Goal: Information Seeking & Learning: Learn about a topic

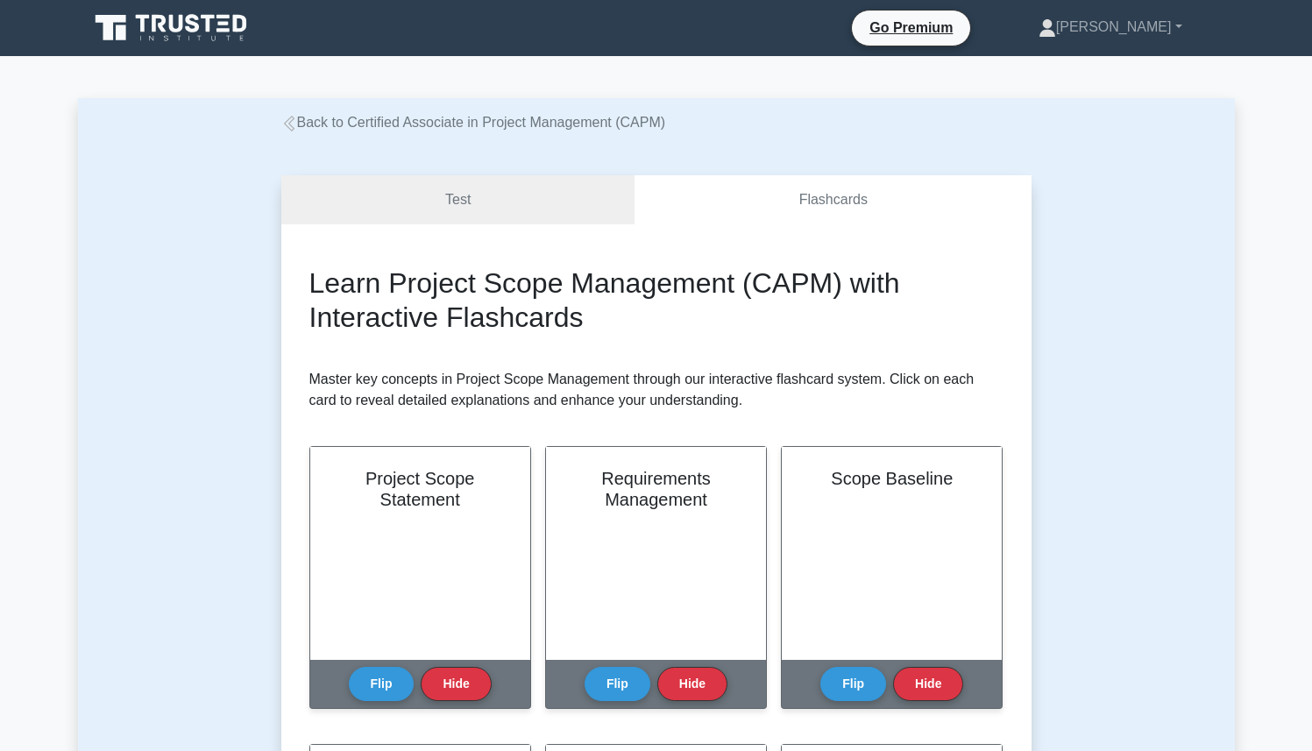
click at [171, 31] on icon at bounding box center [173, 27] width 168 height 33
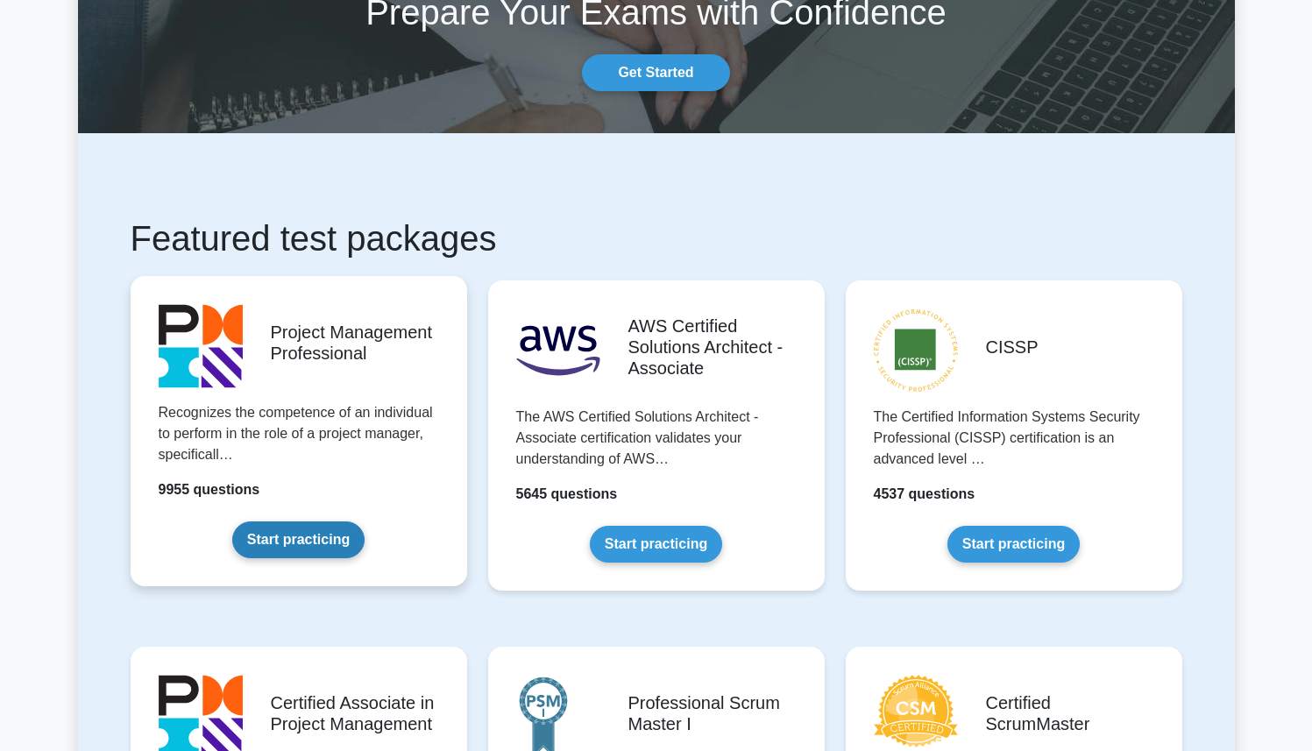
scroll to position [344, 0]
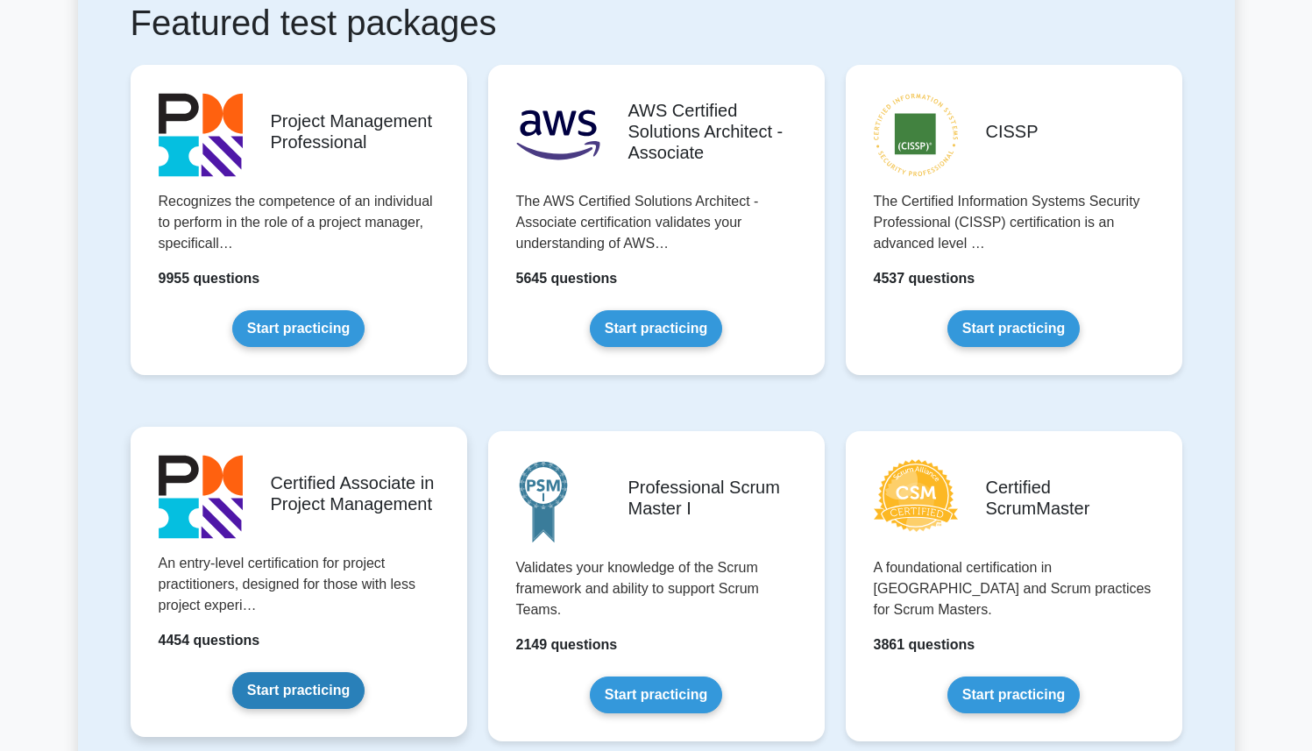
click at [285, 698] on link "Start practicing" at bounding box center [298, 690] width 132 height 37
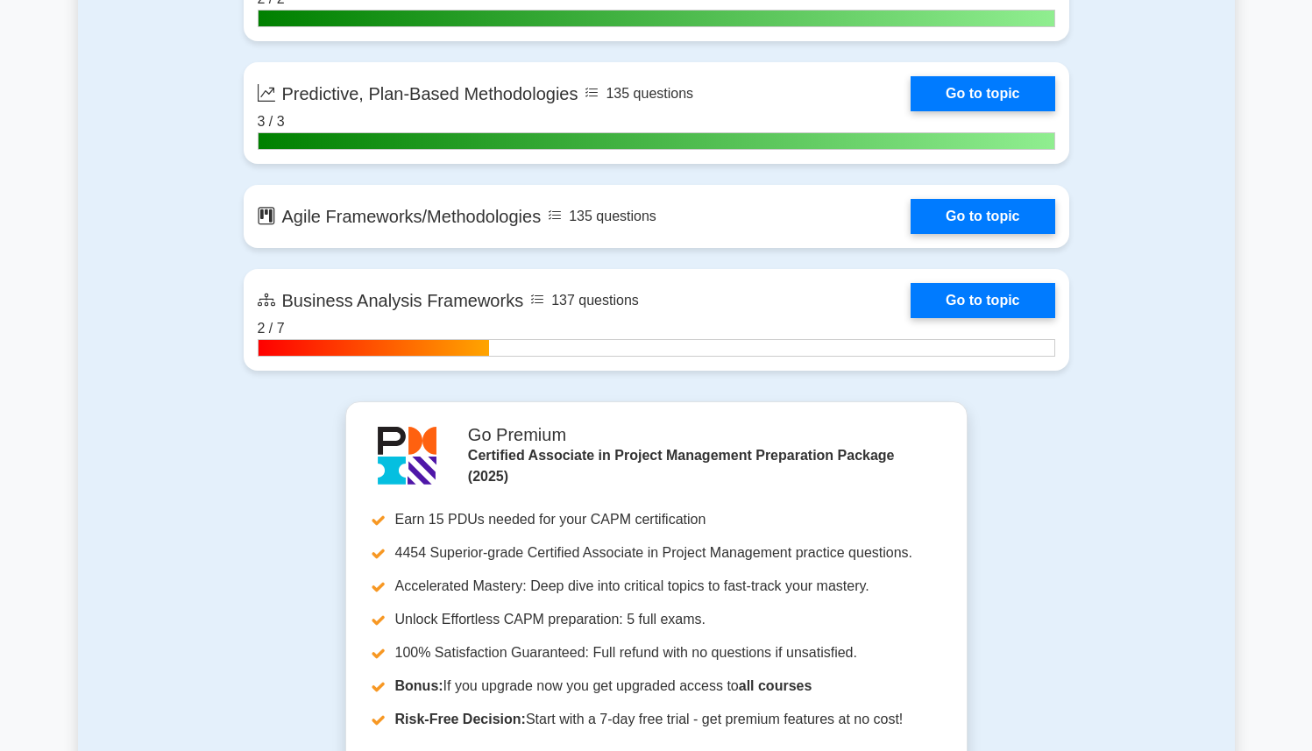
scroll to position [4871, 0]
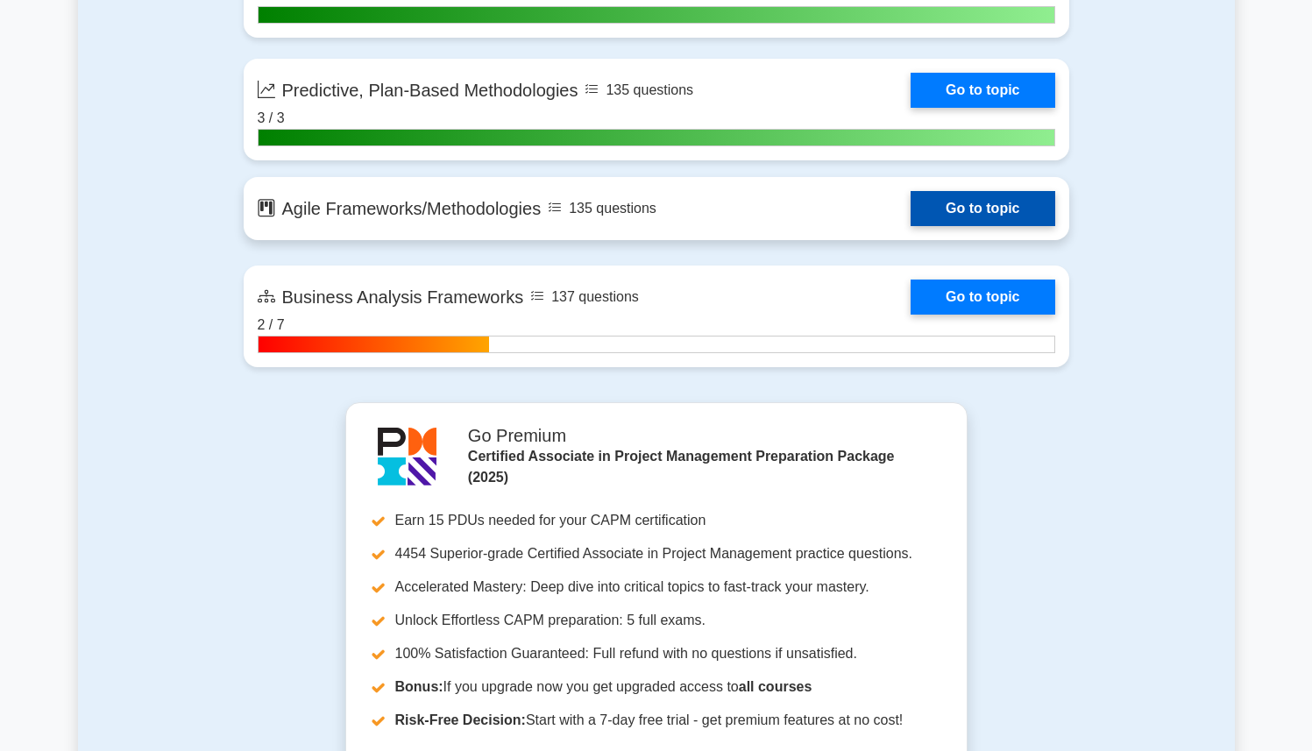
click at [911, 210] on link "Go to topic" at bounding box center [983, 208] width 144 height 35
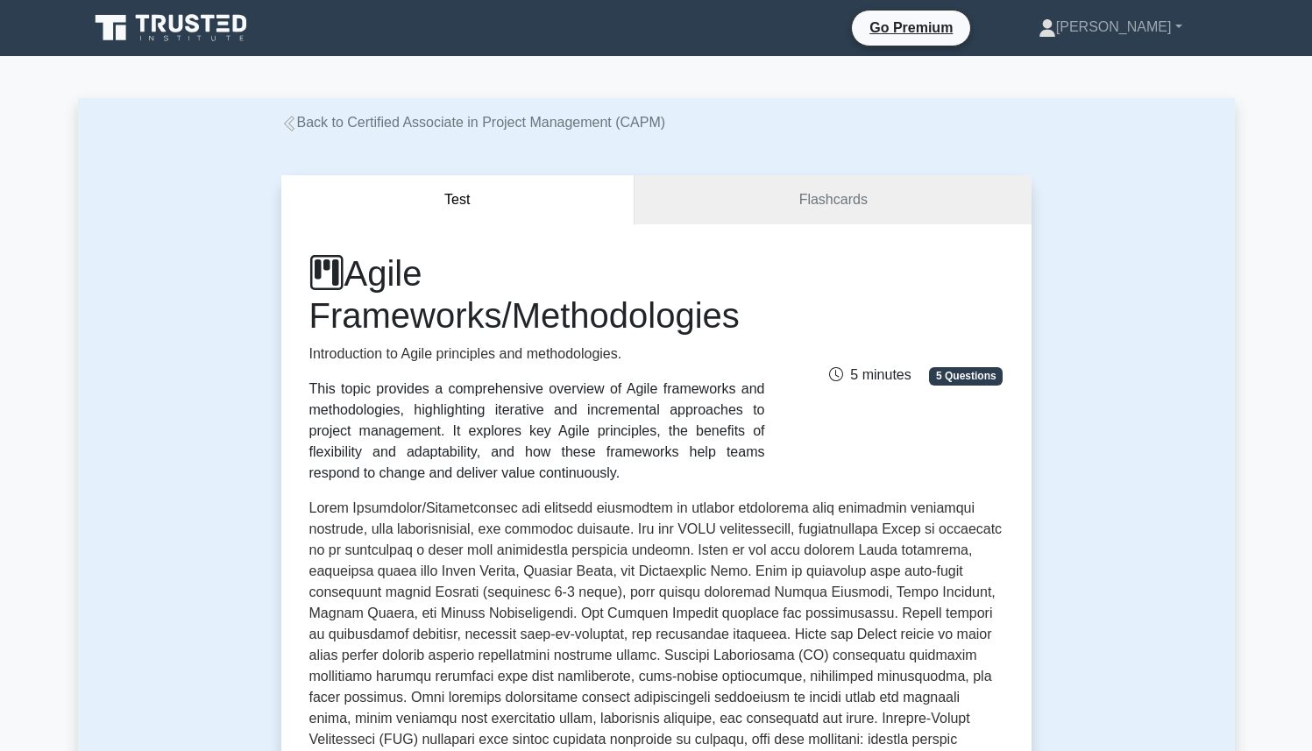
click at [307, 124] on link "Back to Certified Associate in Project Management (CAPM)" at bounding box center [473, 122] width 385 height 15
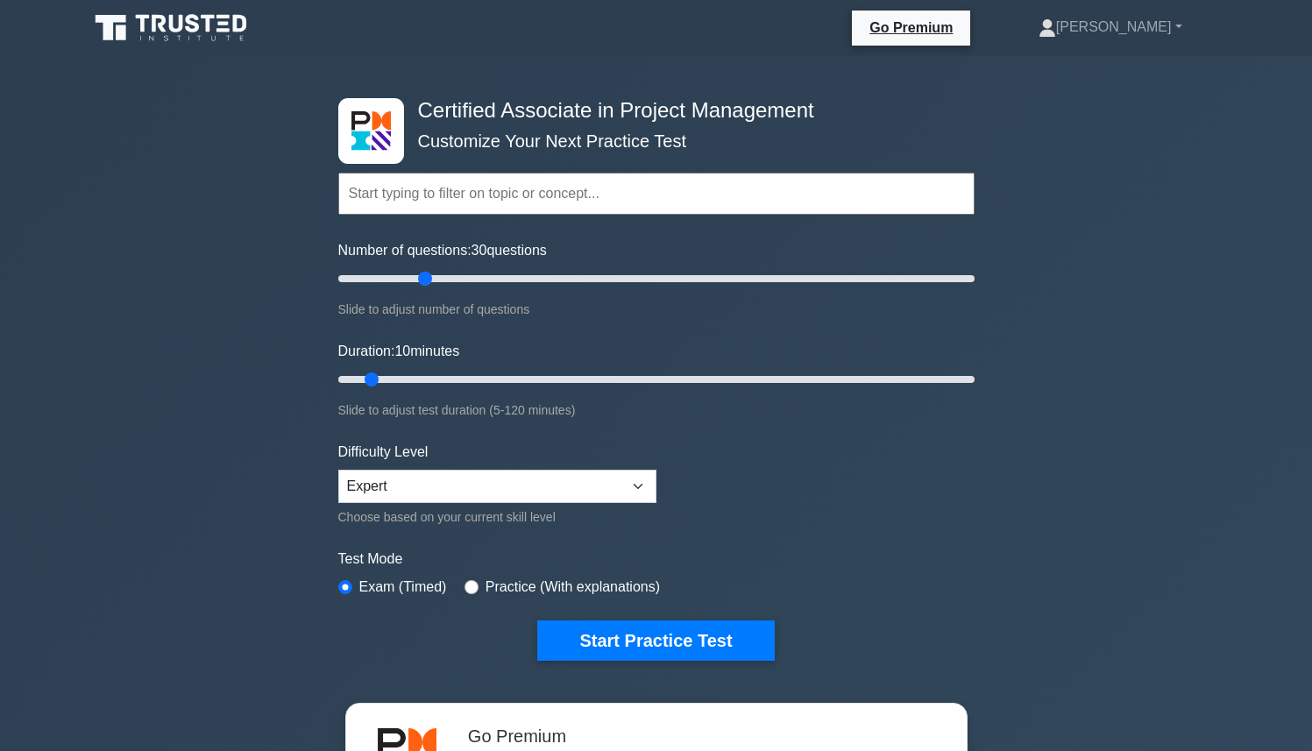
drag, startPoint x: 361, startPoint y: 281, endPoint x: 430, endPoint y: 291, distance: 69.9
type input "30"
click at [430, 289] on input "Number of questions: 30 questions" at bounding box center [656, 278] width 637 height 21
drag, startPoint x: 376, startPoint y: 377, endPoint x: 413, endPoint y: 372, distance: 37.2
type input "20"
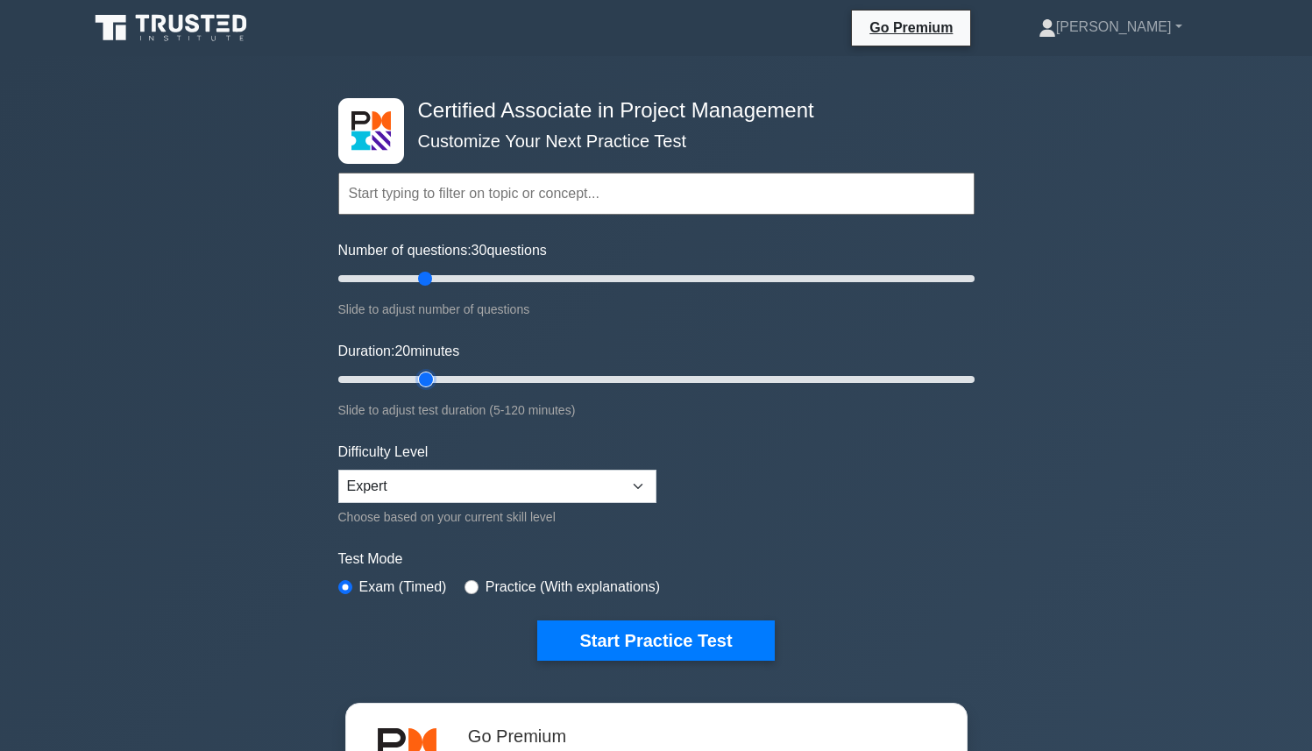
click at [413, 372] on input "Duration: 20 minutes" at bounding box center [656, 379] width 637 height 21
click at [416, 476] on select "Beginner Intermediate Expert" at bounding box center [497, 486] width 318 height 33
select select "intermediate"
click at [338, 470] on select "Beginner Intermediate Expert" at bounding box center [497, 486] width 318 height 33
click at [662, 635] on button "Start Practice Test" at bounding box center [655, 641] width 237 height 40
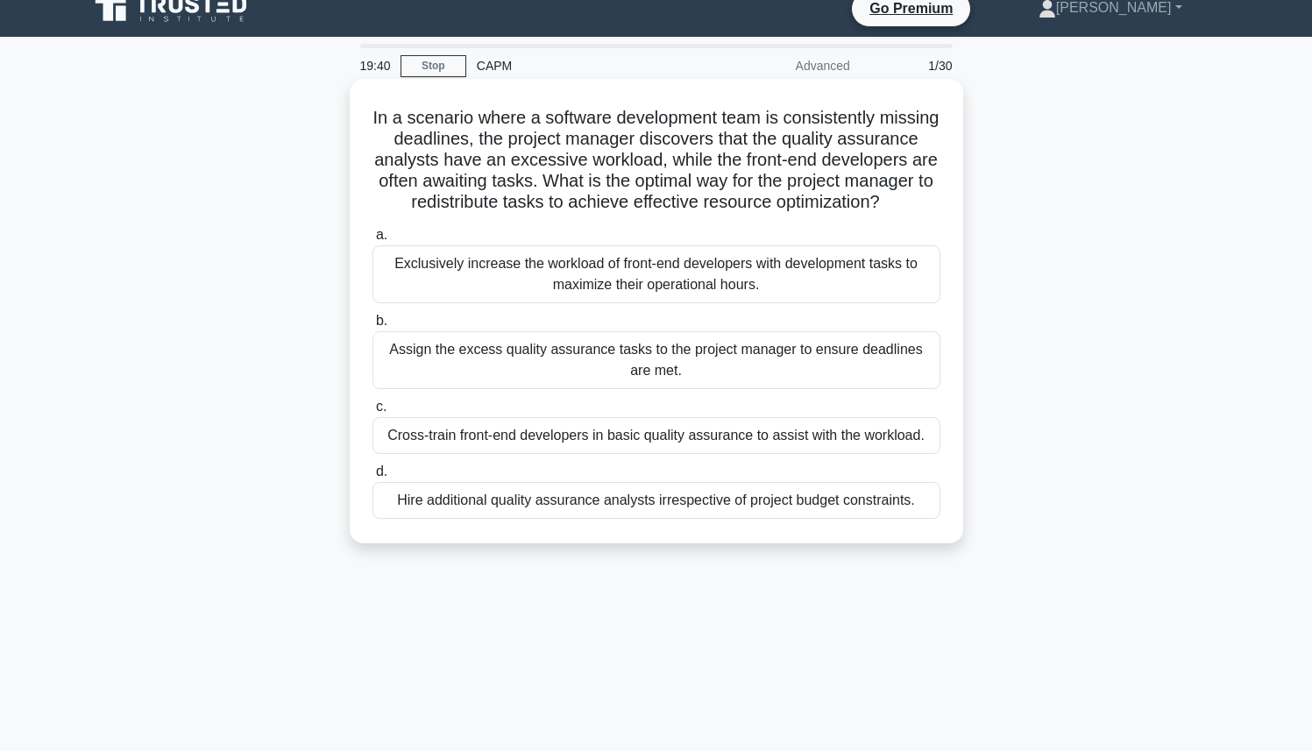
scroll to position [25, 0]
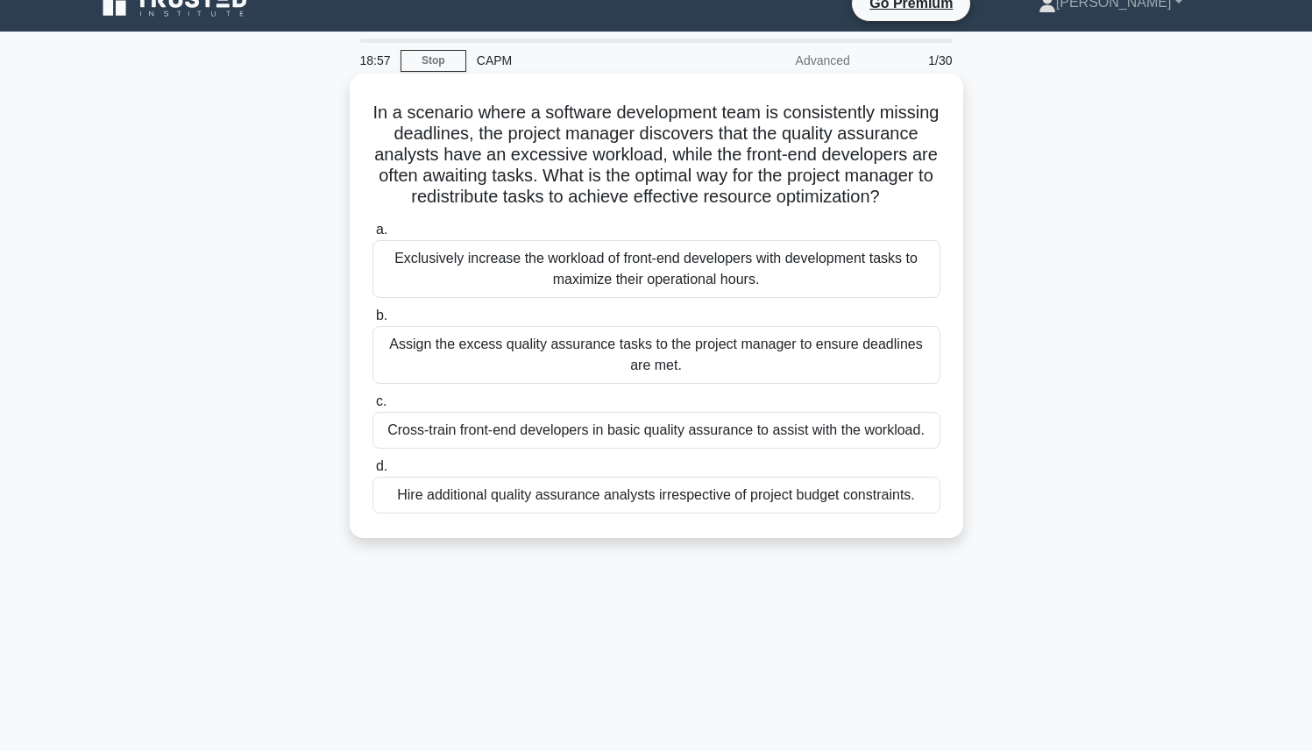
click at [707, 436] on div "Cross-train front-end developers in basic quality assurance to assist with the …" at bounding box center [657, 430] width 568 height 37
click at [373, 408] on input "c. Cross-train front-end developers in basic quality assurance to assist with t…" at bounding box center [373, 401] width 0 height 11
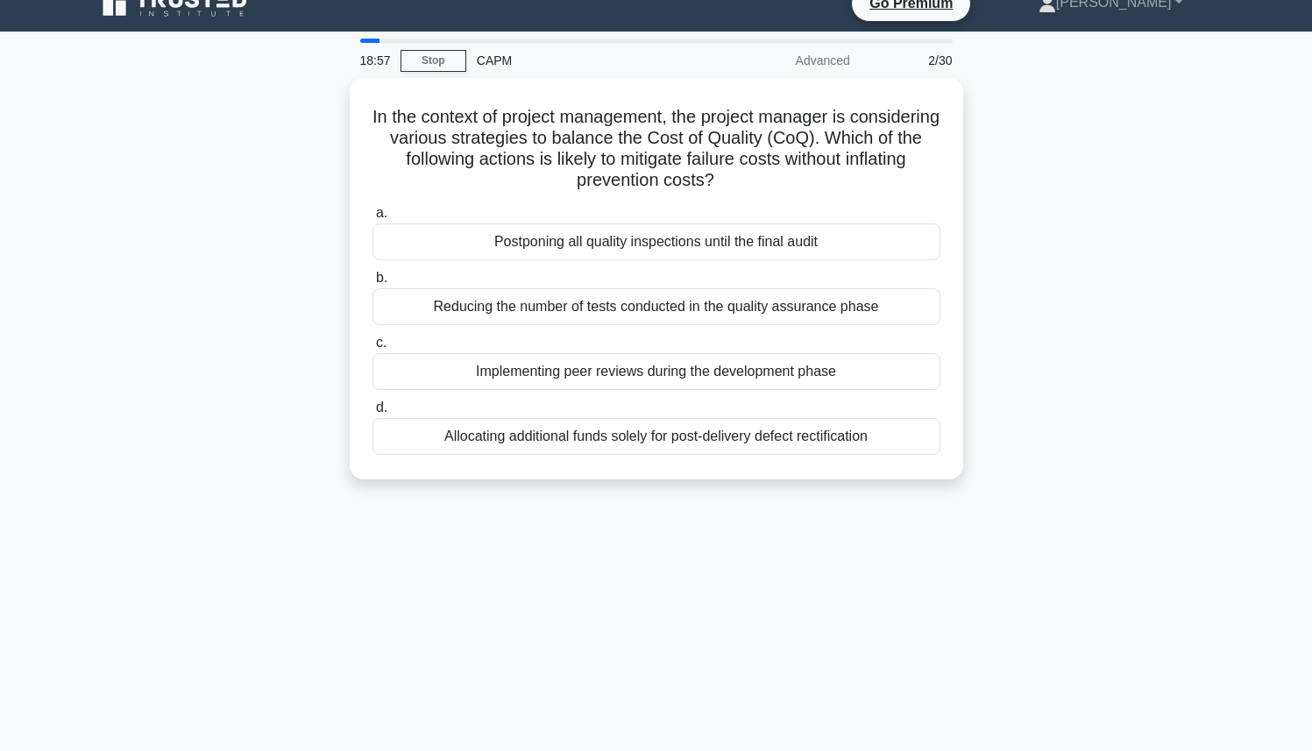
scroll to position [0, 0]
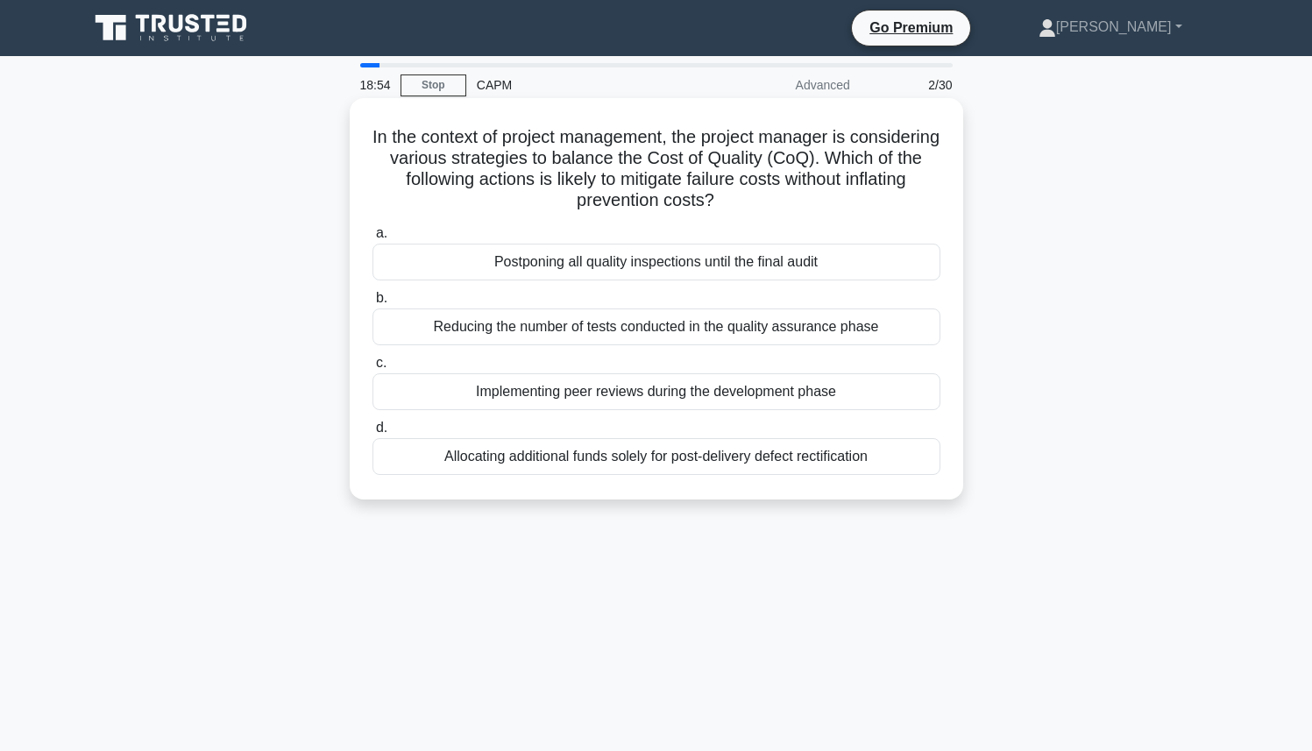
drag, startPoint x: 416, startPoint y: 140, endPoint x: 791, endPoint y: 202, distance: 379.4
click at [792, 202] on h5 "In the context of project management, the project manager is considering variou…" at bounding box center [657, 169] width 572 height 86
drag, startPoint x: 788, startPoint y: 201, endPoint x: 779, endPoint y: 200, distance: 9.7
click at [783, 200] on h5 "In the context of project management, the project manager is considering variou…" at bounding box center [657, 169] width 572 height 86
drag, startPoint x: 776, startPoint y: 199, endPoint x: 415, endPoint y: 138, distance: 366.4
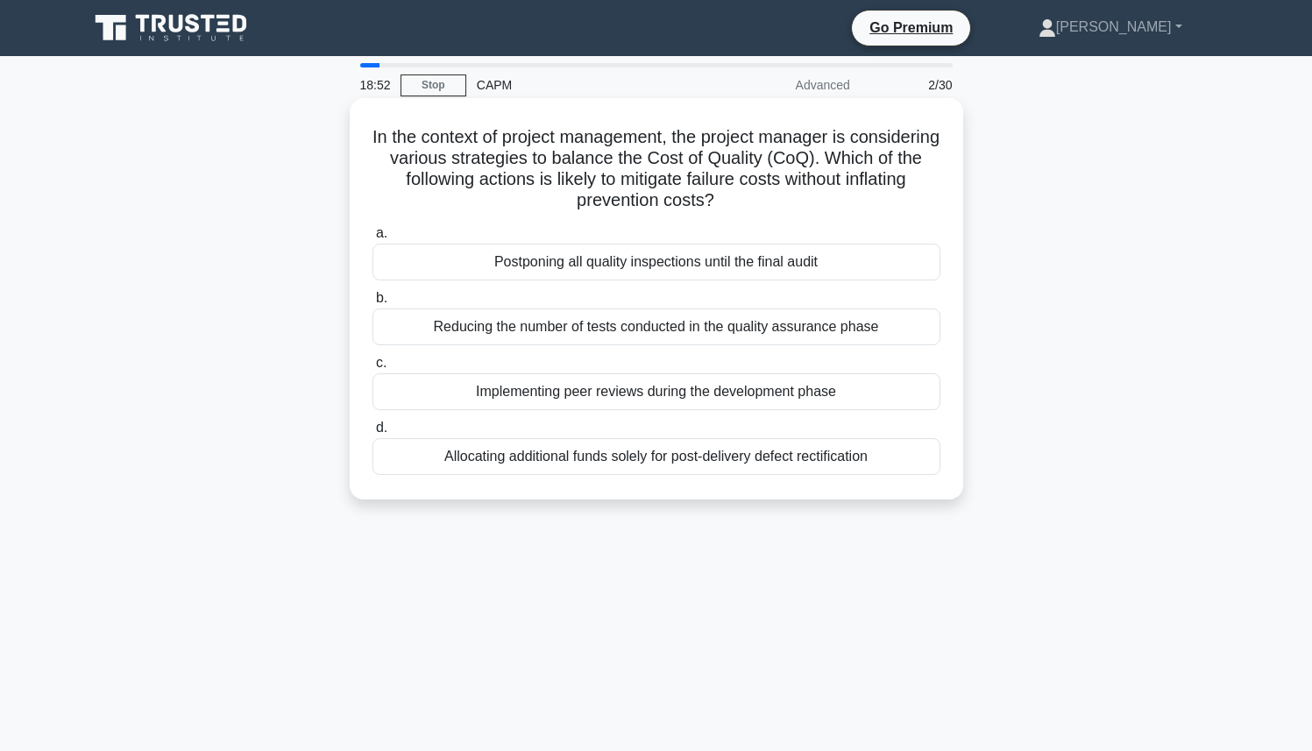
click at [415, 138] on h5 "In the context of project management, the project manager is considering variou…" at bounding box center [657, 169] width 572 height 86
click at [574, 398] on div "Implementing peer reviews during the development phase" at bounding box center [657, 391] width 568 height 37
click at [373, 369] on input "c. Implementing peer reviews during the development phase" at bounding box center [373, 363] width 0 height 11
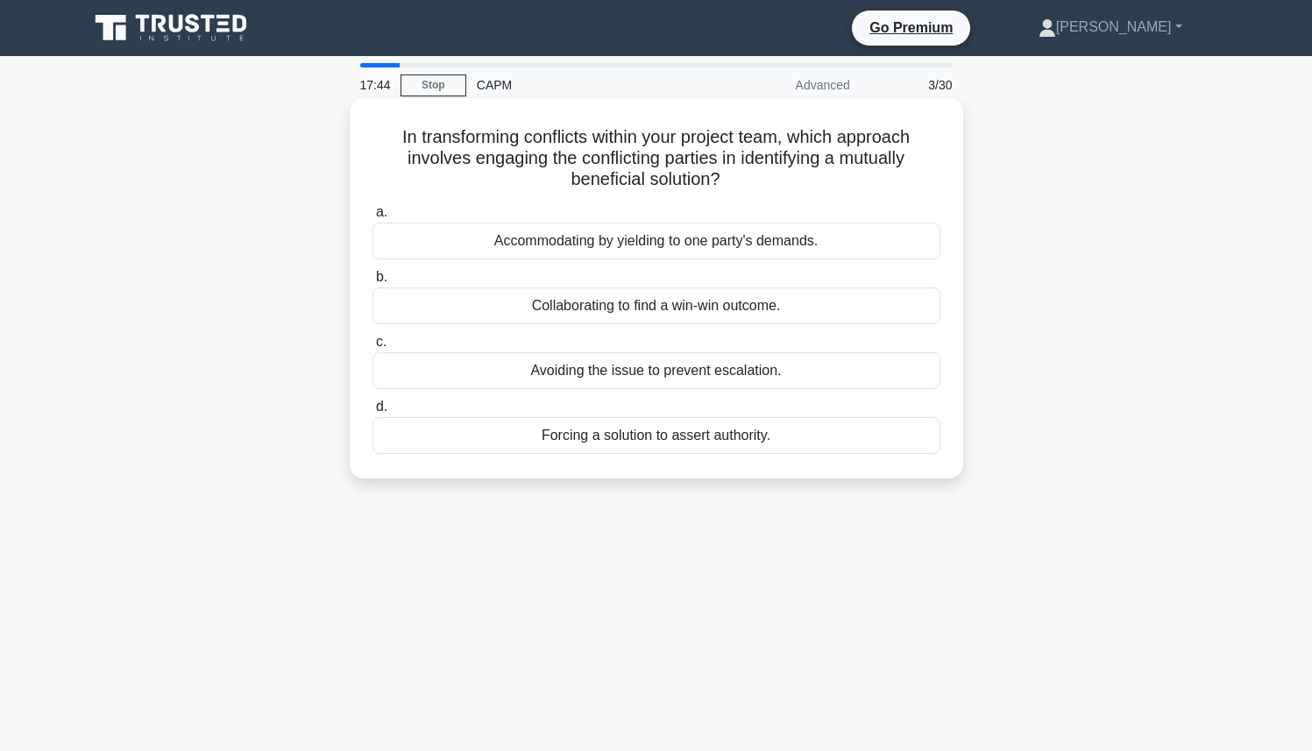
drag, startPoint x: 397, startPoint y: 139, endPoint x: 810, endPoint y: 180, distance: 415.0
click at [820, 180] on h5 "In transforming conflicts within your project team, which approach involves eng…" at bounding box center [657, 158] width 572 height 65
click at [775, 180] on h5 "In transforming conflicts within your project team, which approach involves eng…" at bounding box center [657, 158] width 572 height 65
drag, startPoint x: 767, startPoint y: 176, endPoint x: 358, endPoint y: 135, distance: 411.5
click at [358, 135] on div "In transforming conflicts within your project team, which approach involves eng…" at bounding box center [657, 288] width 600 height 366
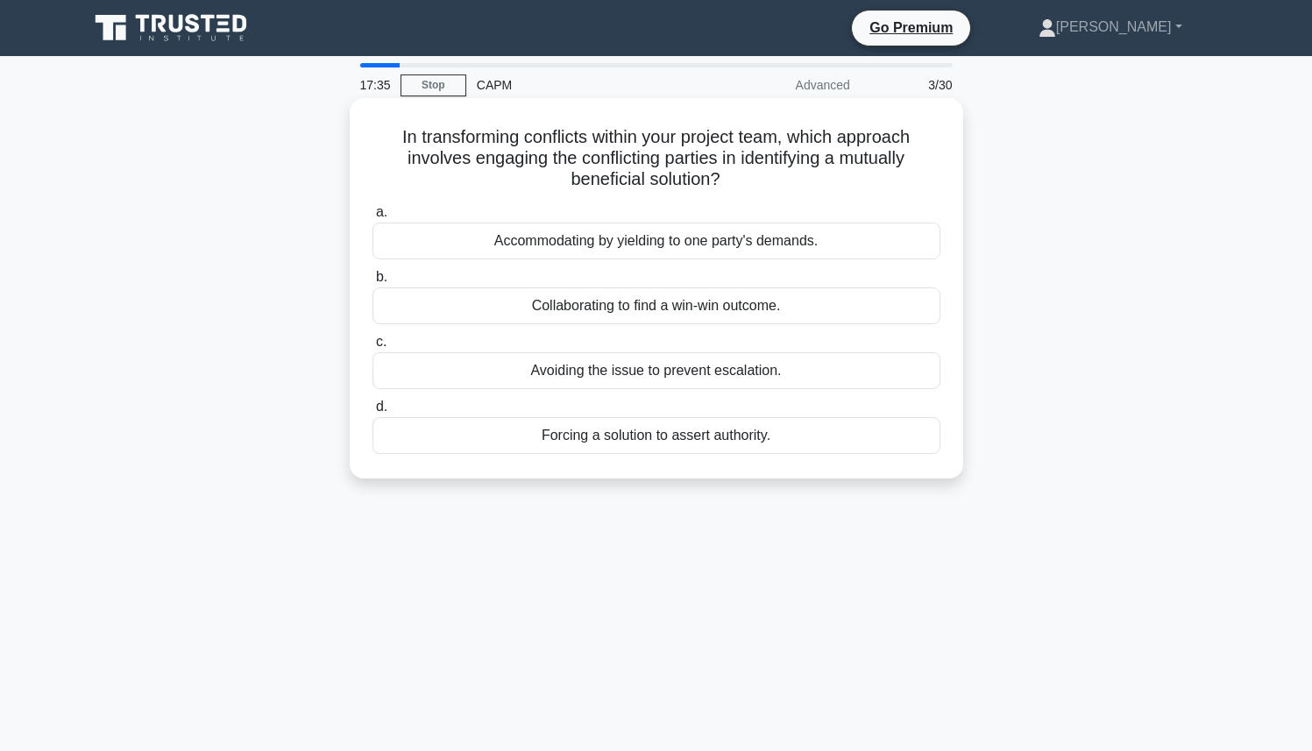
click at [542, 174] on h5 "In transforming conflicts within your project team, which approach involves eng…" at bounding box center [657, 158] width 572 height 65
click at [679, 313] on div "Collaborating to find a win-win outcome." at bounding box center [657, 306] width 568 height 37
click at [373, 283] on input "b. Collaborating to find a win-win outcome." at bounding box center [373, 277] width 0 height 11
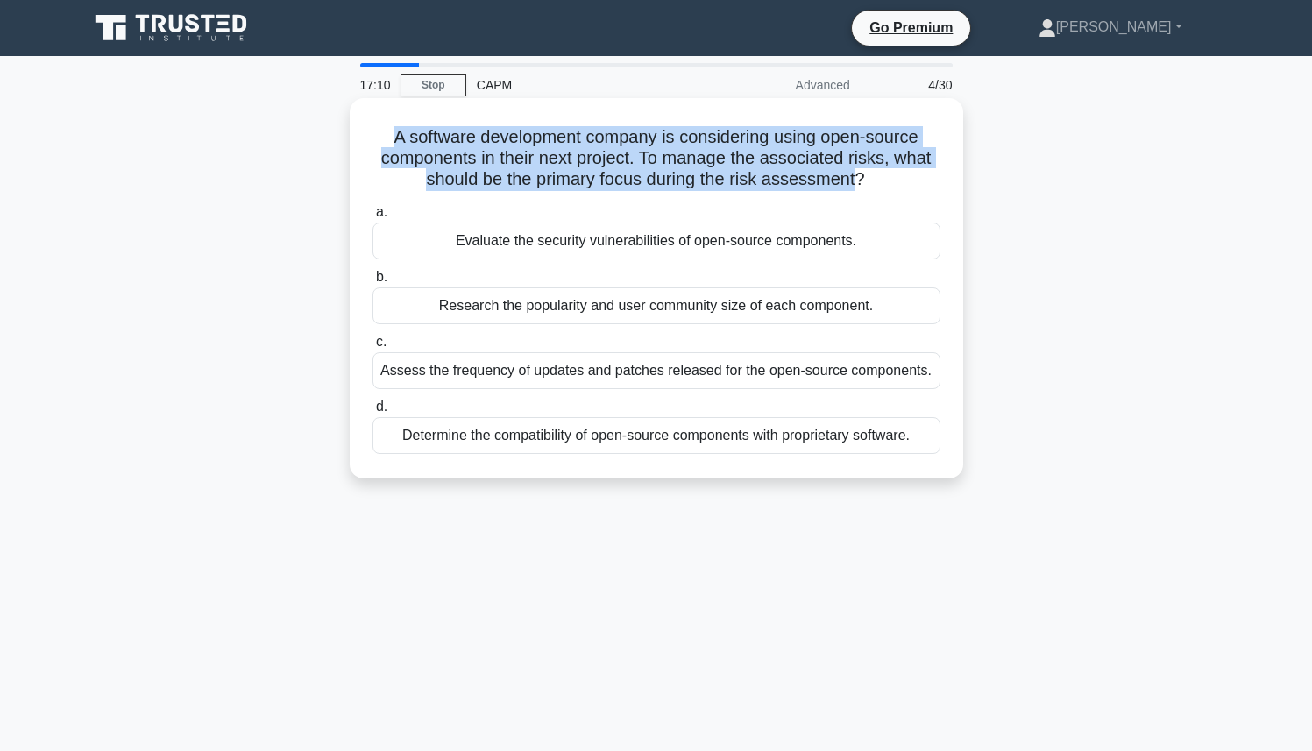
drag, startPoint x: 397, startPoint y: 140, endPoint x: 855, endPoint y: 177, distance: 459.1
click at [855, 177] on h5 "A software development company is considering using open-source components in t…" at bounding box center [657, 158] width 572 height 65
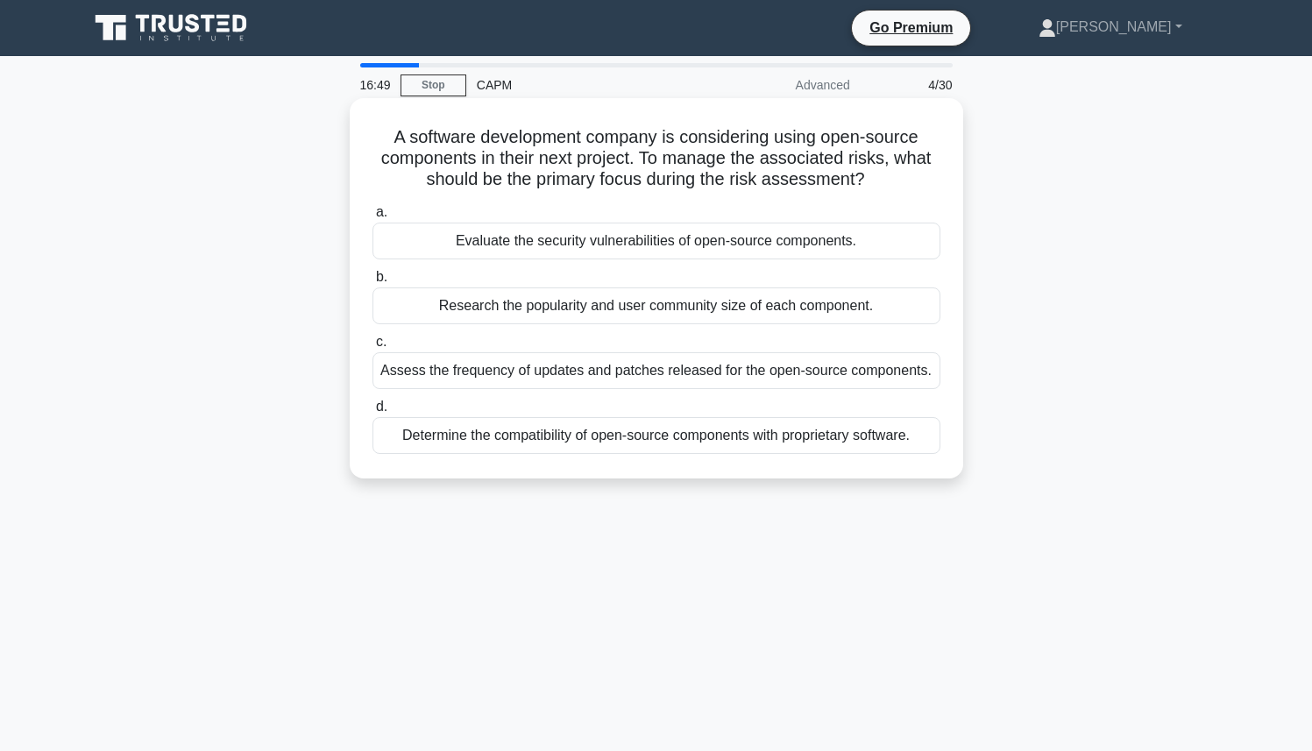
click at [567, 247] on div "Evaluate the security vulnerabilities of open-source components." at bounding box center [657, 241] width 568 height 37
click at [373, 218] on input "a. Evaluate the security vulnerabilities of open-source components." at bounding box center [373, 212] width 0 height 11
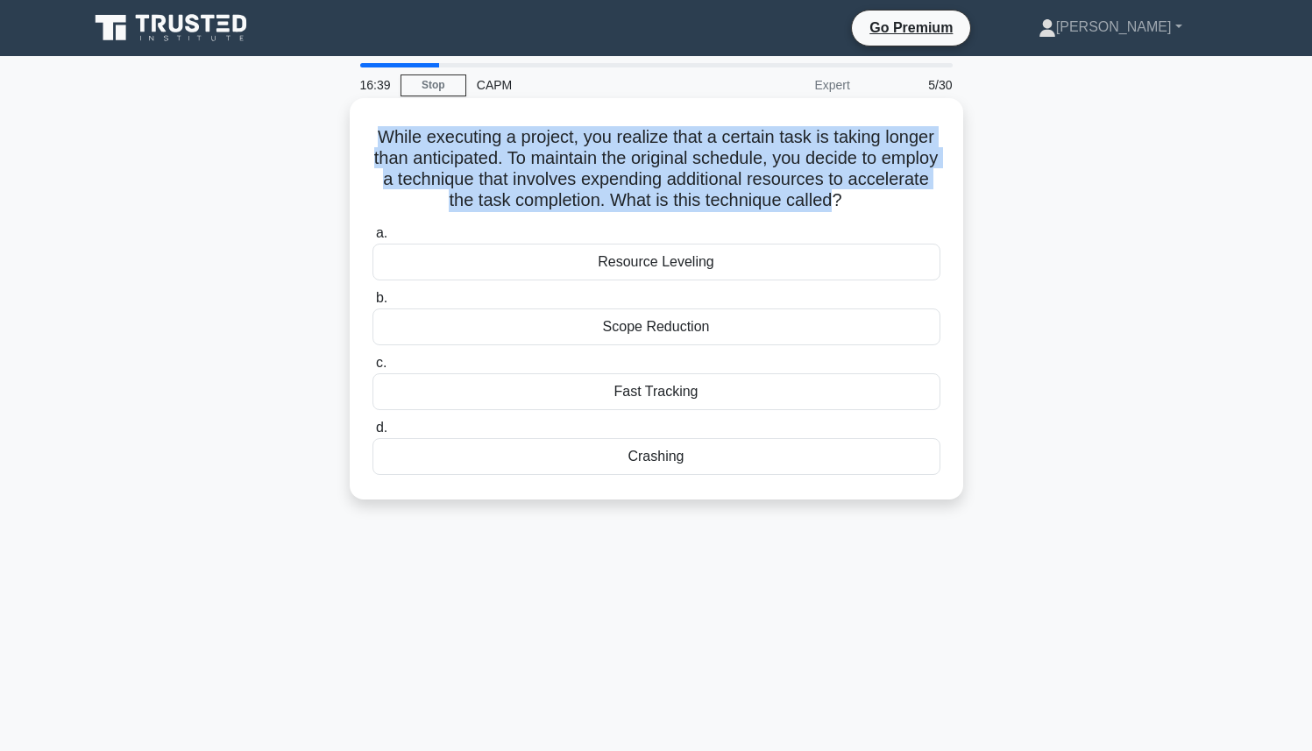
drag, startPoint x: 371, startPoint y: 137, endPoint x: 824, endPoint y: 207, distance: 458.7
click at [825, 207] on h5 "While executing a project, you realize that a certain task is taking longer tha…" at bounding box center [657, 169] width 572 height 86
click at [821, 207] on h5 "While executing a project, you realize that a certain task is taking longer tha…" at bounding box center [657, 169] width 572 height 86
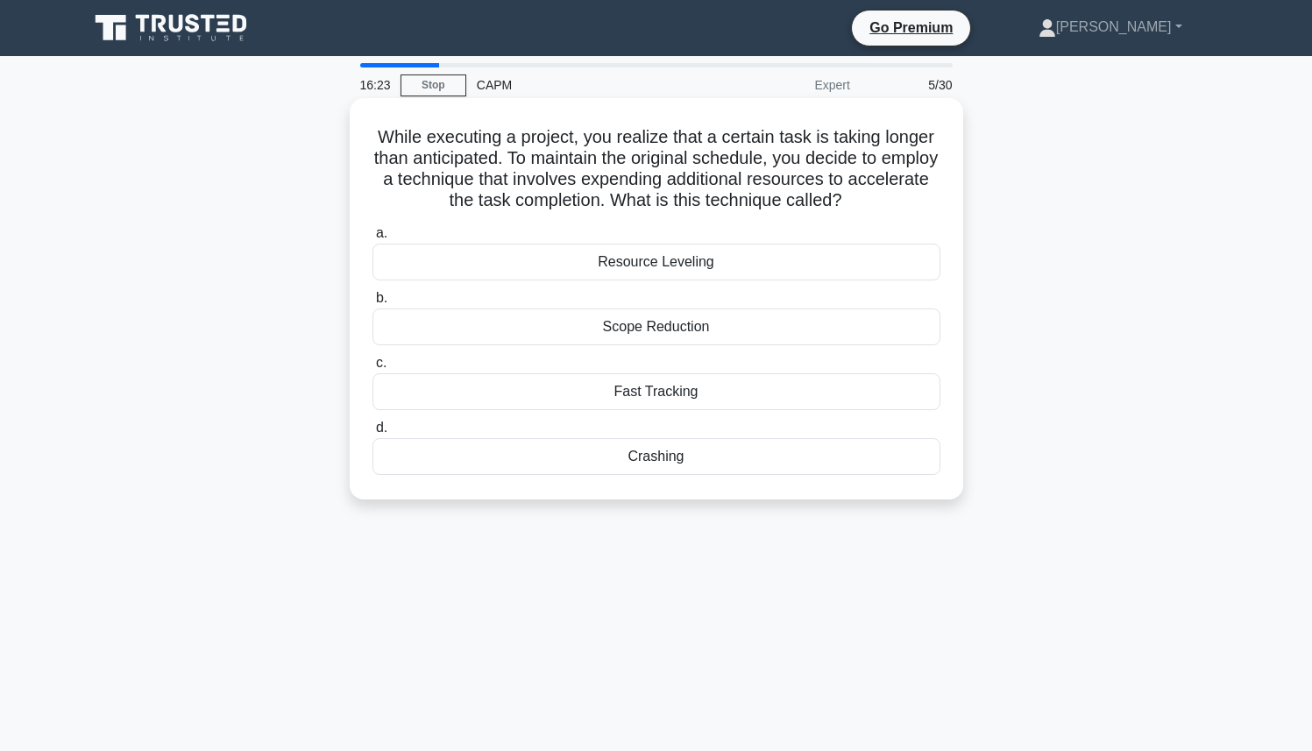
drag, startPoint x: 663, startPoint y: 463, endPoint x: 377, endPoint y: 454, distance: 285.9
click at [377, 454] on div "Crashing" at bounding box center [657, 456] width 568 height 37
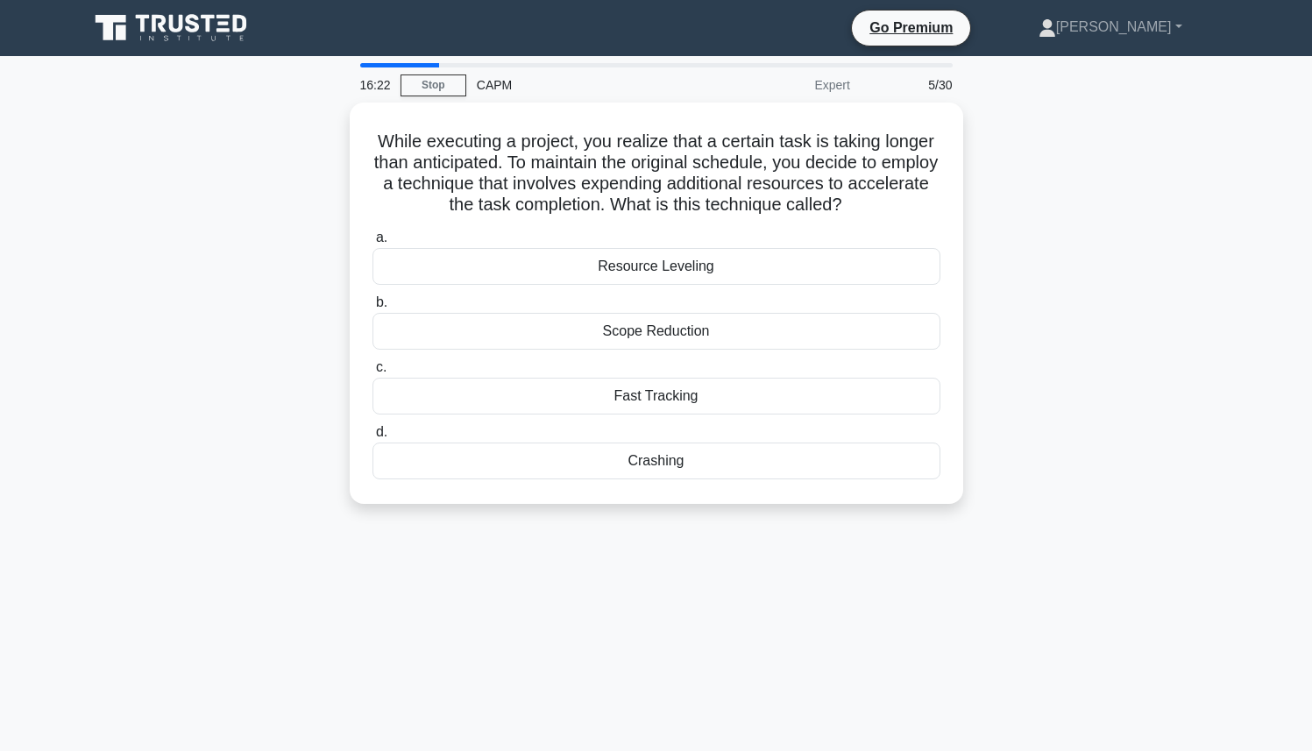
click at [351, 518] on div "While executing a project, you realize that a certain task is taking longer tha…" at bounding box center [656, 314] width 1157 height 423
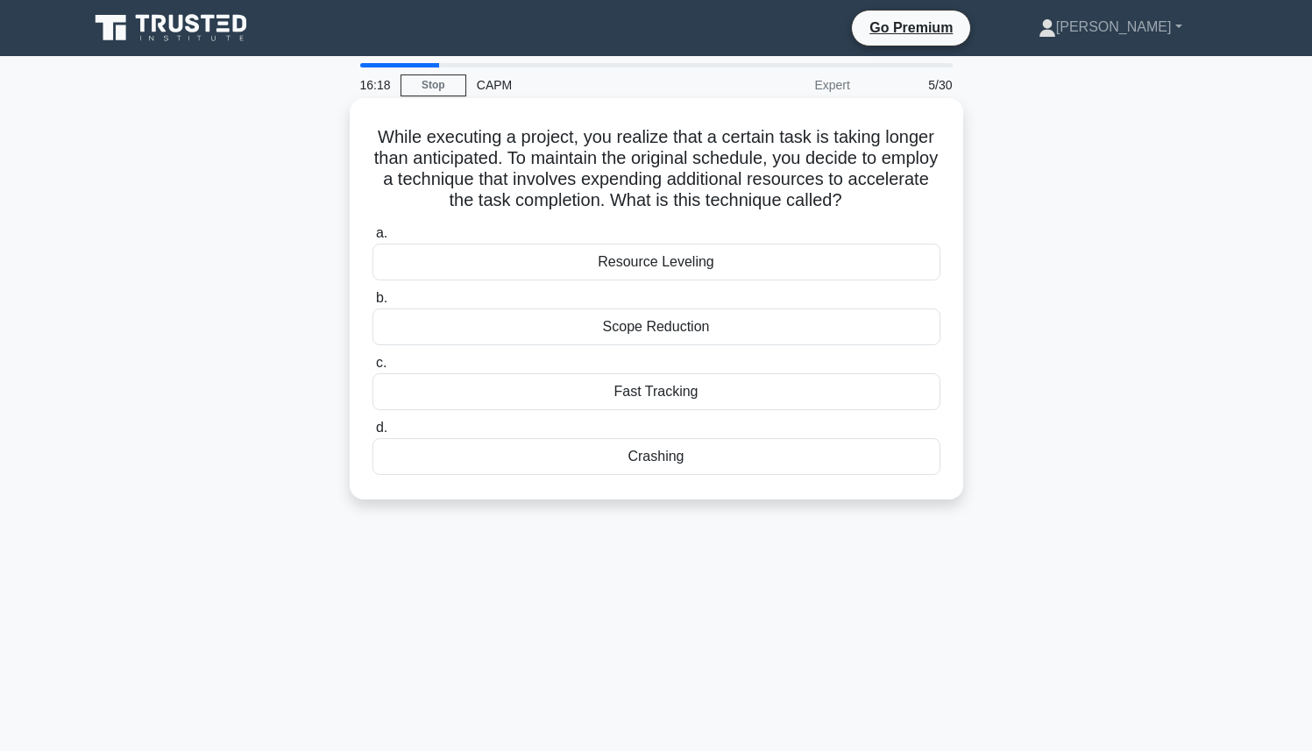
click at [694, 463] on div "Crashing" at bounding box center [657, 456] width 568 height 37
click at [373, 434] on input "d. Crashing" at bounding box center [373, 428] width 0 height 11
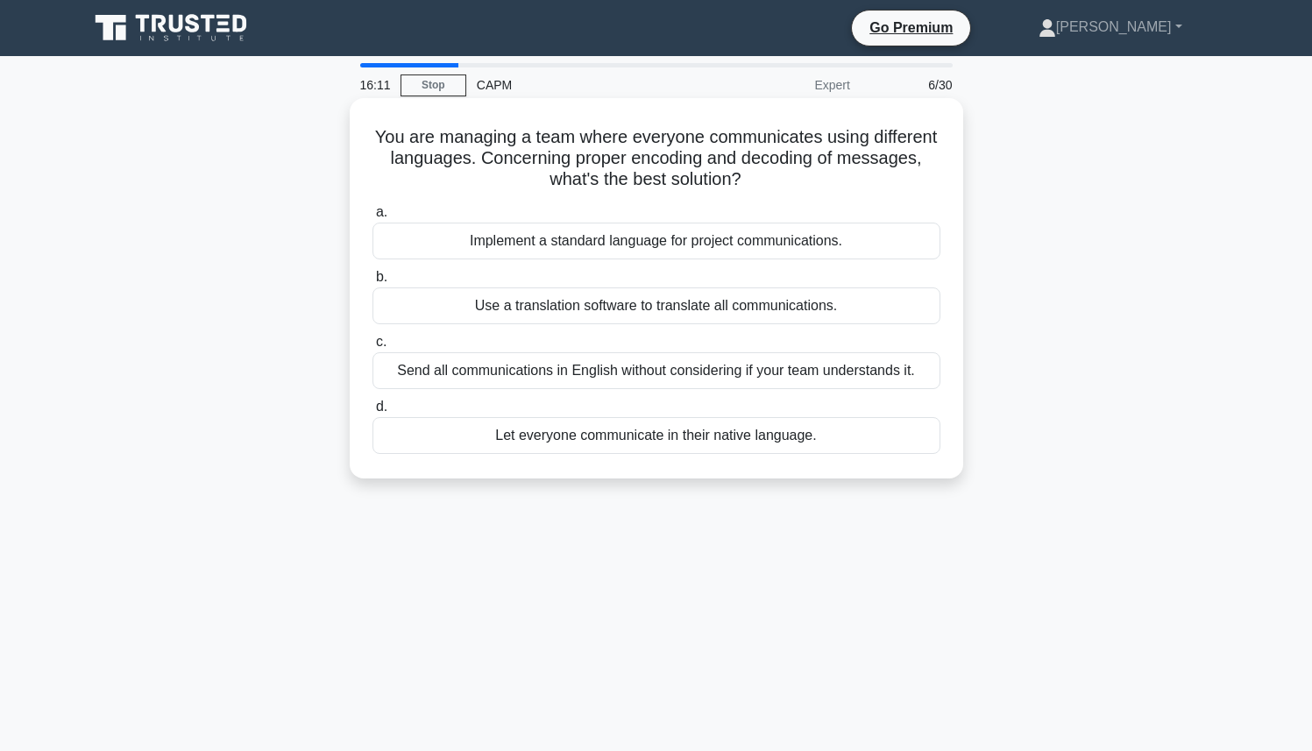
drag, startPoint x: 382, startPoint y: 141, endPoint x: 744, endPoint y: 185, distance: 364.7
click at [744, 185] on h5 "You are managing a team where everyone communicates using different languages. …" at bounding box center [657, 158] width 572 height 65
click at [744, 185] on icon ".spinner_0XTQ{transform-origin:center;animation:spinner_y6GP .75s linear infini…" at bounding box center [752, 180] width 21 height 21
click at [734, 243] on div "Implement a standard language for project communications." at bounding box center [657, 241] width 568 height 37
click at [373, 218] on input "a. Implement a standard language for project communications." at bounding box center [373, 212] width 0 height 11
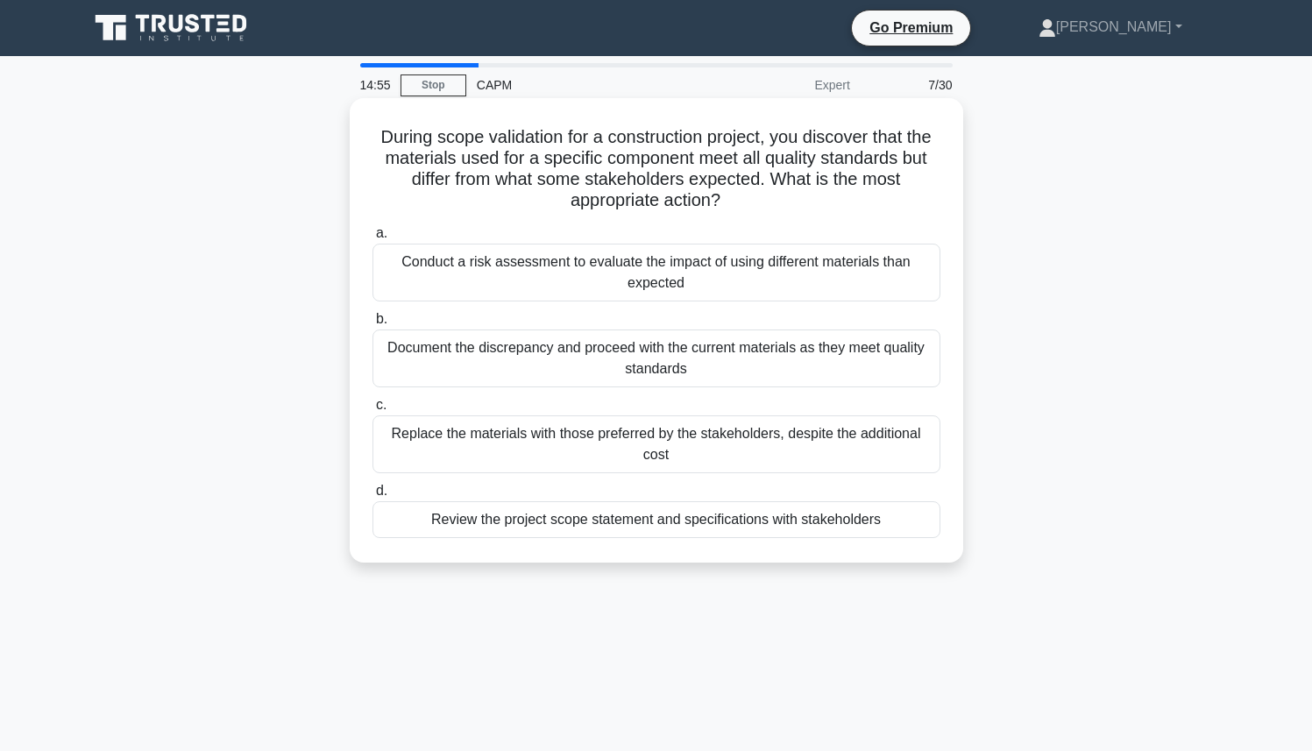
click at [579, 530] on div "Review the project scope statement and specifications with stakeholders" at bounding box center [657, 519] width 568 height 37
click at [373, 497] on input "d. Review the project scope statement and specifications with stakeholders" at bounding box center [373, 491] width 0 height 11
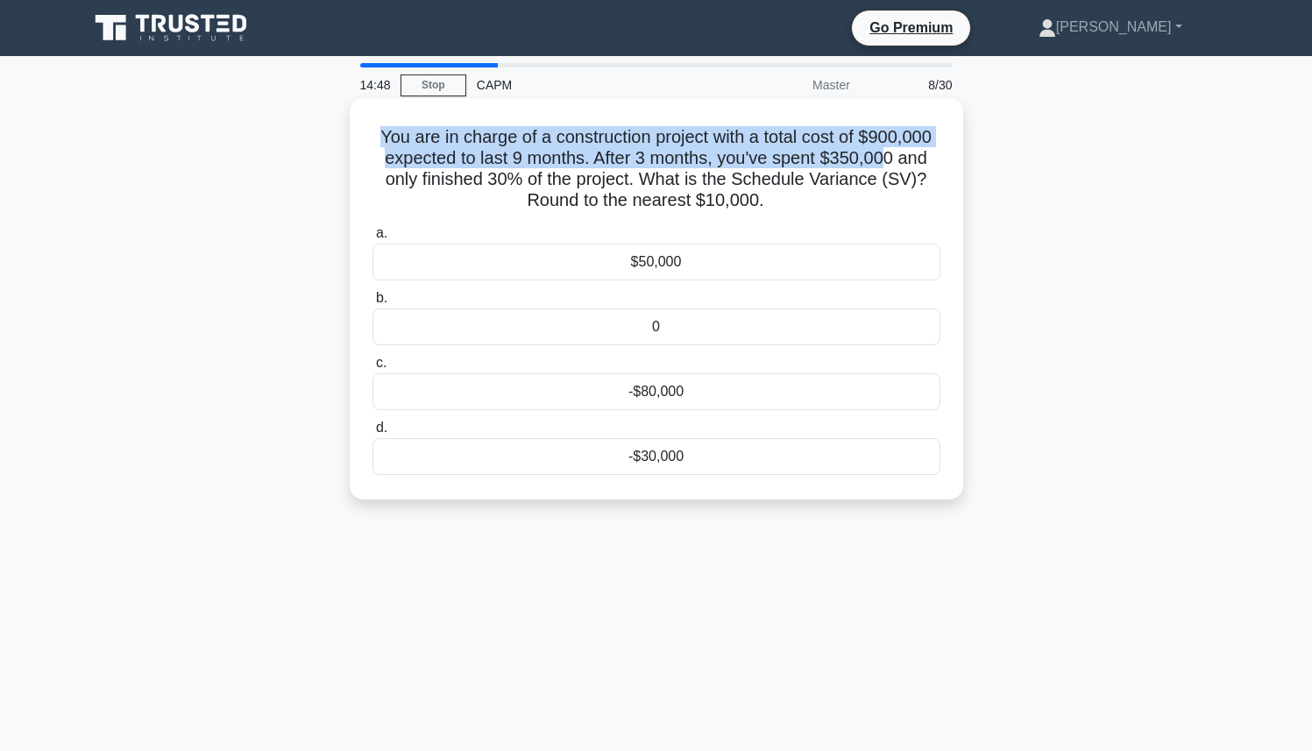
drag, startPoint x: 381, startPoint y: 139, endPoint x: 891, endPoint y: 167, distance: 510.2
click at [891, 167] on h5 "You are in charge of a construction project with a total cost of $900,000 expec…" at bounding box center [657, 169] width 572 height 86
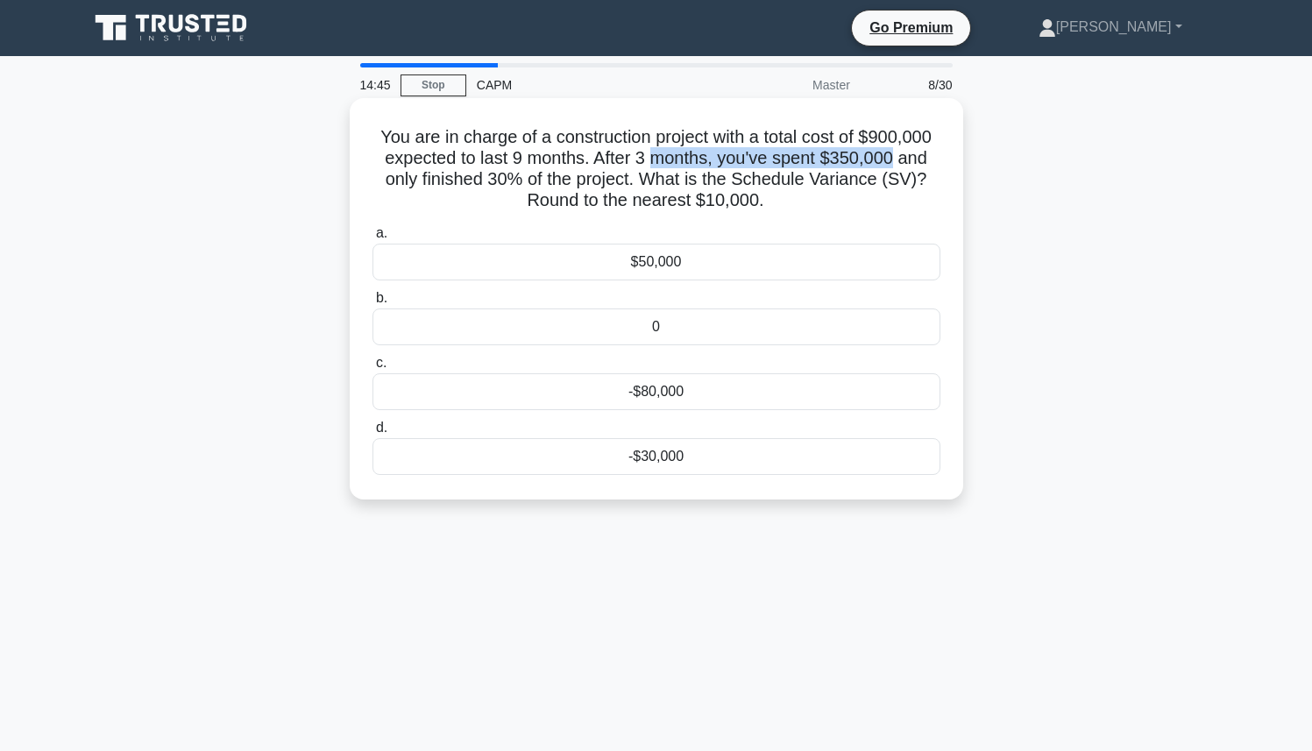
drag, startPoint x: 892, startPoint y: 158, endPoint x: 643, endPoint y: 165, distance: 249.1
click at [653, 165] on h5 "You are in charge of a construction project with a total cost of $900,000 expec…" at bounding box center [657, 169] width 572 height 86
click at [625, 165] on h5 "You are in charge of a construction project with a total cost of $900,000 expec…" at bounding box center [657, 169] width 572 height 86
drag, startPoint x: 616, startPoint y: 165, endPoint x: 601, endPoint y: 164, distance: 15.8
click at [601, 164] on h5 "You are in charge of a construction project with a total cost of $900,000 expec…" at bounding box center [657, 169] width 572 height 86
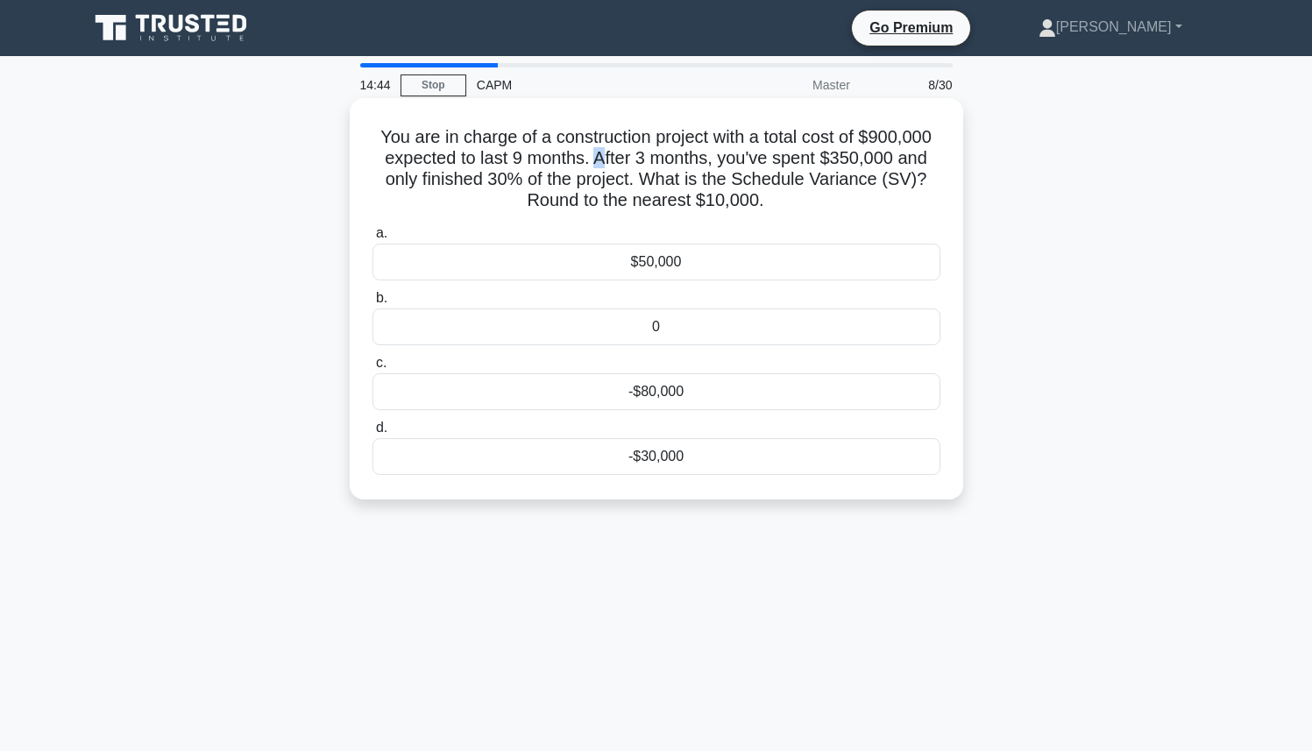
click at [596, 163] on h5 "You are in charge of a construction project with a total cost of $900,000 expec…" at bounding box center [657, 169] width 572 height 86
click at [587, 163] on h5 "You are in charge of a construction project with a total cost of $900,000 expec…" at bounding box center [657, 169] width 572 height 86
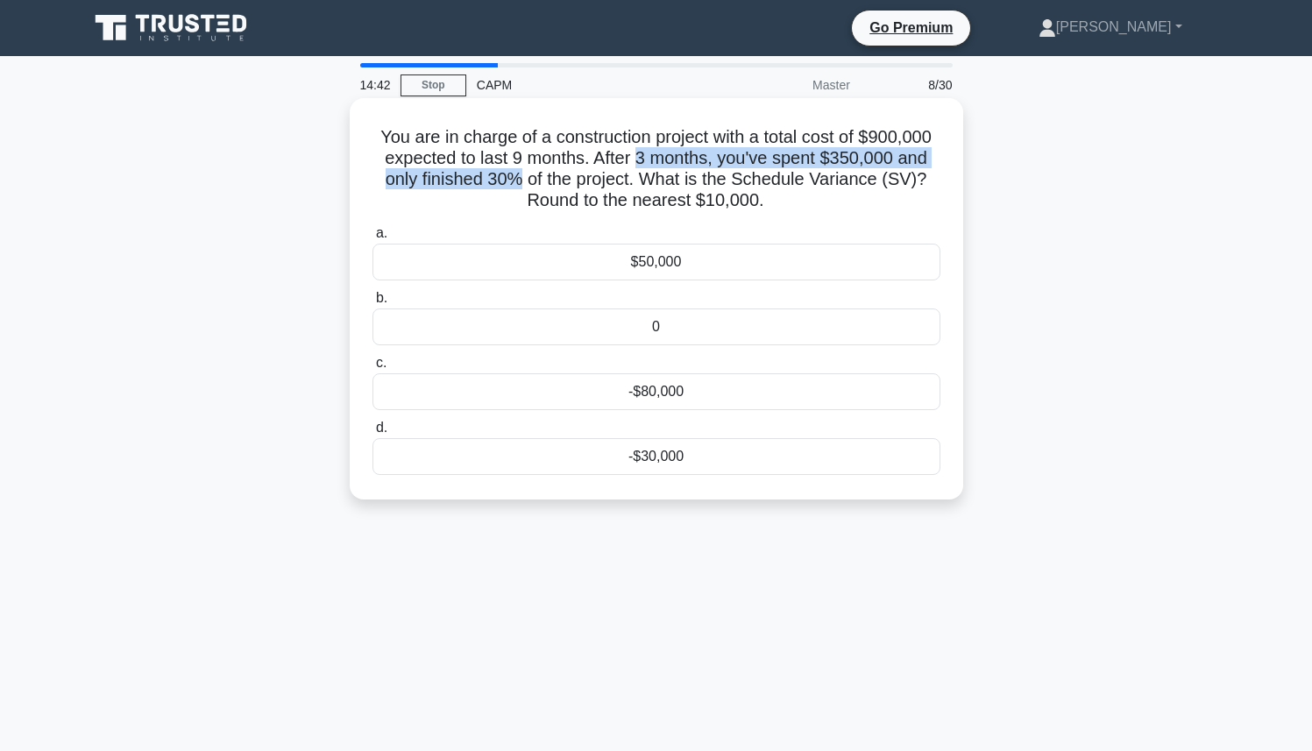
drag, startPoint x: 638, startPoint y: 159, endPoint x: 516, endPoint y: 170, distance: 123.3
click at [516, 170] on h5 "You are in charge of a construction project with a total cost of $900,000 expec…" at bounding box center [657, 169] width 572 height 86
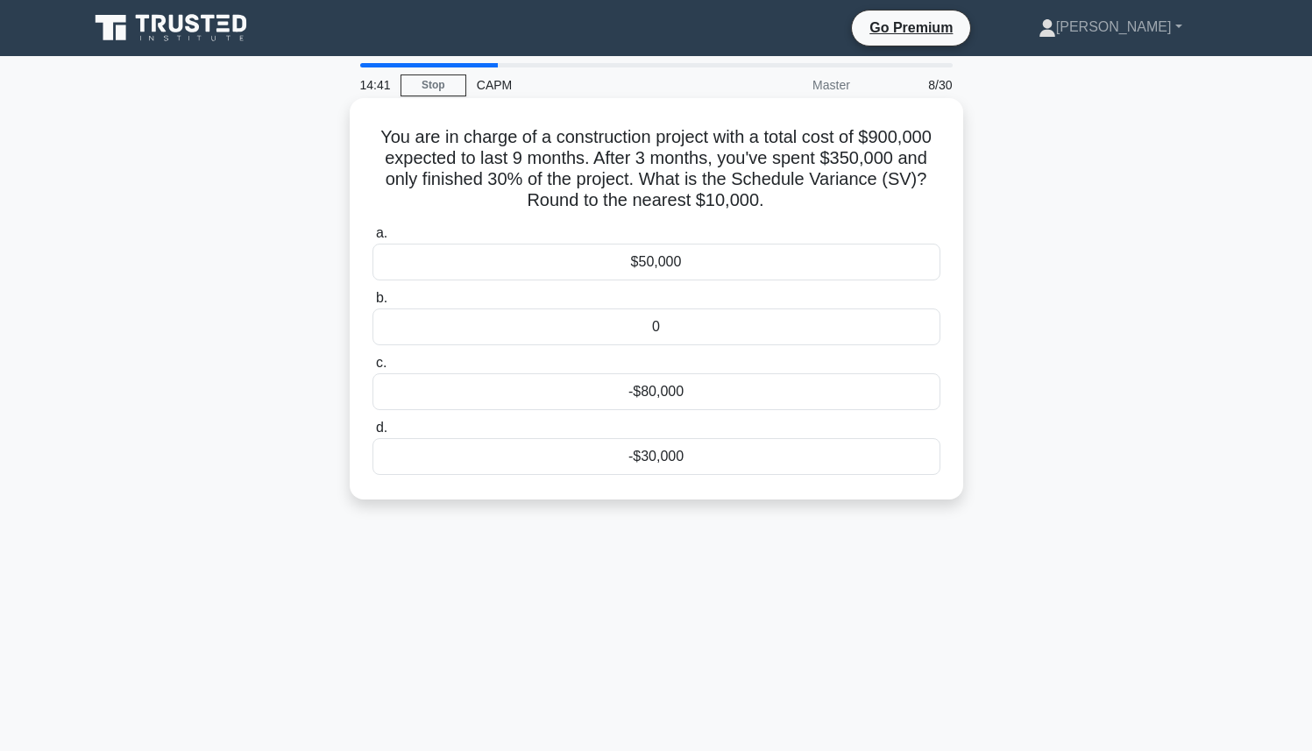
click at [511, 165] on h5 "You are in charge of a construction project with a total cost of $900,000 expec…" at bounding box center [657, 169] width 572 height 86
drag, startPoint x: 766, startPoint y: 198, endPoint x: 751, endPoint y: 197, distance: 14.9
click at [757, 198] on h5 "You are in charge of a construction project with a total cost of $900,000 expec…" at bounding box center [657, 169] width 572 height 86
drag, startPoint x: 739, startPoint y: 197, endPoint x: 556, endPoint y: 218, distance: 184.4
click at [683, 206] on h5 "You are in charge of a construction project with a total cost of $900,000 expec…" at bounding box center [657, 169] width 572 height 86
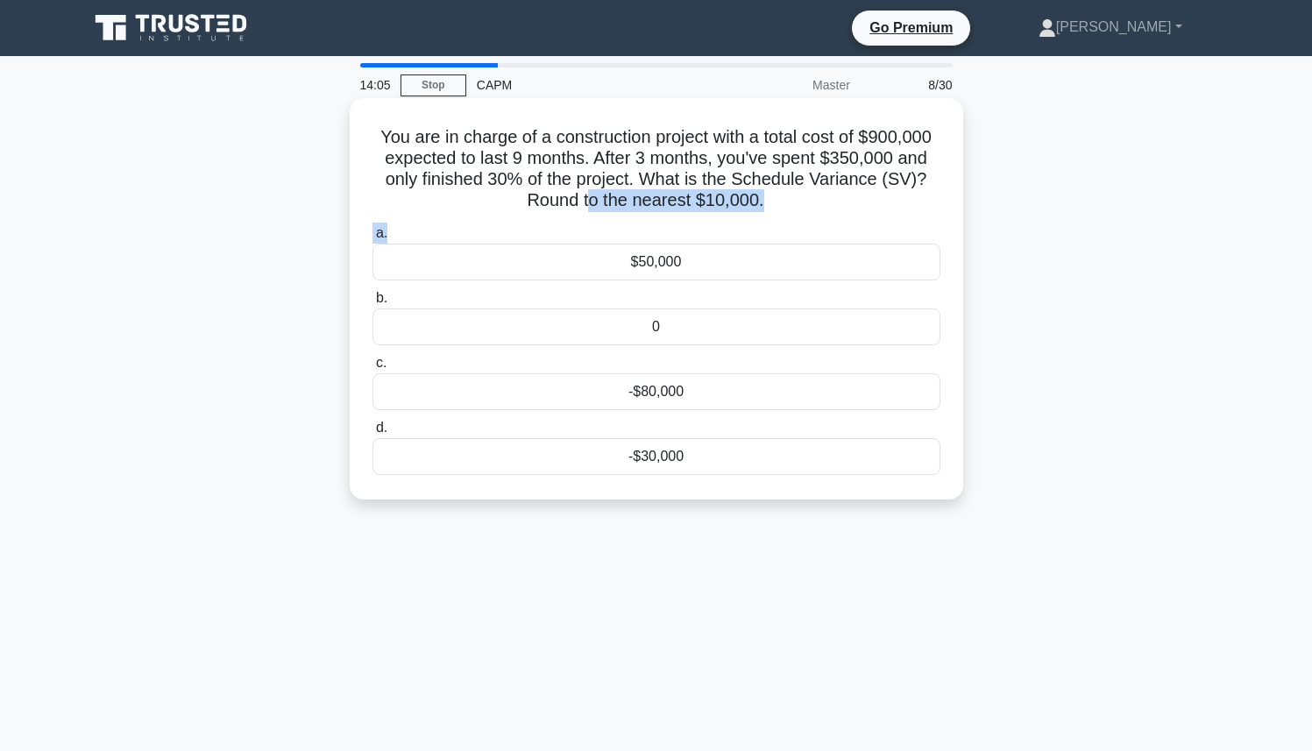
drag, startPoint x: 494, startPoint y: 224, endPoint x: 540, endPoint y: 191, distance: 57.2
click at [581, 191] on div "You are in charge of a construction project with a total cost of $900,000 expec…" at bounding box center [657, 299] width 600 height 388
click at [537, 191] on h5 "You are in charge of a construction project with a total cost of $900,000 expec…" at bounding box center [657, 169] width 572 height 86
click at [543, 192] on h5 "You are in charge of a construction project with a total cost of $900,000 expec…" at bounding box center [657, 169] width 572 height 86
drag, startPoint x: 515, startPoint y: 199, endPoint x: 806, endPoint y: 197, distance: 291.1
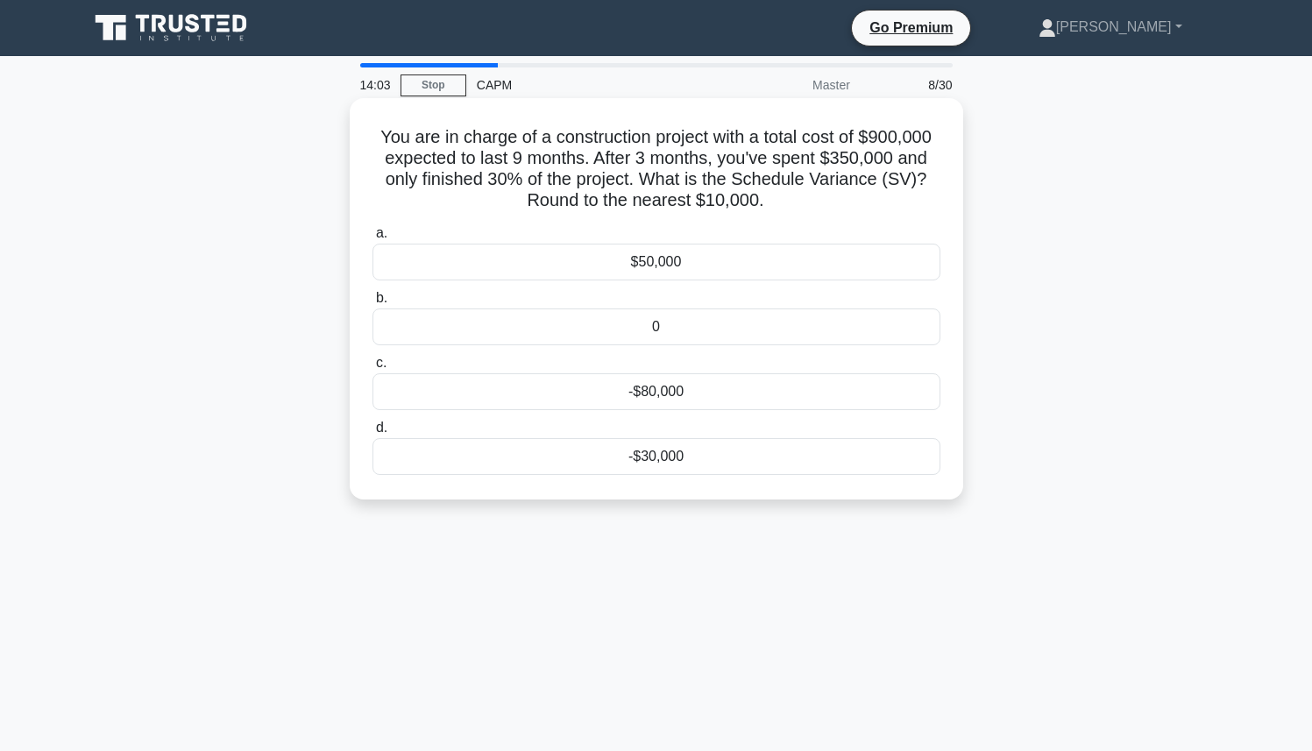
click at [806, 197] on h5 "You are in charge of a construction project with a total cost of $900,000 expec…" at bounding box center [657, 169] width 572 height 86
drag, startPoint x: 822, startPoint y: 160, endPoint x: 898, endPoint y: 160, distance: 75.4
click at [898, 160] on h5 "You are in charge of a construction project with a total cost of $900,000 expec…" at bounding box center [657, 169] width 572 height 86
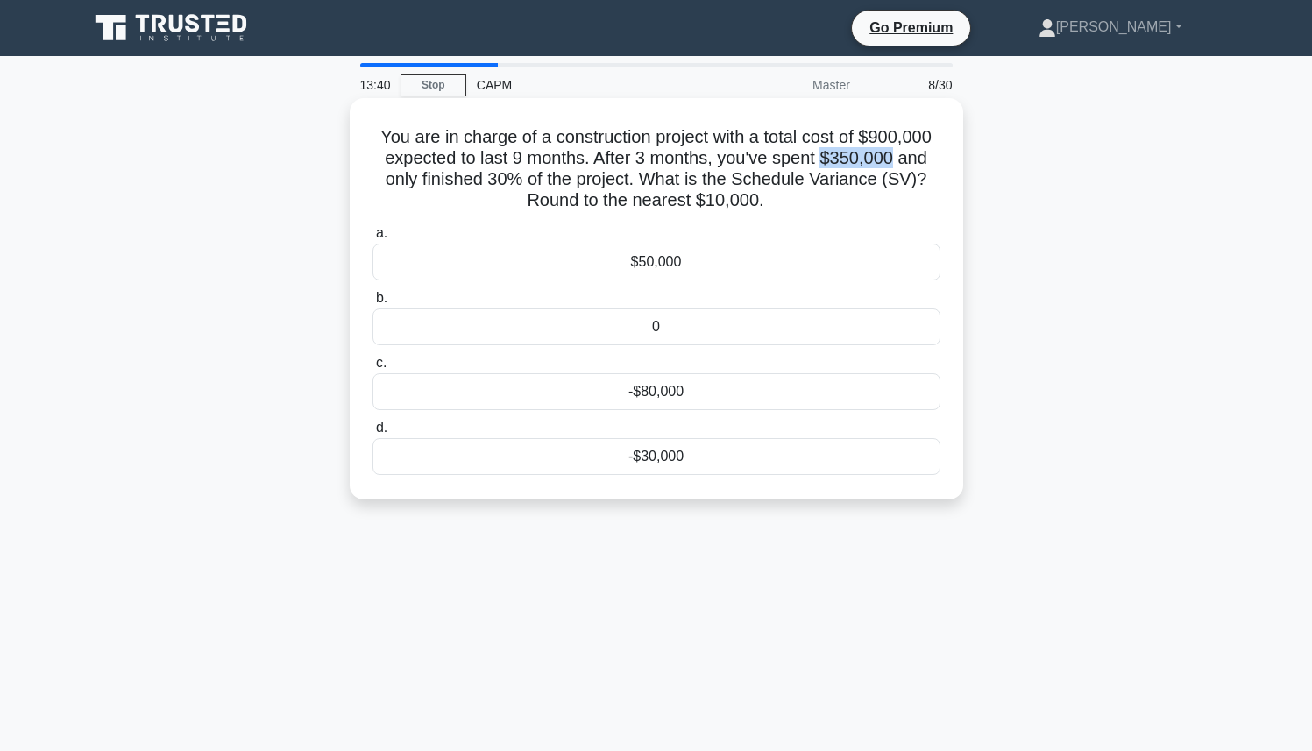
drag, startPoint x: 898, startPoint y: 160, endPoint x: 823, endPoint y: 158, distance: 74.5
click at [823, 158] on h5 "You are in charge of a construction project with a total cost of $900,000 expec…" at bounding box center [657, 169] width 572 height 86
click at [643, 269] on div "$50,000" at bounding box center [657, 262] width 568 height 37
click at [373, 239] on input "a. $50,000" at bounding box center [373, 233] width 0 height 11
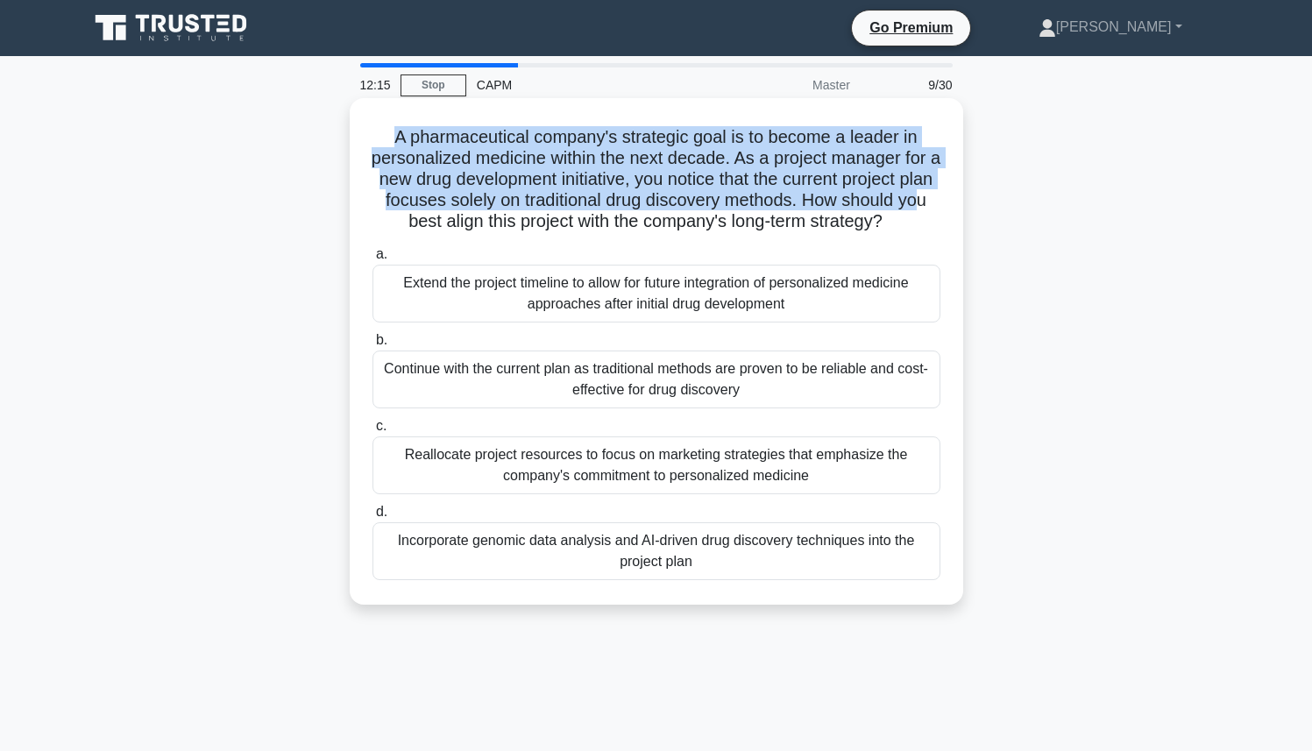
drag, startPoint x: 393, startPoint y: 135, endPoint x: 916, endPoint y: 210, distance: 528.7
click at [916, 210] on h5 "A pharmaceutical company's strategic goal is to become a leader in personalized…" at bounding box center [657, 179] width 572 height 107
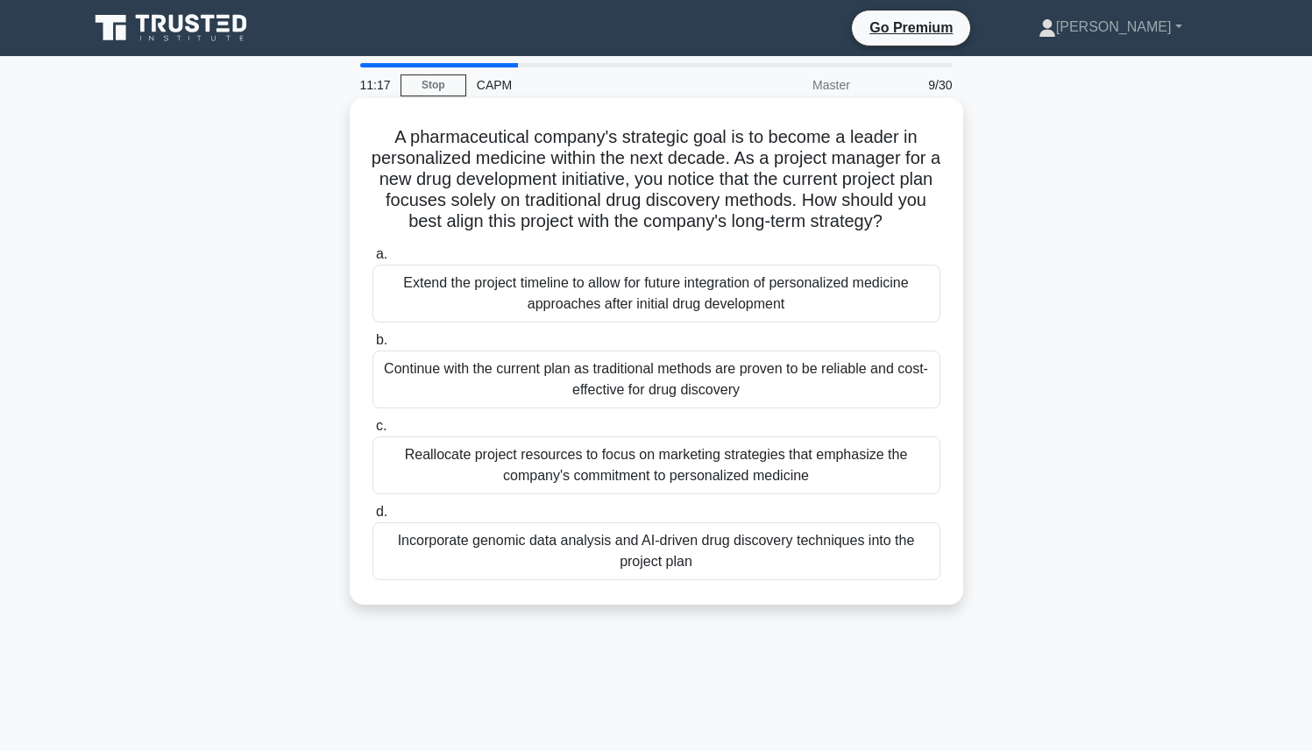
click at [582, 289] on div "Extend the project timeline to allow for future integration of personalized med…" at bounding box center [657, 294] width 568 height 58
click at [373, 260] on input "a. Extend the project timeline to allow for future integration of personalized …" at bounding box center [373, 254] width 0 height 11
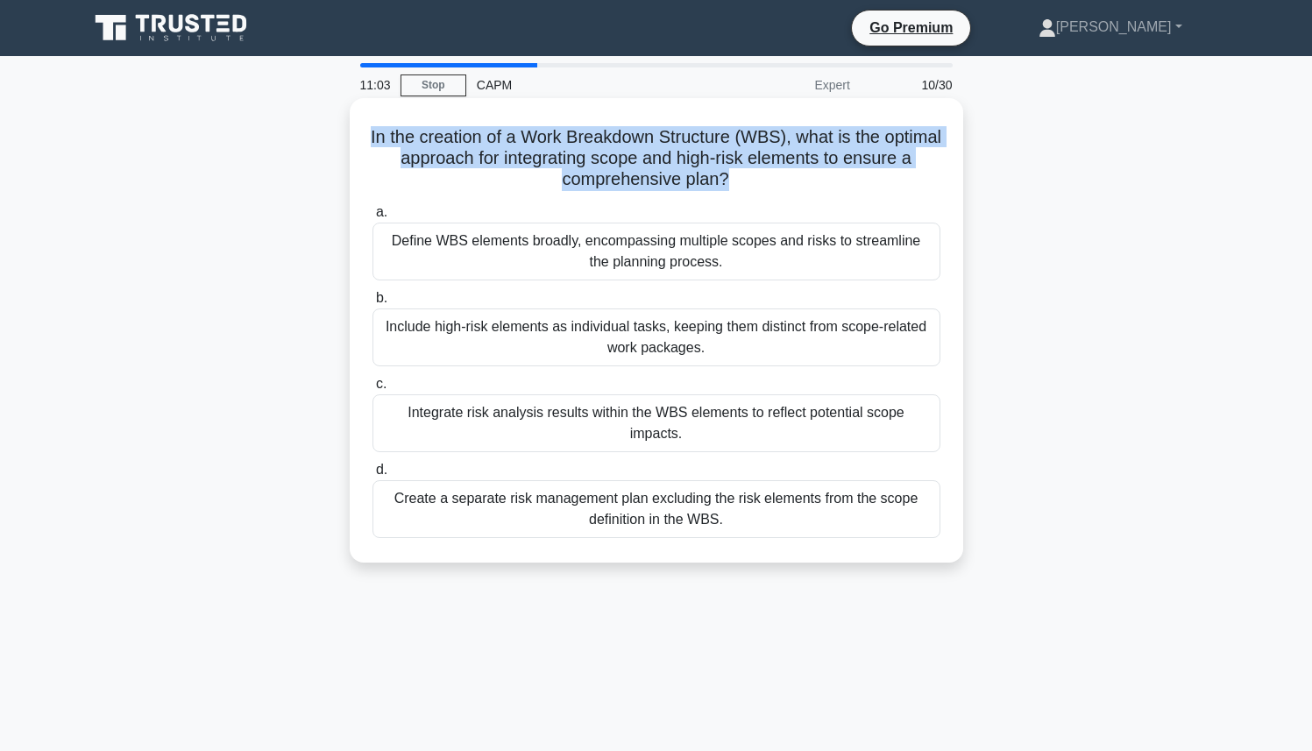
drag, startPoint x: 397, startPoint y: 133, endPoint x: 701, endPoint y: 200, distance: 310.6
click at [701, 200] on div "In the creation of a Work Breakdown Structure (WBS), what is the optimal approa…" at bounding box center [657, 330] width 600 height 451
click at [701, 200] on div "a. Define WBS elements broadly, encompassing multiple scopes and risks to strea…" at bounding box center [656, 370] width 589 height 344
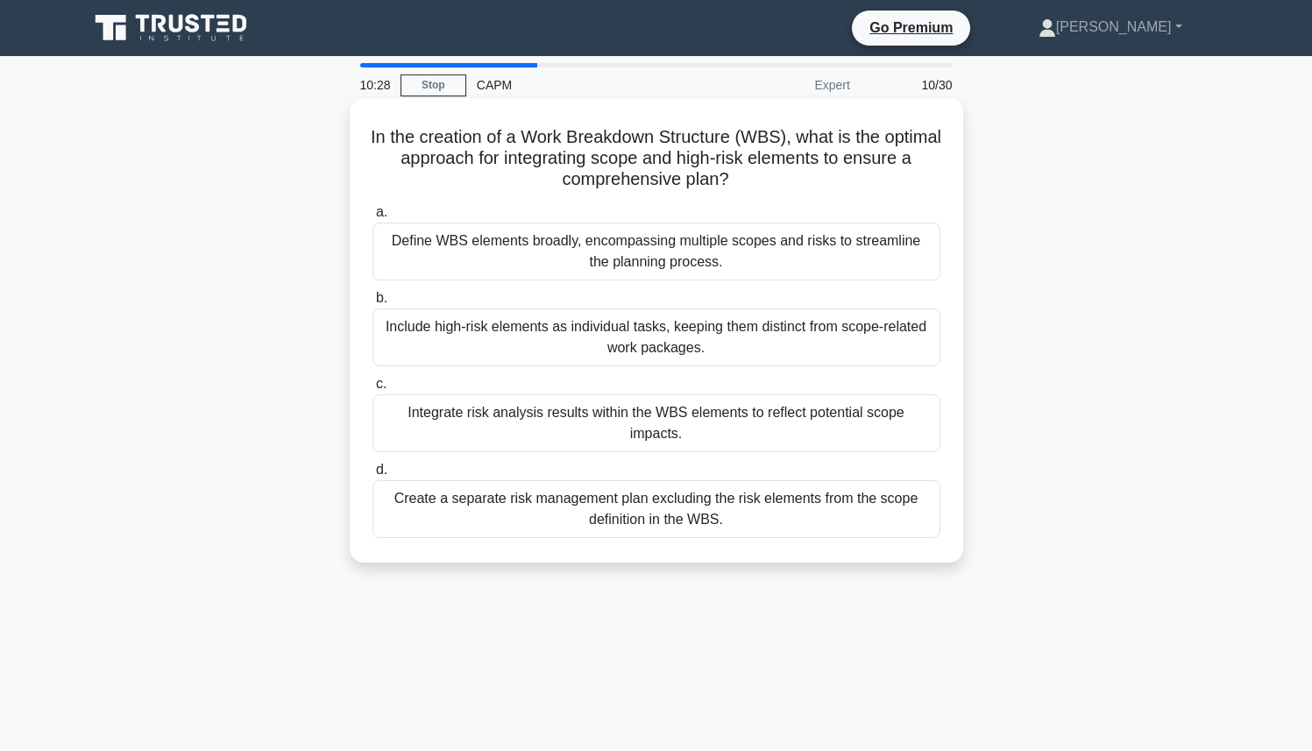
click at [576, 438] on div "Integrate risk analysis results within the WBS elements to reflect potential sc…" at bounding box center [657, 424] width 568 height 58
click at [373, 390] on input "c. Integrate risk analysis results within the WBS elements to reflect potential…" at bounding box center [373, 384] width 0 height 11
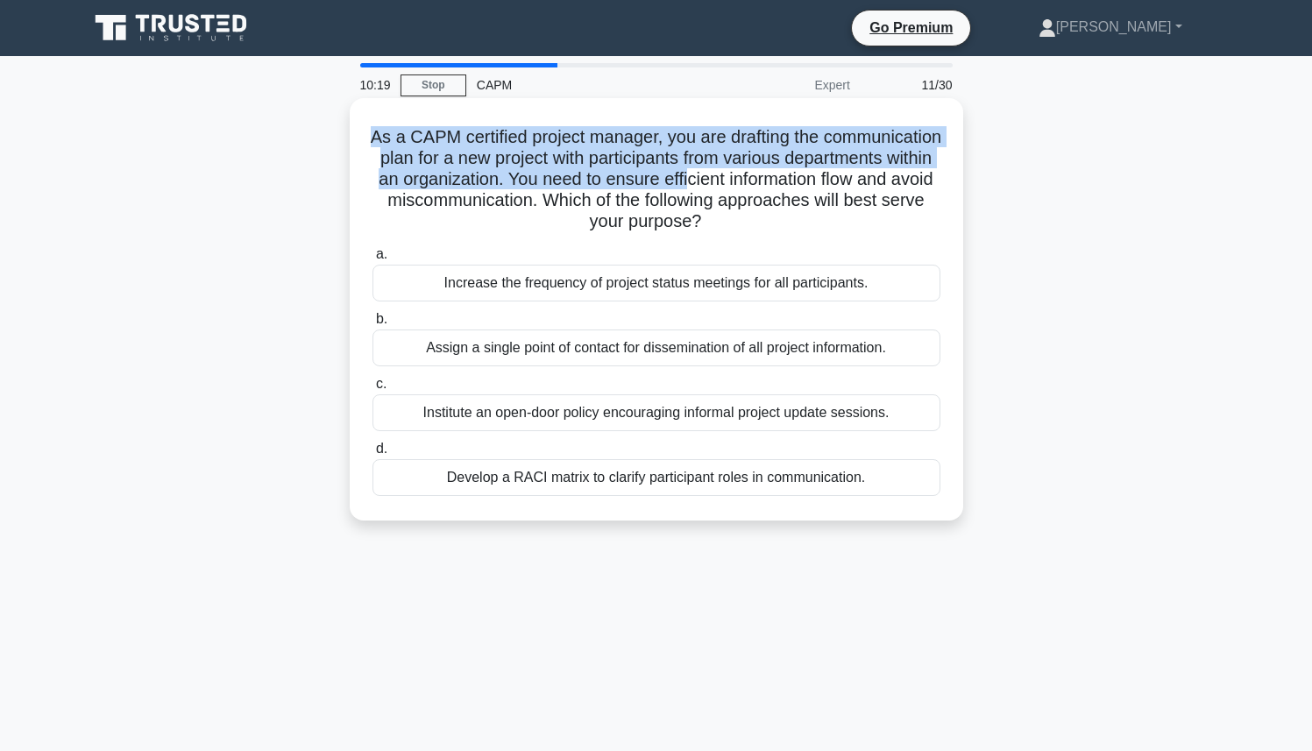
drag, startPoint x: 371, startPoint y: 139, endPoint x: 681, endPoint y: 195, distance: 315.4
click at [684, 191] on h5 "As a CAPM certified project manager, you are drafting the communication plan fo…" at bounding box center [657, 179] width 572 height 107
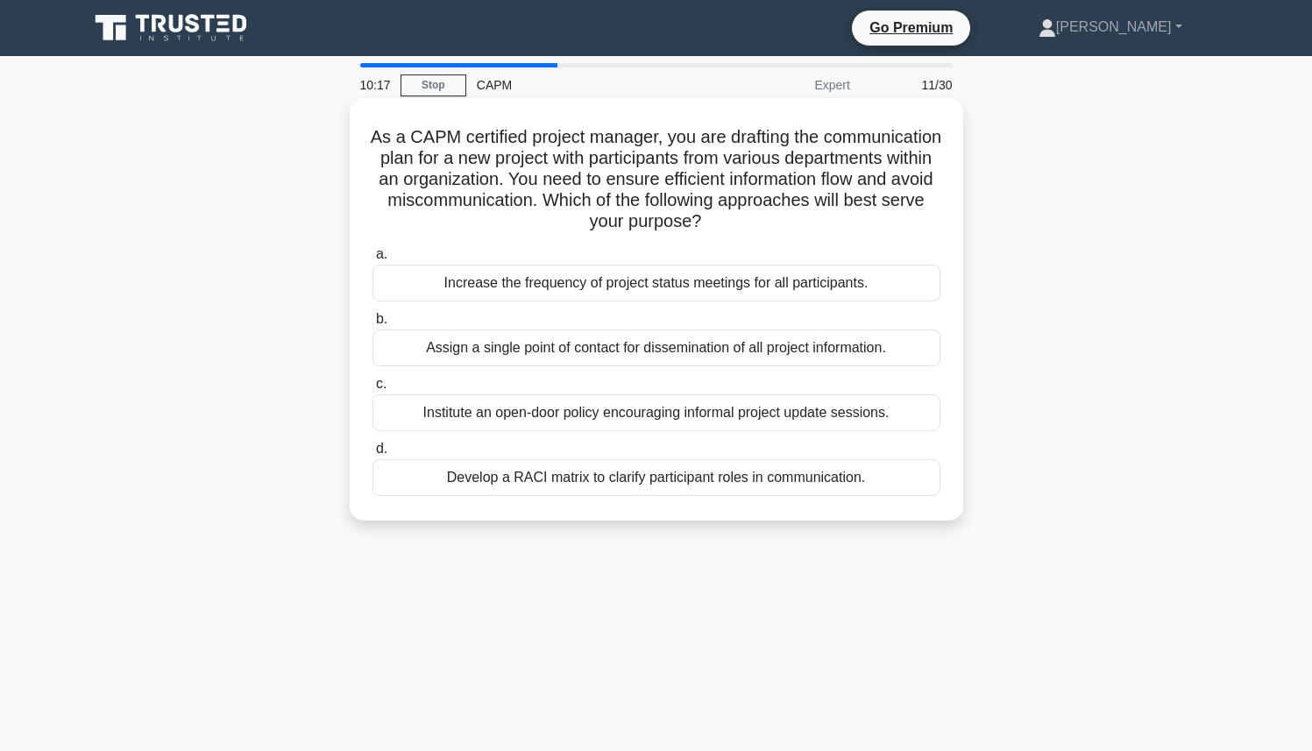
click at [730, 218] on h5 "As a CAPM certified project manager, you are drafting the communication plan fo…" at bounding box center [657, 179] width 572 height 107
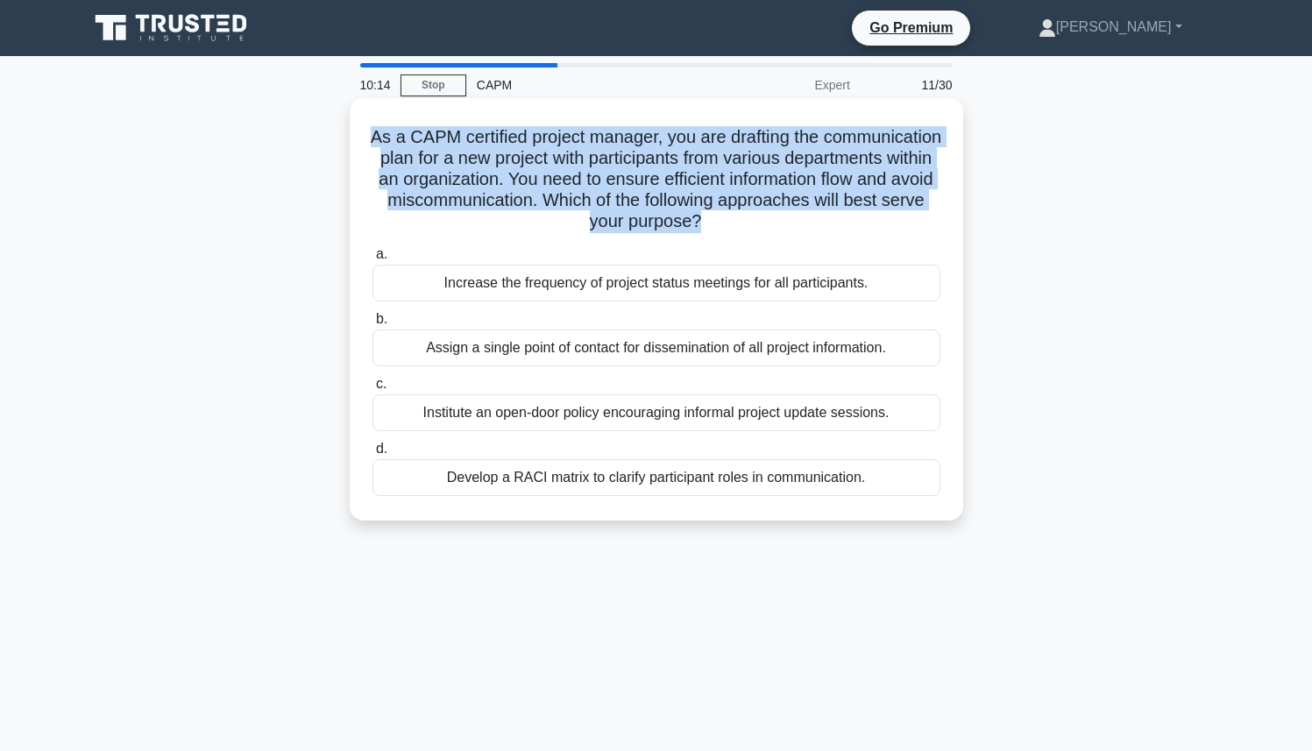
drag, startPoint x: 730, startPoint y: 218, endPoint x: 402, endPoint y: 124, distance: 342.1
click at [402, 124] on div "As a CAPM certified project manager, you are drafting the communication plan fo…" at bounding box center [657, 309] width 600 height 409
click at [432, 200] on h5 "As a CAPM certified project manager, you are drafting the communication plan fo…" at bounding box center [657, 179] width 572 height 107
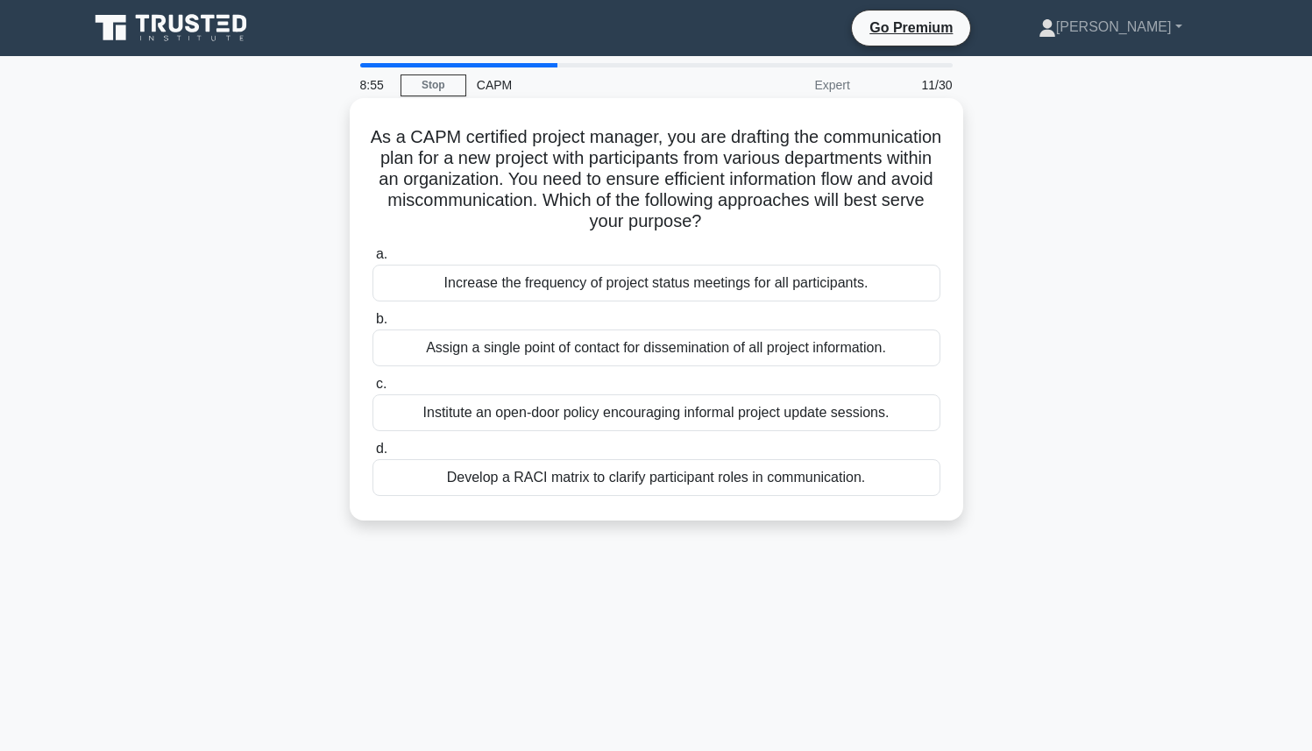
click at [611, 350] on div "Assign a single point of contact for dissemination of all project information." at bounding box center [657, 348] width 568 height 37
click at [373, 325] on input "b. Assign a single point of contact for dissemination of all project informatio…" at bounding box center [373, 319] width 0 height 11
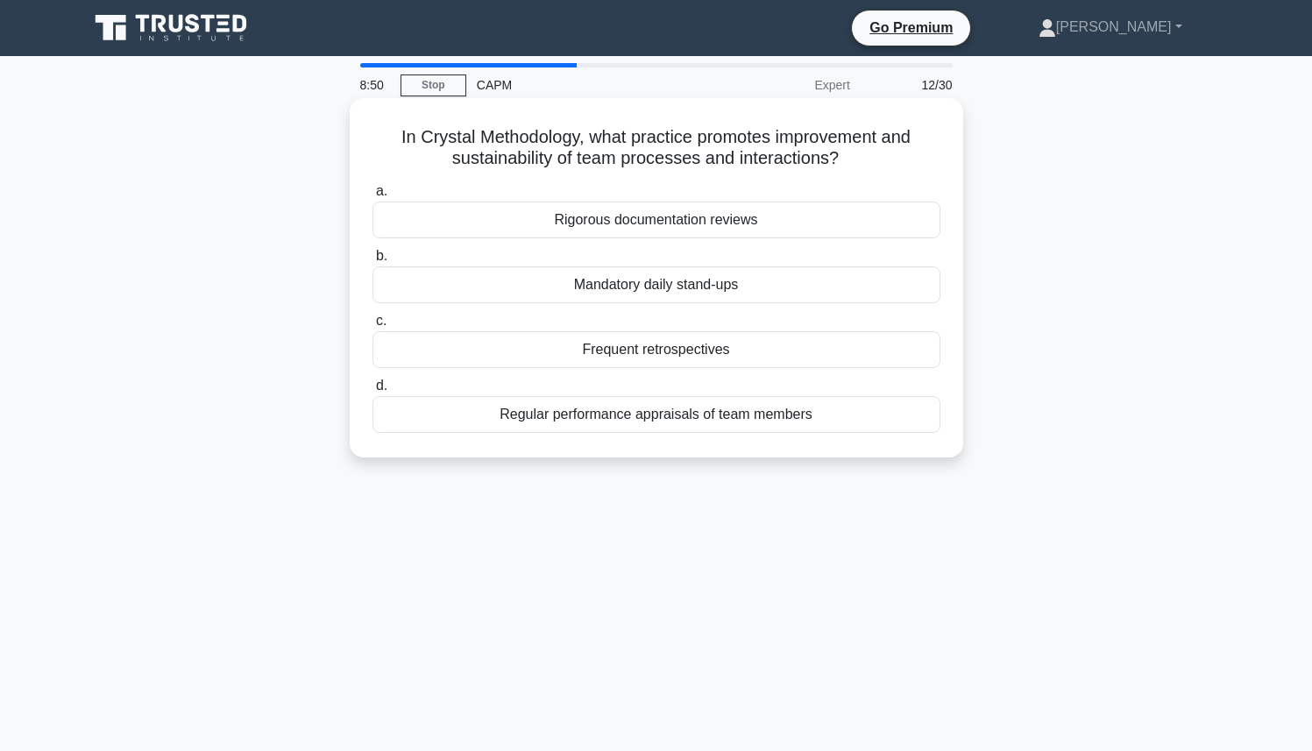
drag, startPoint x: 404, startPoint y: 139, endPoint x: 854, endPoint y: 160, distance: 450.3
click at [854, 160] on h5 "In Crystal Methodology, what practice promotes improvement and sustainability o…" at bounding box center [657, 148] width 572 height 44
click at [852, 160] on icon ".spinner_0XTQ{transform-origin:center;animation:spinner_y6GP .75s linear infini…" at bounding box center [849, 159] width 21 height 21
click at [711, 352] on div "Frequent retrospectives" at bounding box center [657, 349] width 568 height 37
click at [373, 327] on input "c. Frequent retrospectives" at bounding box center [373, 321] width 0 height 11
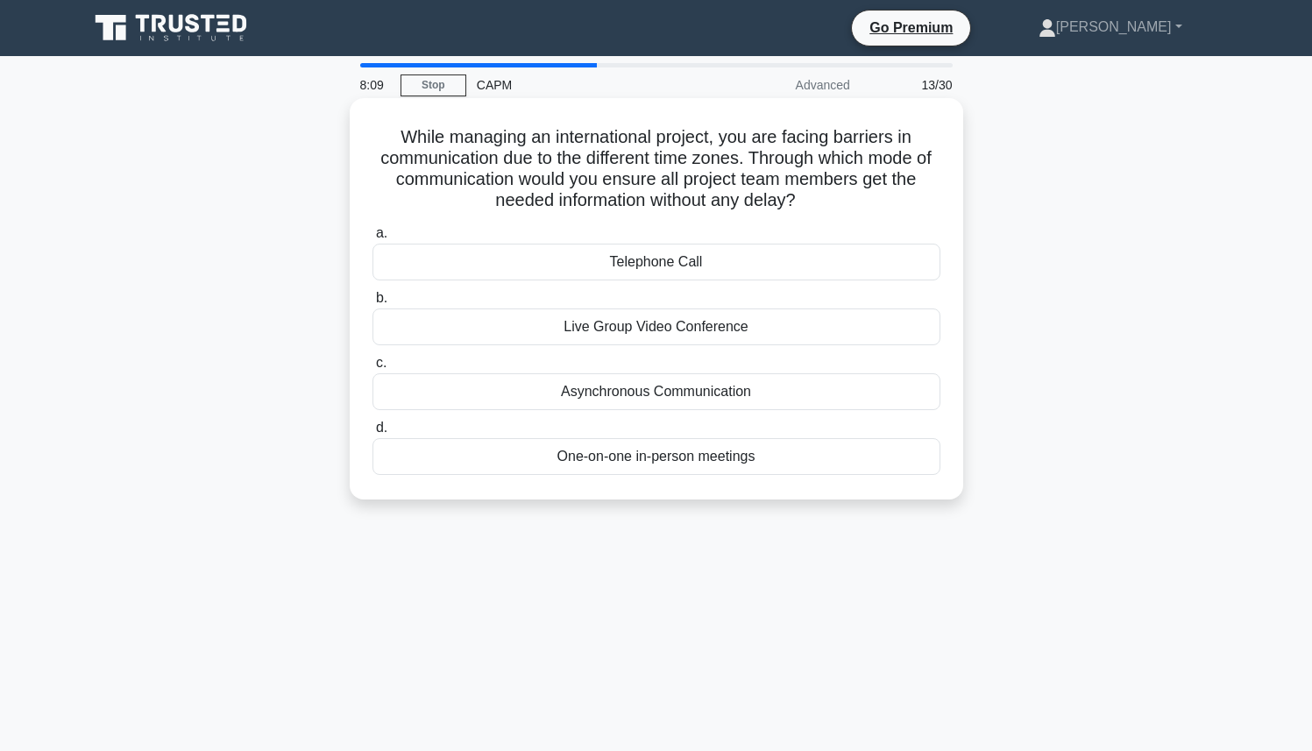
click at [624, 393] on div "Asynchronous Communication" at bounding box center [657, 391] width 568 height 37
click at [373, 369] on input "c. Asynchronous Communication" at bounding box center [373, 363] width 0 height 11
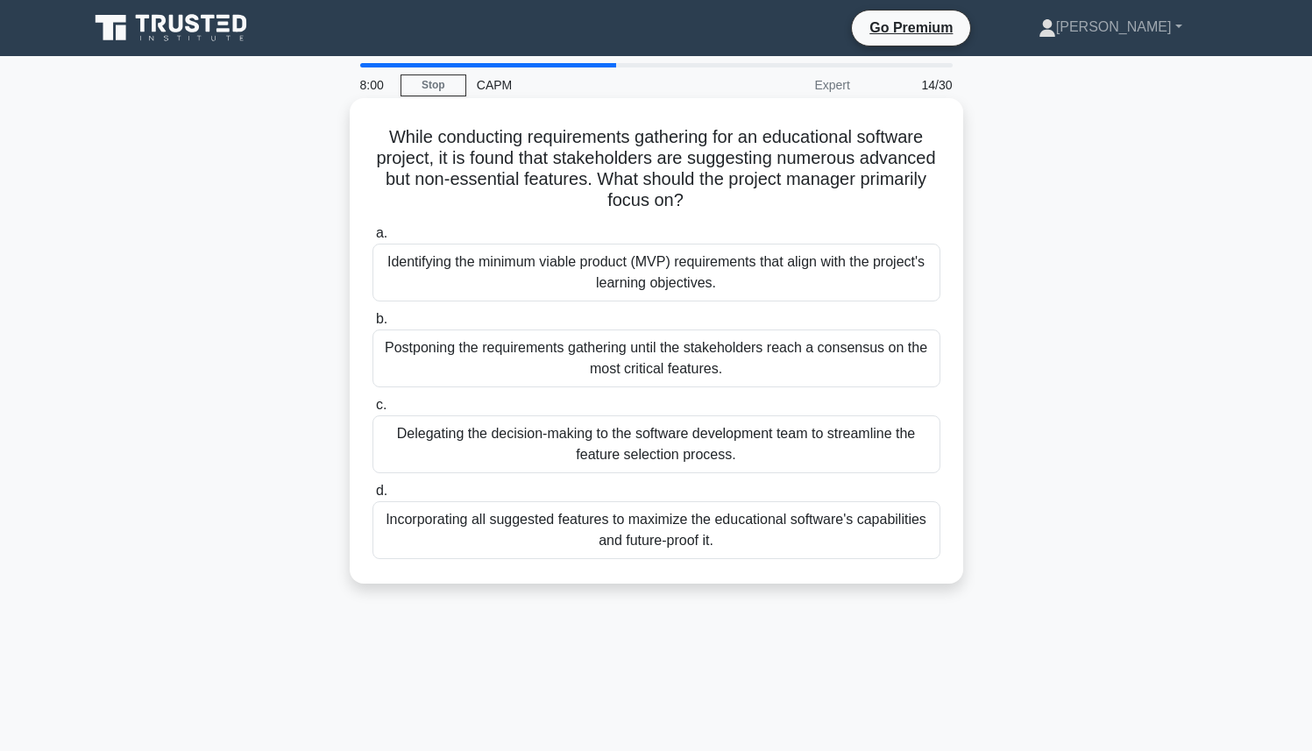
drag, startPoint x: 438, startPoint y: 148, endPoint x: 708, endPoint y: 210, distance: 277.1
click at [708, 210] on h5 "While conducting requirements gathering for an educational software project, it…" at bounding box center [657, 169] width 572 height 86
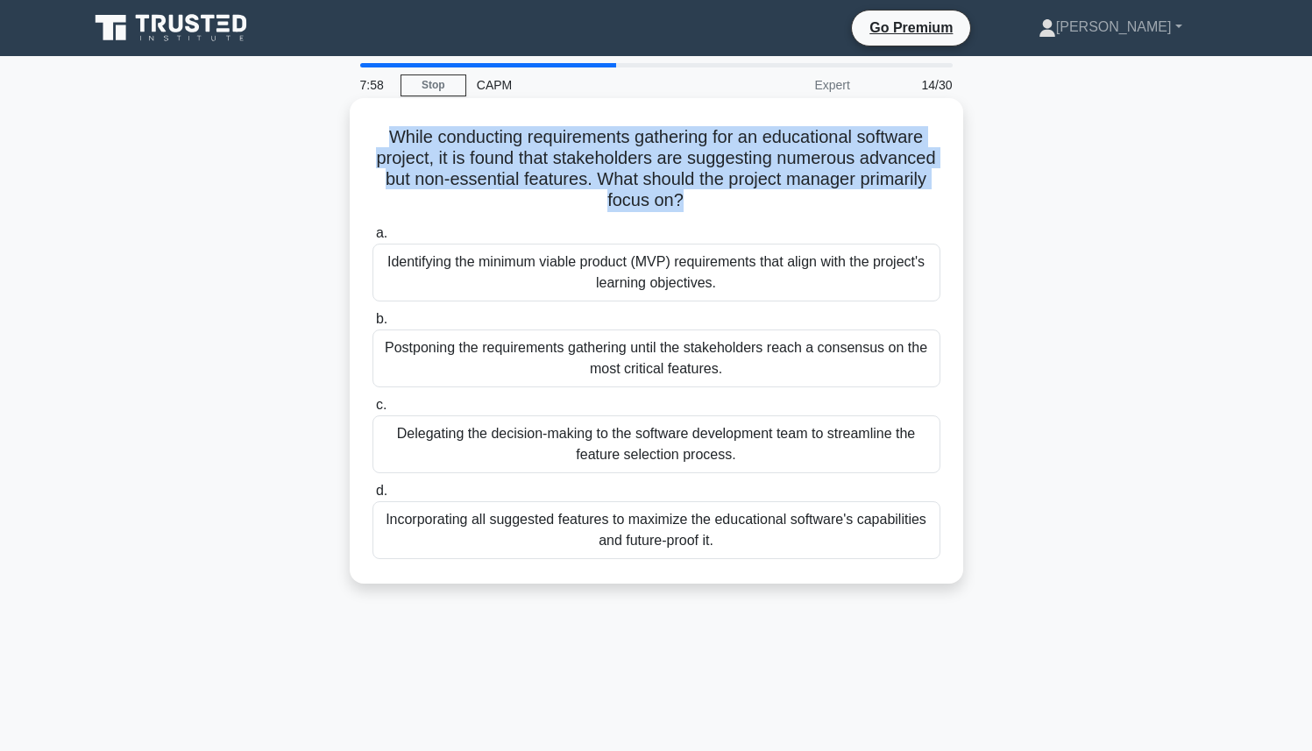
drag, startPoint x: 708, startPoint y: 210, endPoint x: 405, endPoint y: 143, distance: 310.8
click at [405, 143] on h5 "While conducting requirements gathering for an educational software project, it…" at bounding box center [657, 169] width 572 height 86
click at [480, 208] on h5 "While conducting requirements gathering for an educational software project, it…" at bounding box center [657, 169] width 572 height 86
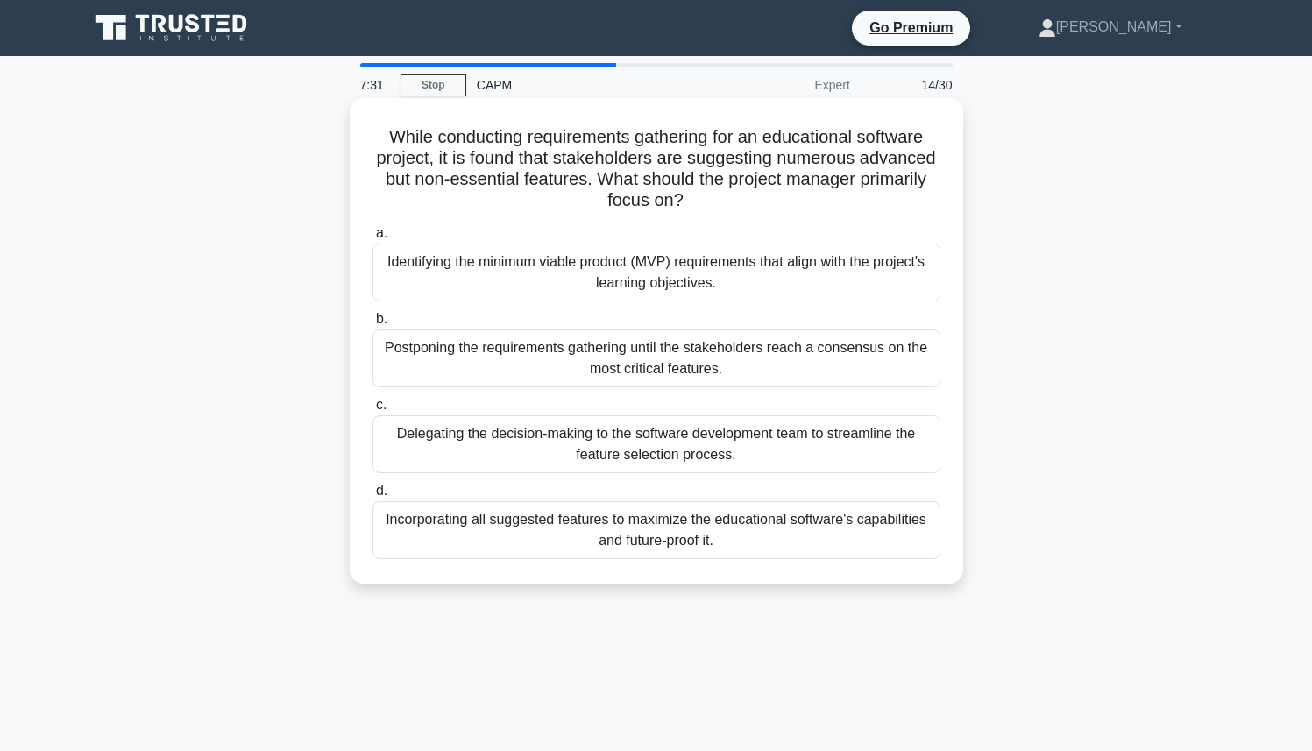
click at [540, 286] on div "Identifying the minimum viable product (MVP) requirements that align with the p…" at bounding box center [657, 273] width 568 height 58
click at [373, 239] on input "a. Identifying the minimum viable product (MVP) requirements that align with th…" at bounding box center [373, 233] width 0 height 11
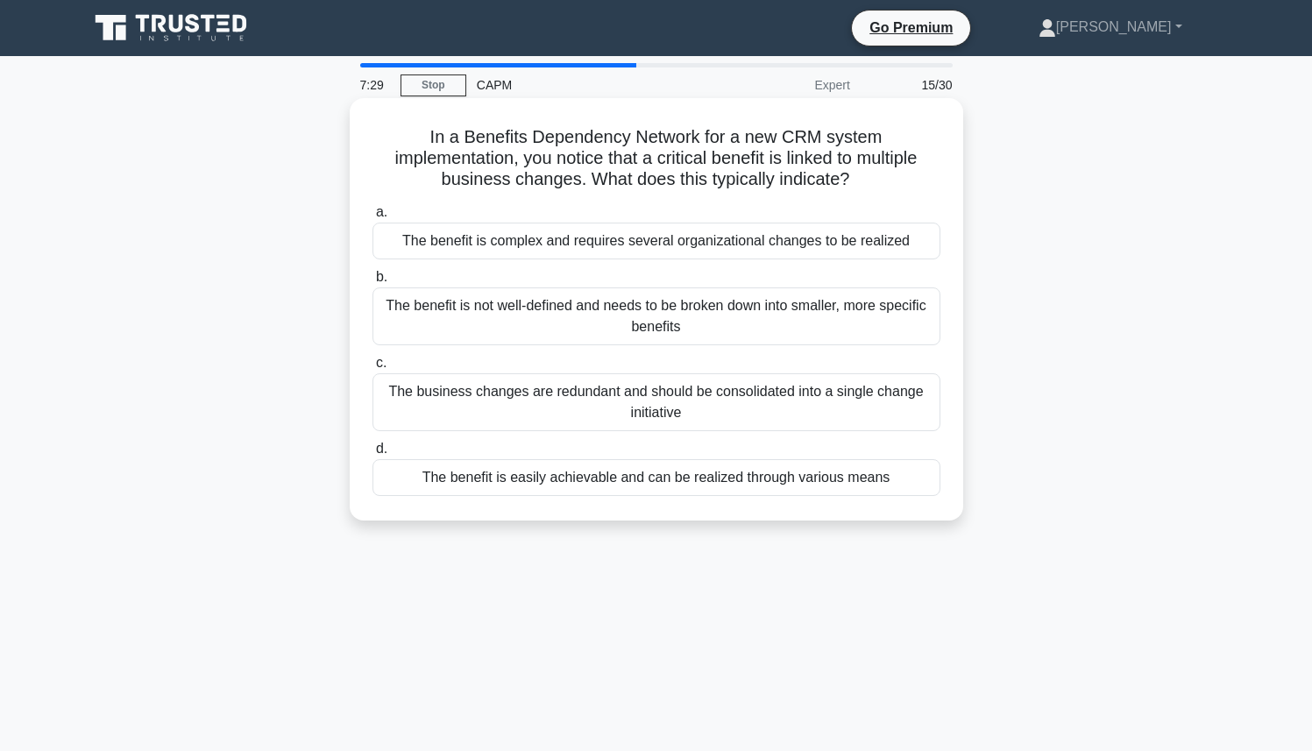
drag, startPoint x: 437, startPoint y: 142, endPoint x: 743, endPoint y: 146, distance: 305.1
click at [741, 142] on h5 "In a Benefits Dependency Network for a new CRM system implementation, you notic…" at bounding box center [657, 158] width 572 height 65
drag, startPoint x: 848, startPoint y: 170, endPoint x: 427, endPoint y: 137, distance: 422.1
click at [427, 137] on h5 "In a Benefits Dependency Network for a new CRM system implementation, you notic…" at bounding box center [657, 158] width 572 height 65
click at [418, 205] on label "a. The benefit is complex and requires several organizational changes to be rea…" at bounding box center [657, 231] width 568 height 58
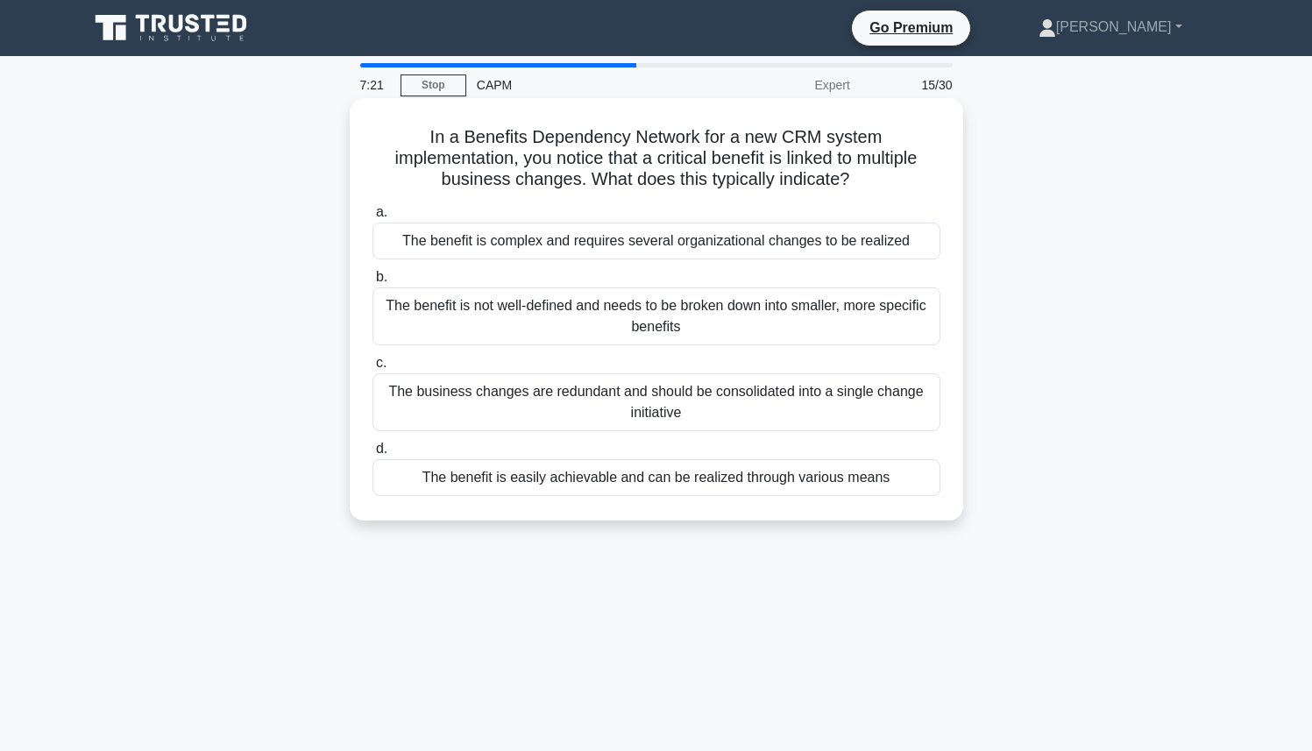
click at [373, 207] on input "a. The benefit is complex and requires several organizational changes to be rea…" at bounding box center [373, 212] width 0 height 11
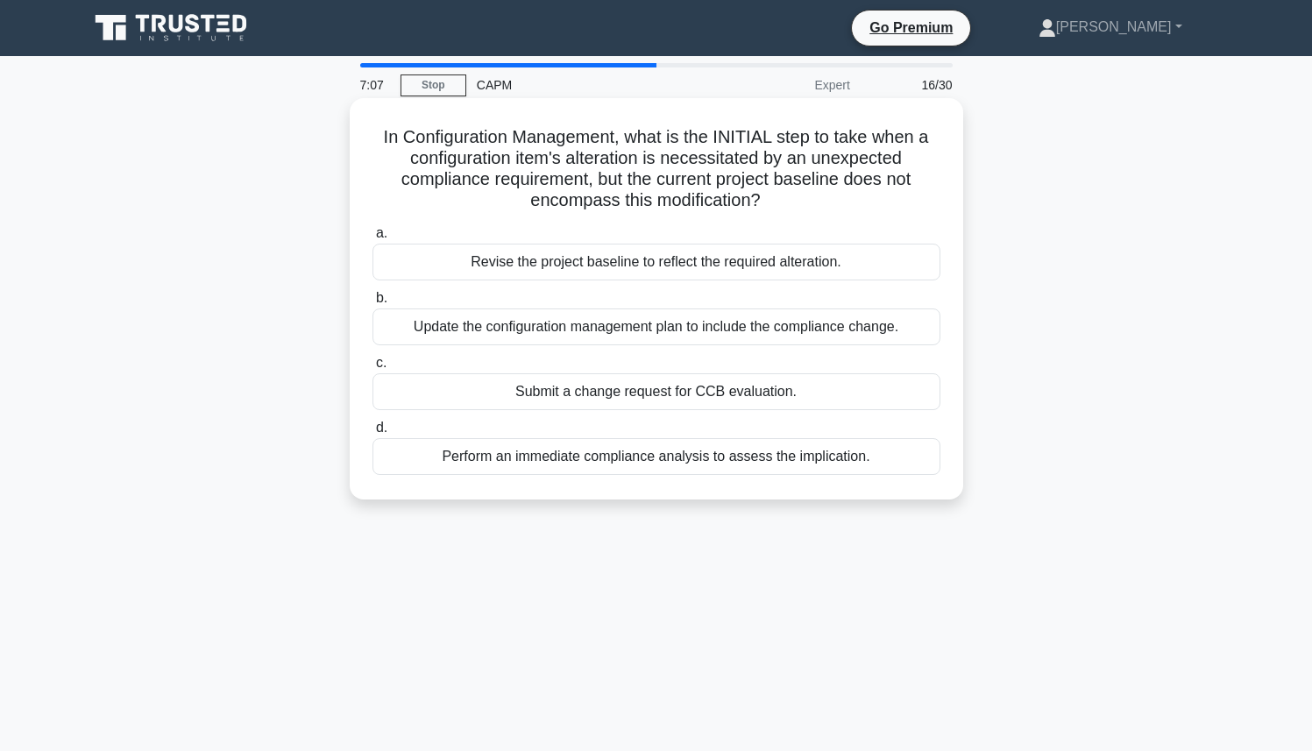
drag, startPoint x: 380, startPoint y: 139, endPoint x: 794, endPoint y: 194, distance: 418.4
click at [794, 194] on h5 "In Configuration Management, what is the INITIAL step to take when a configurat…" at bounding box center [657, 169] width 572 height 86
click at [793, 195] on h5 "In Configuration Management, what is the INITIAL step to take when a configurat…" at bounding box center [657, 169] width 572 height 86
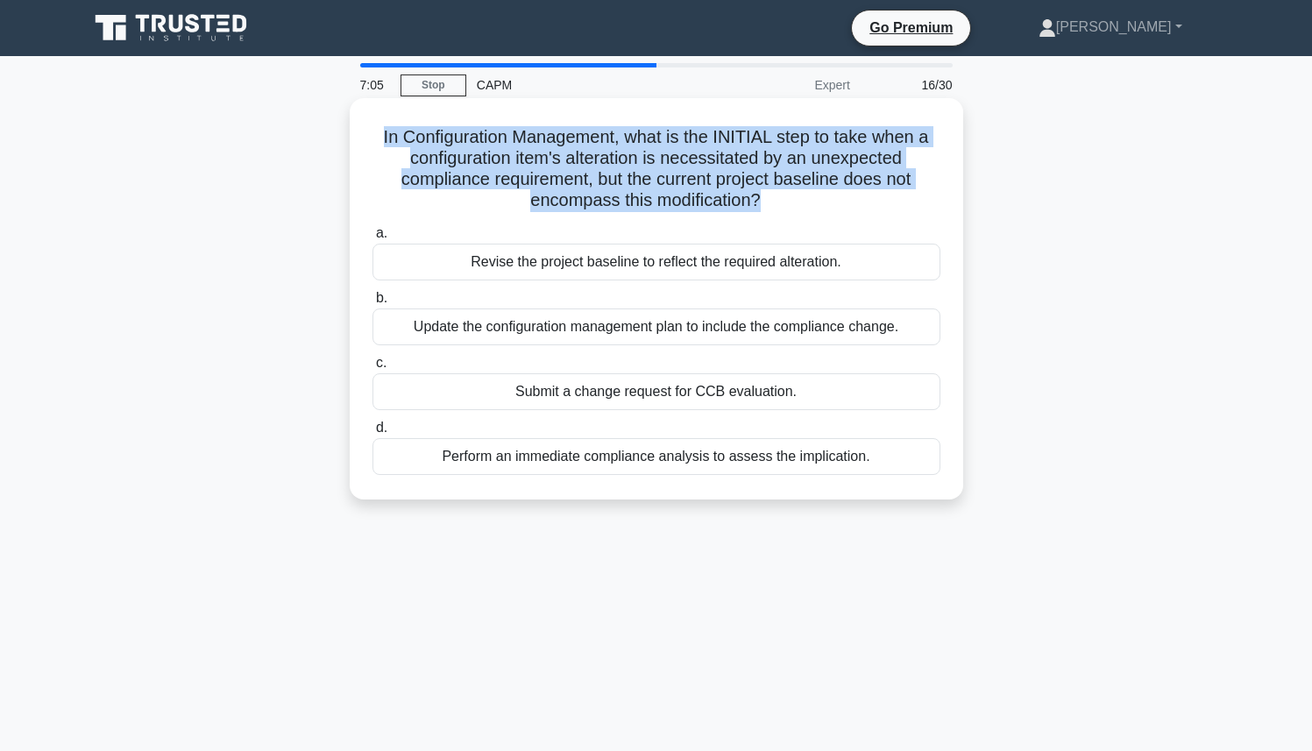
click at [793, 195] on h5 "In Configuration Management, what is the INITIAL step to take when a configurat…" at bounding box center [657, 169] width 572 height 86
click at [791, 196] on h5 "In Configuration Management, what is the INITIAL step to take when a configurat…" at bounding box center [657, 169] width 572 height 86
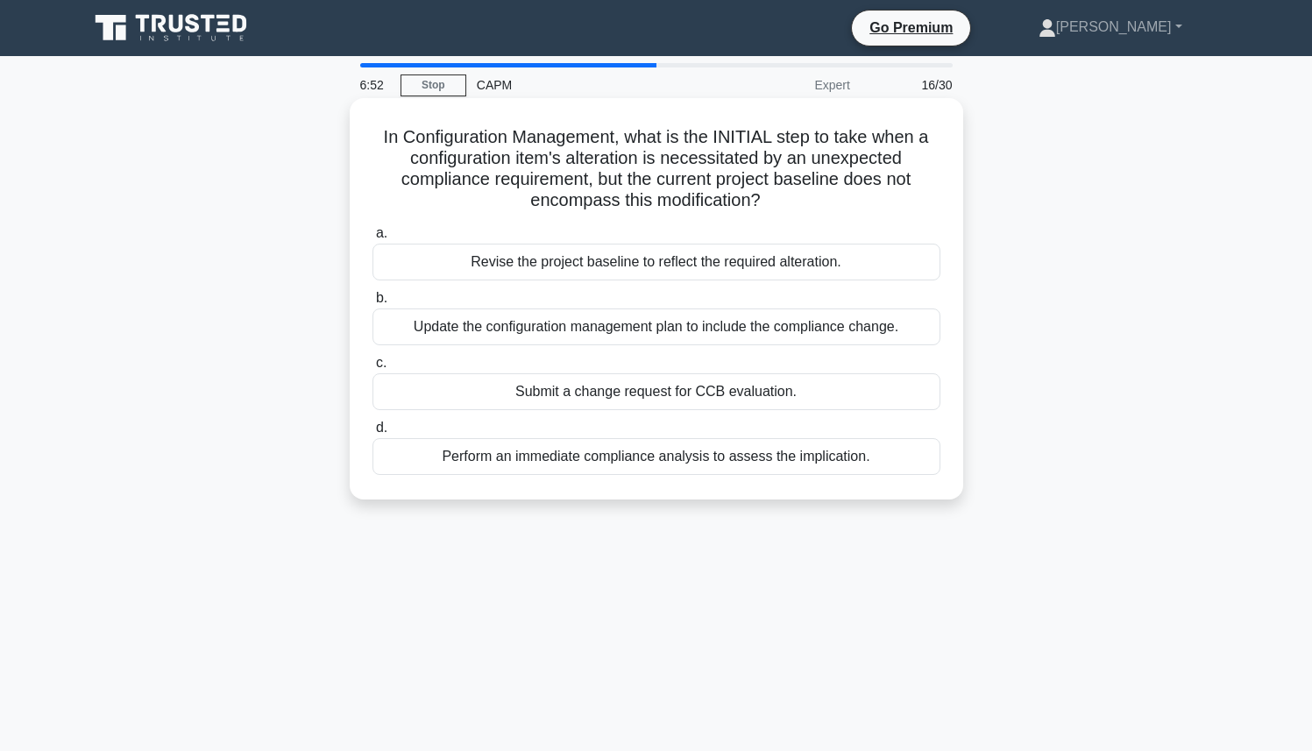
click at [715, 388] on div "Submit a change request for CCB evaluation." at bounding box center [657, 391] width 568 height 37
click at [373, 369] on input "c. Submit a change request for CCB evaluation." at bounding box center [373, 363] width 0 height 11
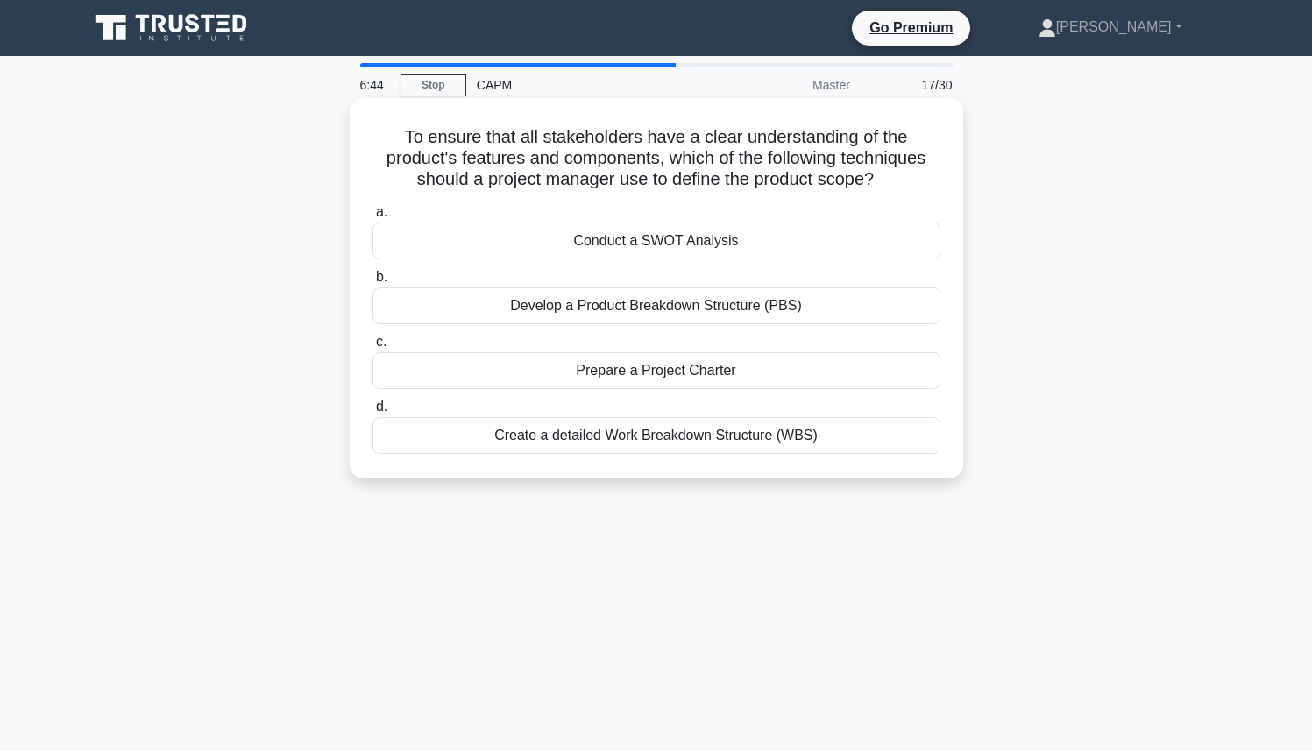
drag, startPoint x: 407, startPoint y: 139, endPoint x: 893, endPoint y: 172, distance: 486.8
click at [893, 172] on h5 "To ensure that all stakeholders have a clear understanding of the product's fea…" at bounding box center [657, 158] width 572 height 65
click at [893, 172] on icon ".spinner_0XTQ{transform-origin:center;animation:spinner_y6GP .75s linear infini…" at bounding box center [884, 180] width 21 height 21
click at [706, 440] on div "Create a detailed Work Breakdown Structure (WBS)" at bounding box center [657, 435] width 568 height 37
click at [373, 413] on input "d. Create a detailed Work Breakdown Structure (WBS)" at bounding box center [373, 407] width 0 height 11
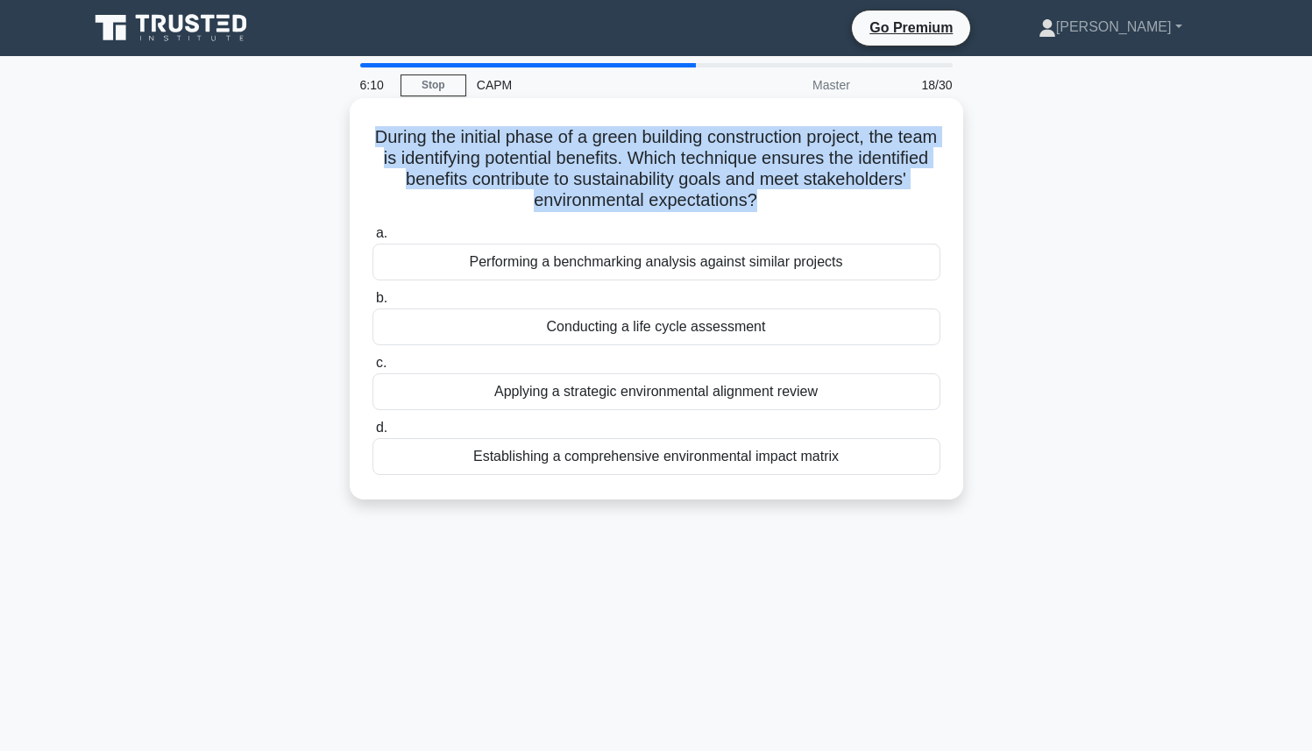
drag, startPoint x: 374, startPoint y: 136, endPoint x: 801, endPoint y: 218, distance: 434.8
click at [802, 218] on div "During the initial phase of a green building construction project, the team is …" at bounding box center [657, 299] width 600 height 388
click at [527, 206] on h5 "During the initial phase of a green building construction project, the team is …" at bounding box center [657, 169] width 572 height 86
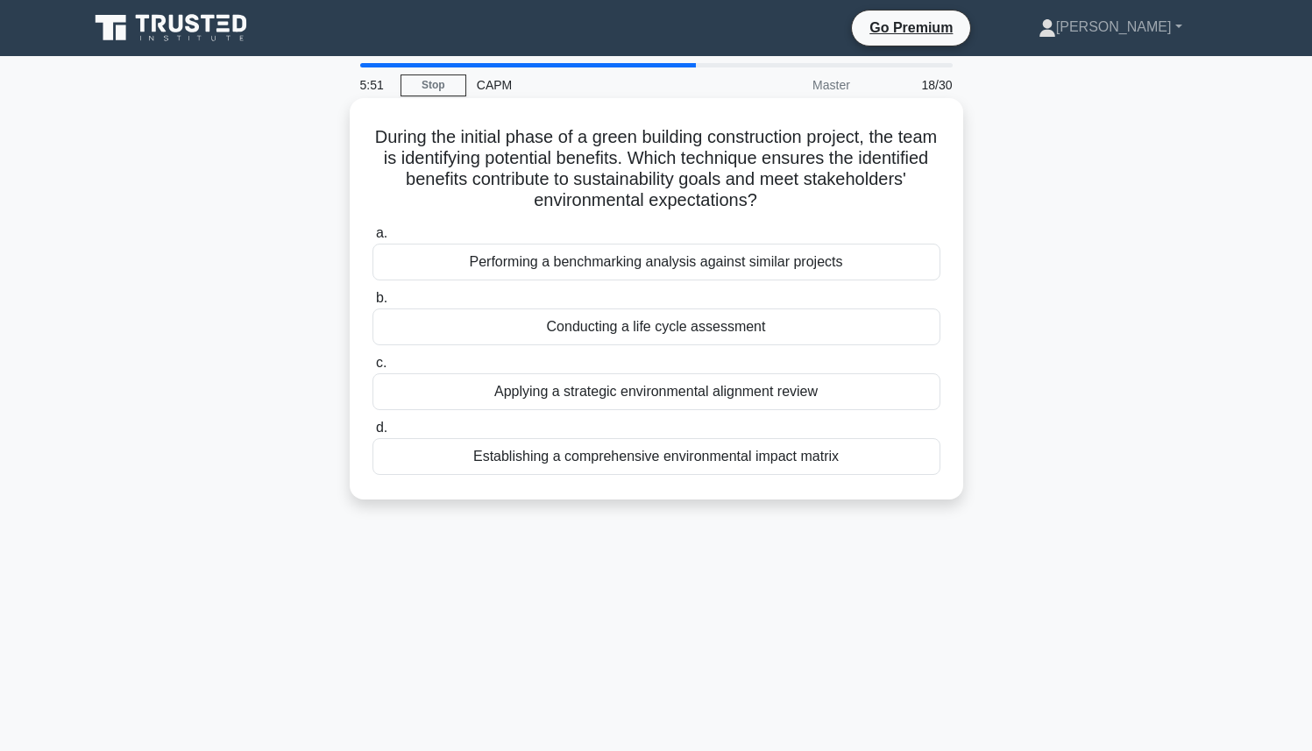
click at [611, 397] on div "Applying a strategic environmental alignment review" at bounding box center [657, 391] width 568 height 37
click at [373, 369] on input "c. Applying a strategic environmental alignment review" at bounding box center [373, 363] width 0 height 11
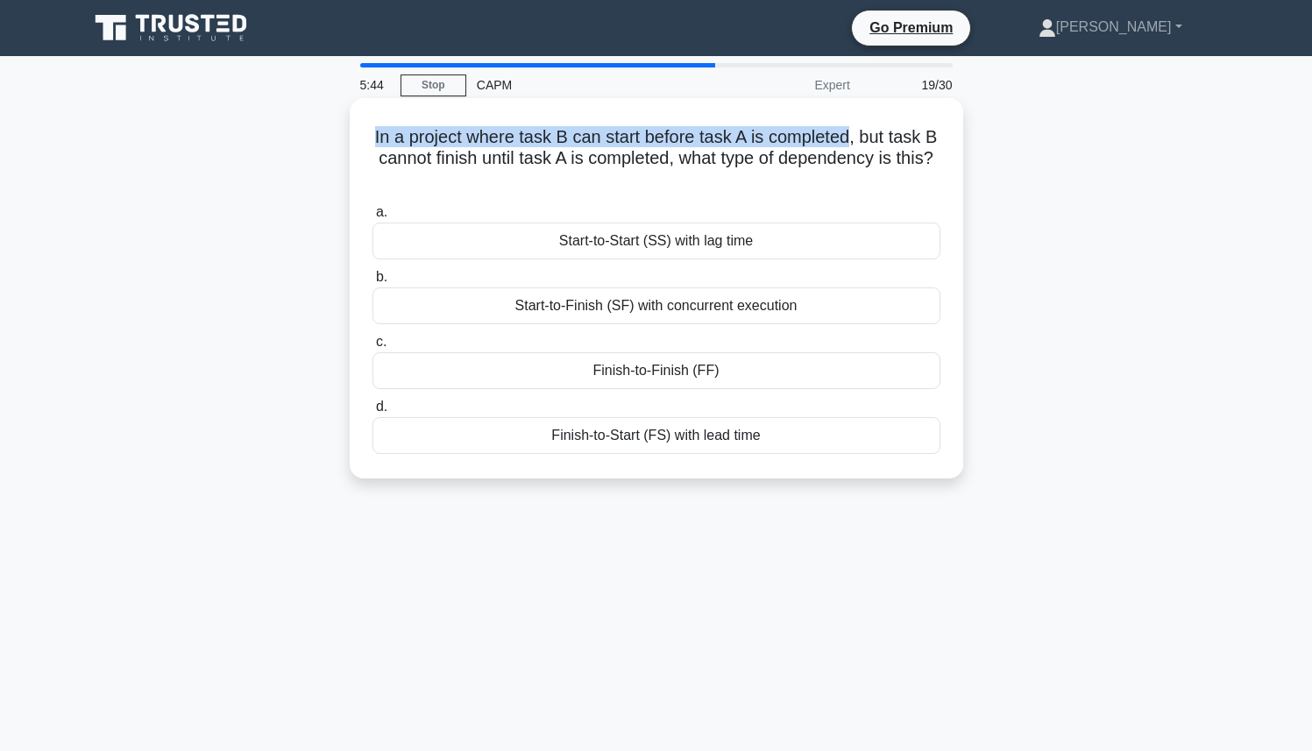
drag, startPoint x: 374, startPoint y: 139, endPoint x: 850, endPoint y: 147, distance: 475.3
click at [850, 147] on h5 "In a project where task B can start before task A is completed, but task B cann…" at bounding box center [657, 158] width 572 height 65
click at [814, 147] on h5 "In a project where task B can start before task A is completed, but task B cann…" at bounding box center [657, 158] width 572 height 65
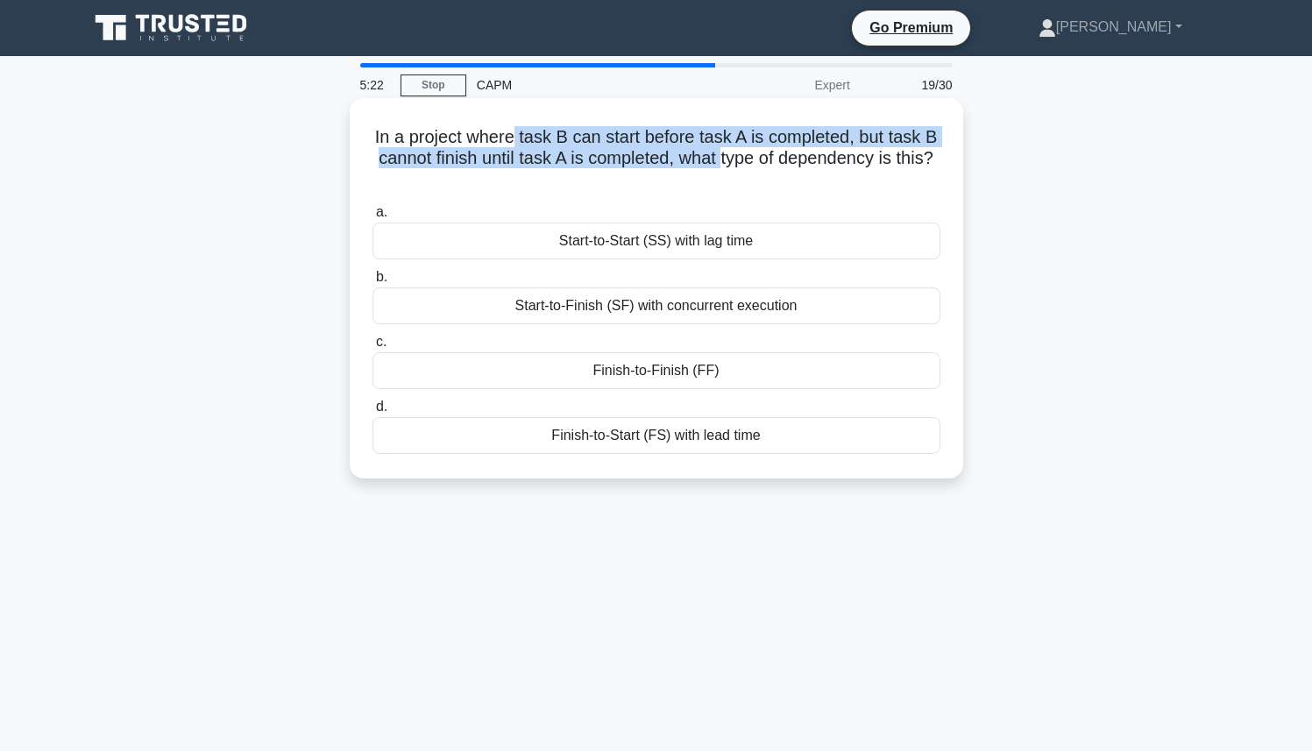
drag, startPoint x: 510, startPoint y: 142, endPoint x: 727, endPoint y: 152, distance: 216.8
click at [727, 152] on h5 "In a project where task B can start before task A is completed, but task B cann…" at bounding box center [657, 158] width 572 height 65
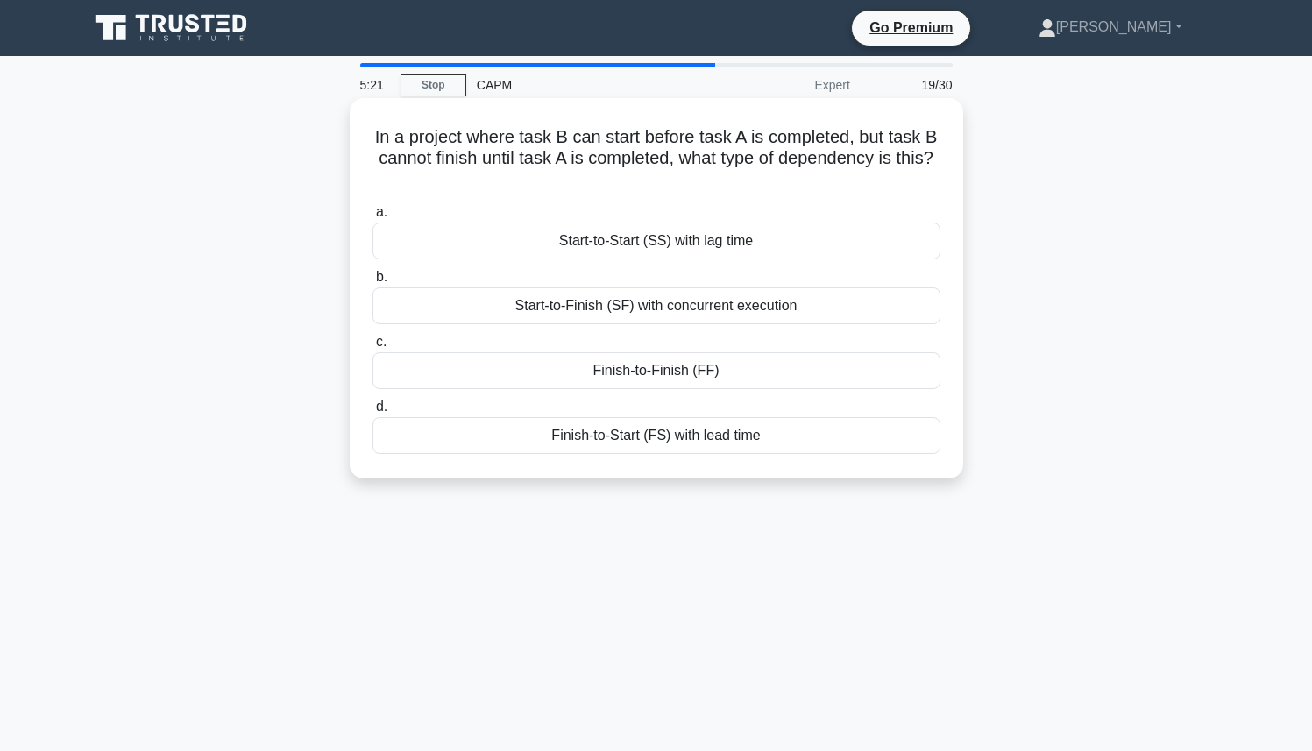
click at [759, 141] on h5 "In a project where task B can start before task A is completed, but task B cann…" at bounding box center [657, 158] width 572 height 65
click at [750, 310] on div "Start-to-Finish (SF) with concurrent execution" at bounding box center [657, 306] width 568 height 37
click at [373, 283] on input "b. Start-to-Finish (SF) with concurrent execution" at bounding box center [373, 277] width 0 height 11
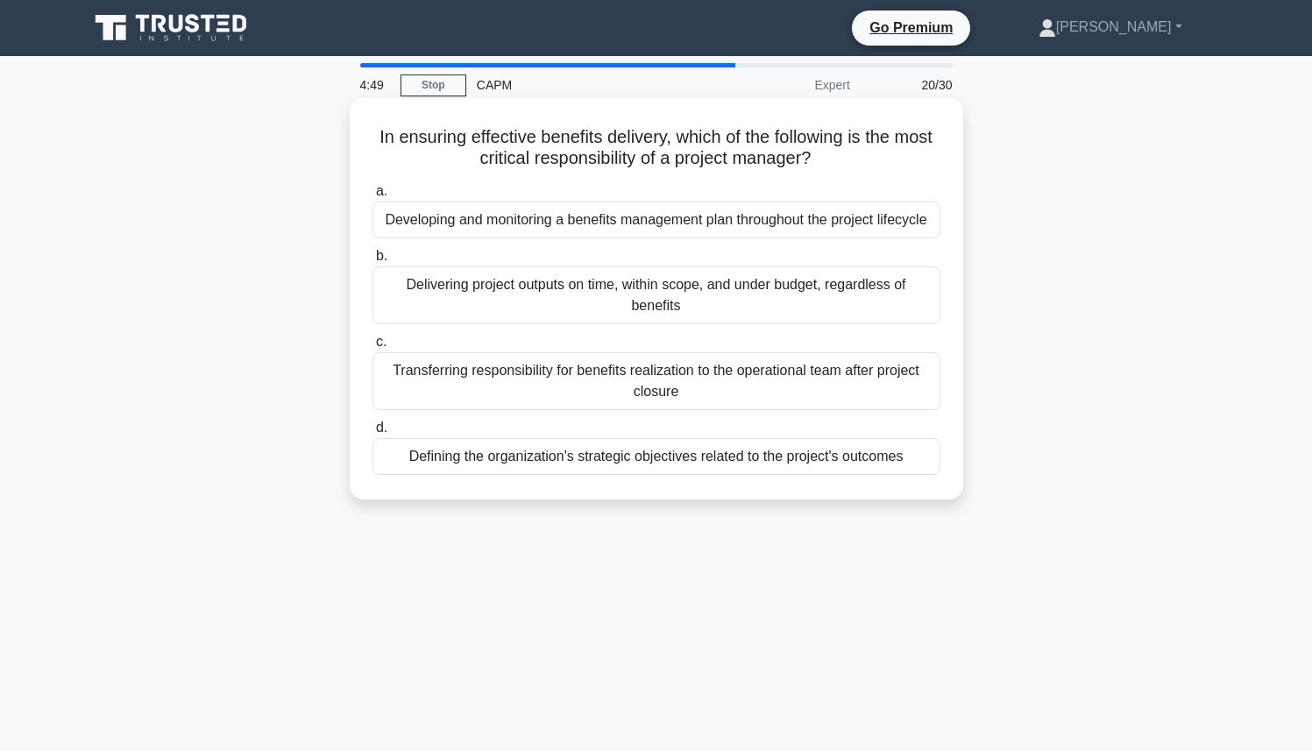
drag, startPoint x: 376, startPoint y: 139, endPoint x: 814, endPoint y: 150, distance: 438.5
click at [814, 150] on h5 "In ensuring effective benefits delivery, which of the following is the most cri…" at bounding box center [657, 148] width 572 height 44
click at [814, 150] on icon ".spinner_0XTQ{transform-origin:center;animation:spinner_y6GP .75s linear infini…" at bounding box center [821, 159] width 21 height 21
drag, startPoint x: 743, startPoint y: 150, endPoint x: 377, endPoint y: 132, distance: 366.9
click at [377, 132] on h5 "In ensuring effective benefits delivery, which of the following is the most cri…" at bounding box center [657, 148] width 572 height 44
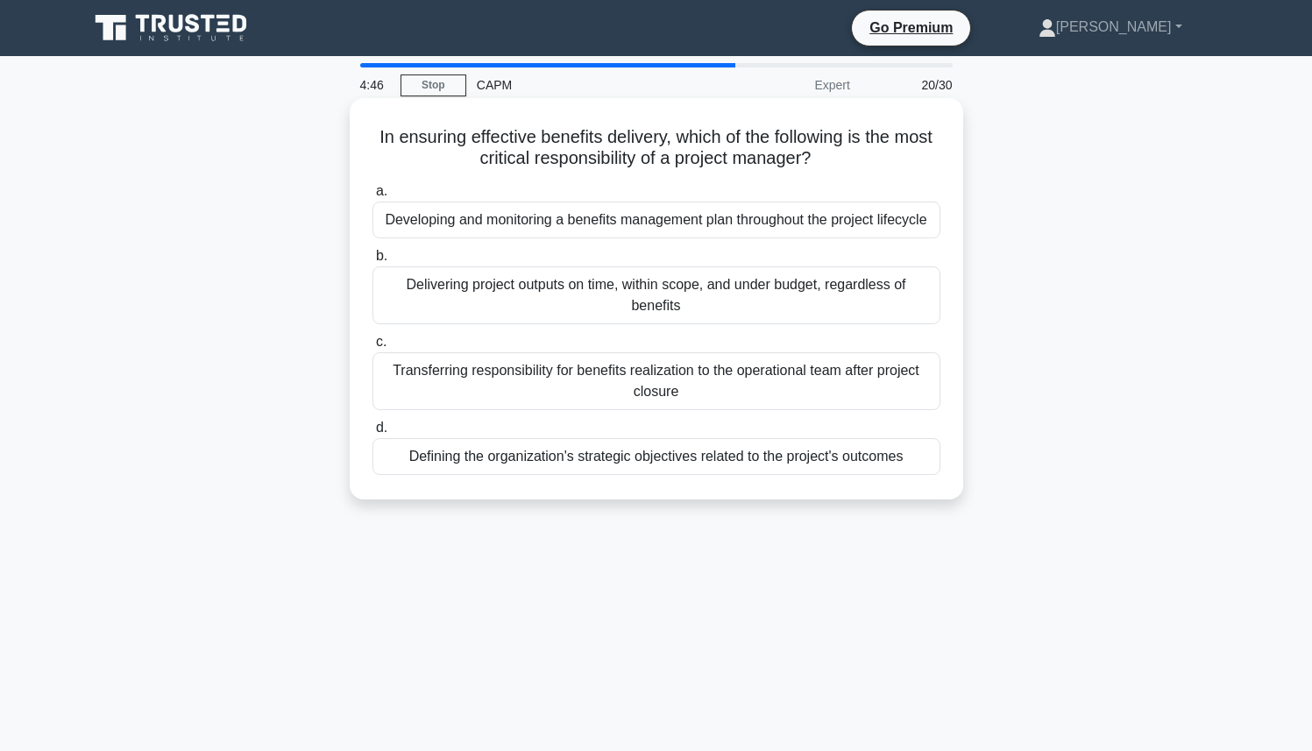
click at [458, 153] on h5 "In ensuring effective benefits delivery, which of the following is the most cri…" at bounding box center [657, 148] width 572 height 44
click at [711, 460] on div "Defining the organization's strategic objectives related to the project's outco…" at bounding box center [657, 456] width 568 height 37
click at [373, 434] on input "d. Defining the organization's strategic objectives related to the project's ou…" at bounding box center [373, 428] width 0 height 11
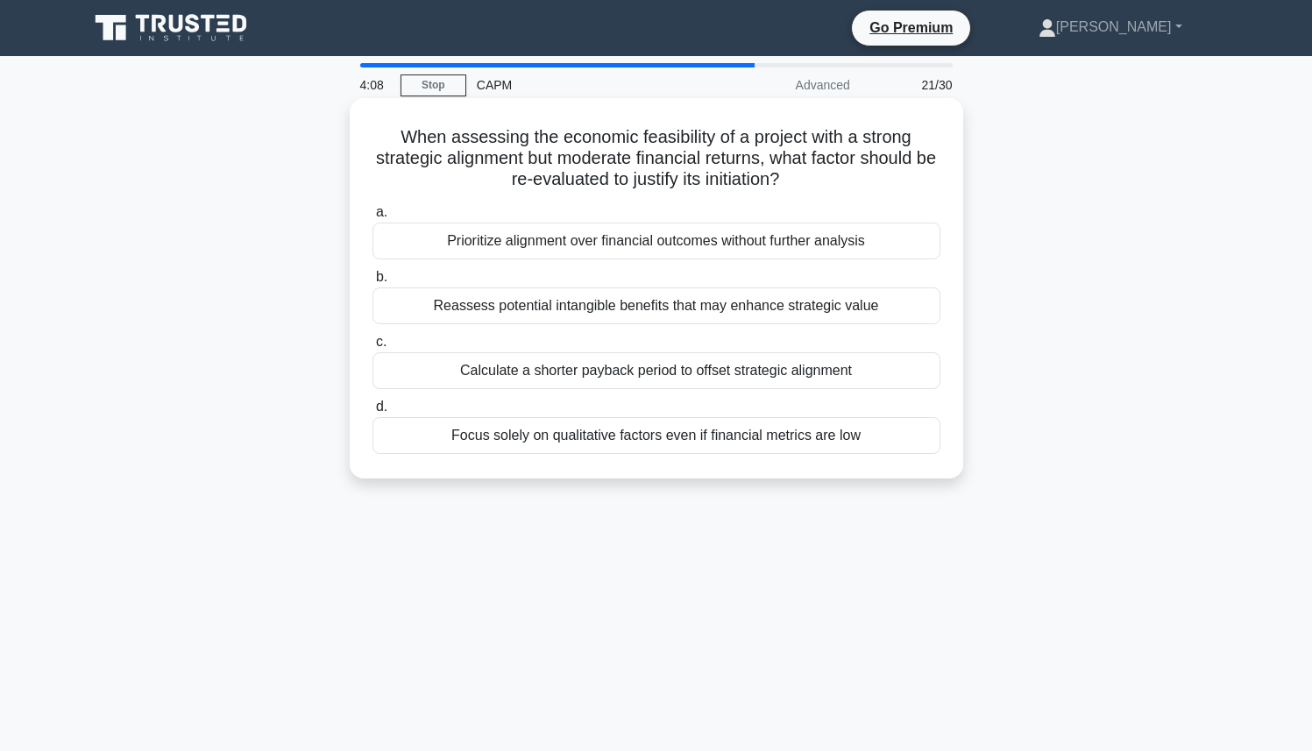
drag, startPoint x: 401, startPoint y: 140, endPoint x: 836, endPoint y: 178, distance: 437.4
click at [836, 178] on h5 "When assessing the economic feasibility of a project with a strong strategic al…" at bounding box center [657, 158] width 572 height 65
click at [673, 308] on div "Reassess potential intangible benefits that may enhance strategic value" at bounding box center [657, 306] width 568 height 37
click at [373, 283] on input "b. Reassess potential intangible benefits that may enhance strategic value" at bounding box center [373, 277] width 0 height 11
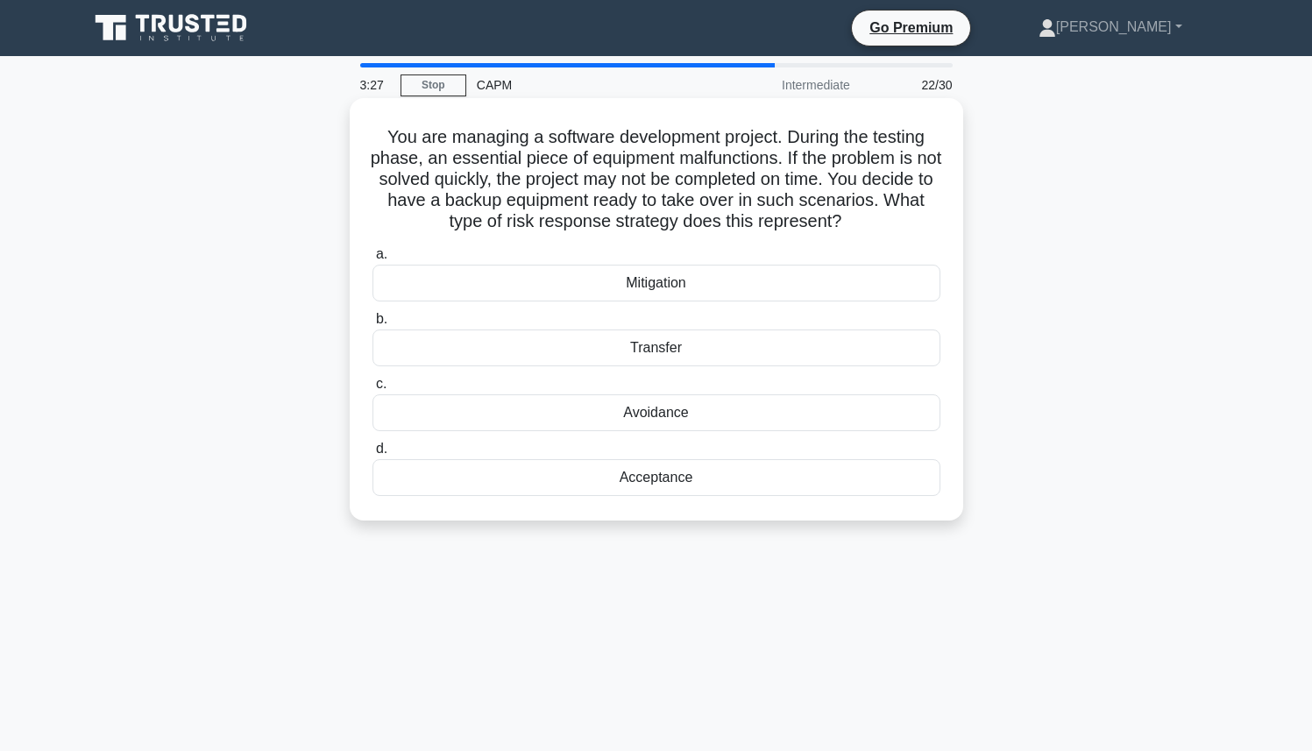
drag, startPoint x: 391, startPoint y: 138, endPoint x: 859, endPoint y: 212, distance: 474.1
click at [863, 216] on h5 "You are managing a software development project. During the testing phase, an e…" at bounding box center [657, 179] width 572 height 107
click at [851, 215] on icon at bounding box center [848, 222] width 10 height 19
click at [658, 416] on div "Avoidance" at bounding box center [657, 413] width 568 height 37
click at [373, 390] on input "c. Avoidance" at bounding box center [373, 384] width 0 height 11
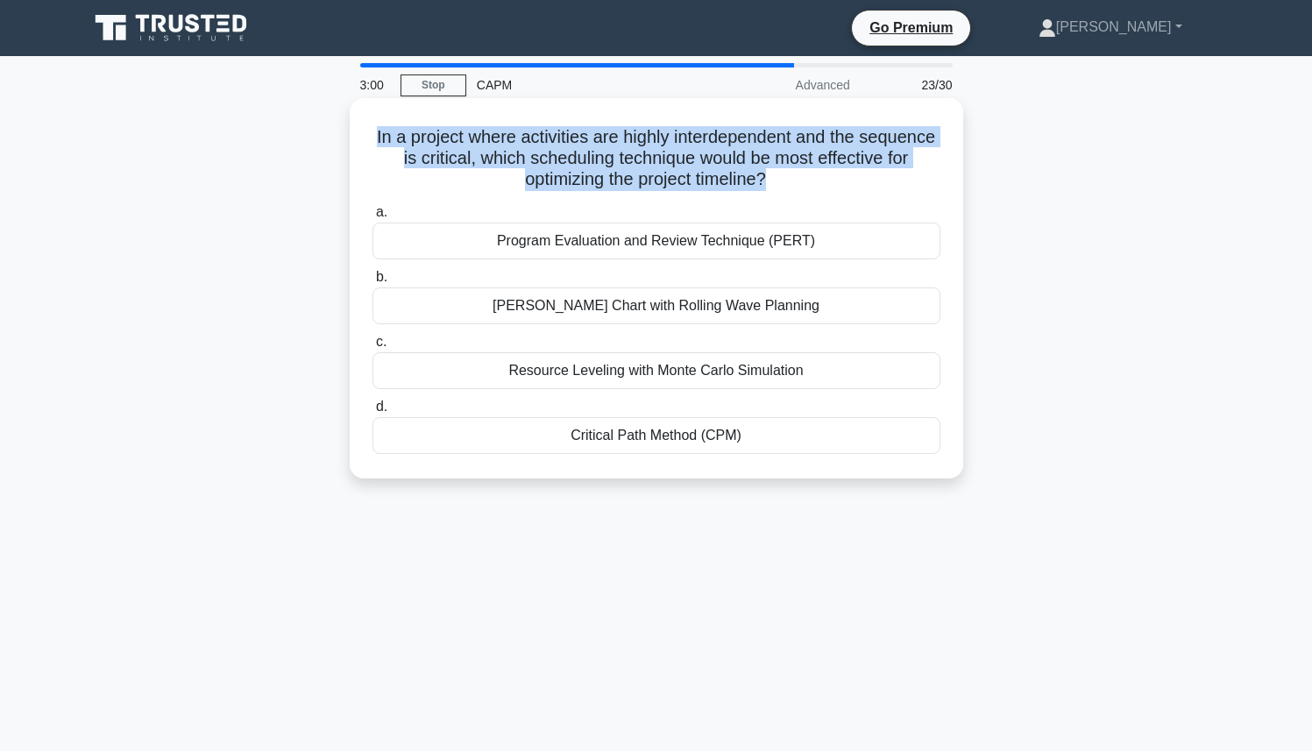
drag, startPoint x: 764, startPoint y: 178, endPoint x: 371, endPoint y: 146, distance: 394.1
click at [371, 146] on h5 "In a project where activities are highly interdependent and the sequence is cri…" at bounding box center [657, 158] width 572 height 65
click at [547, 179] on h5 "In a project where activities are highly interdependent and the sequence is cri…" at bounding box center [657, 158] width 572 height 65
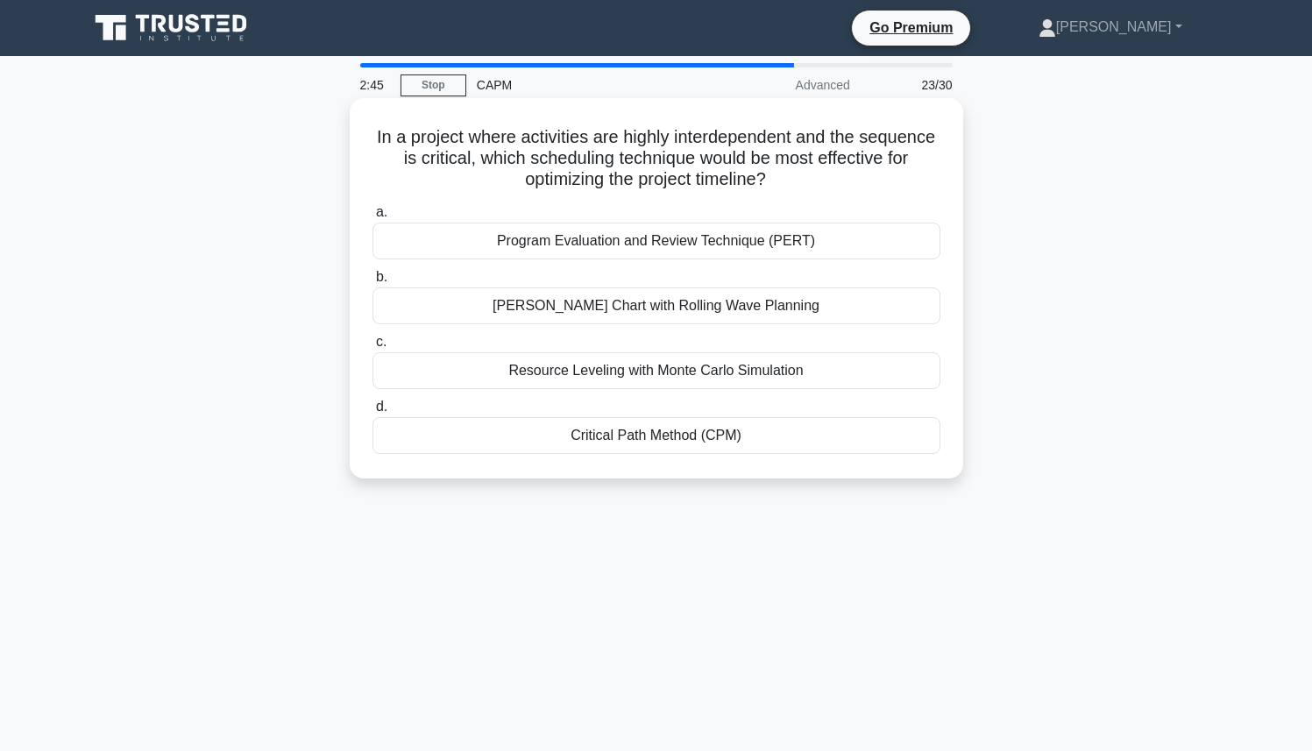
click at [614, 431] on div "Critical Path Method (CPM)" at bounding box center [657, 435] width 568 height 37
click at [373, 413] on input "d. Critical Path Method (CPM)" at bounding box center [373, 407] width 0 height 11
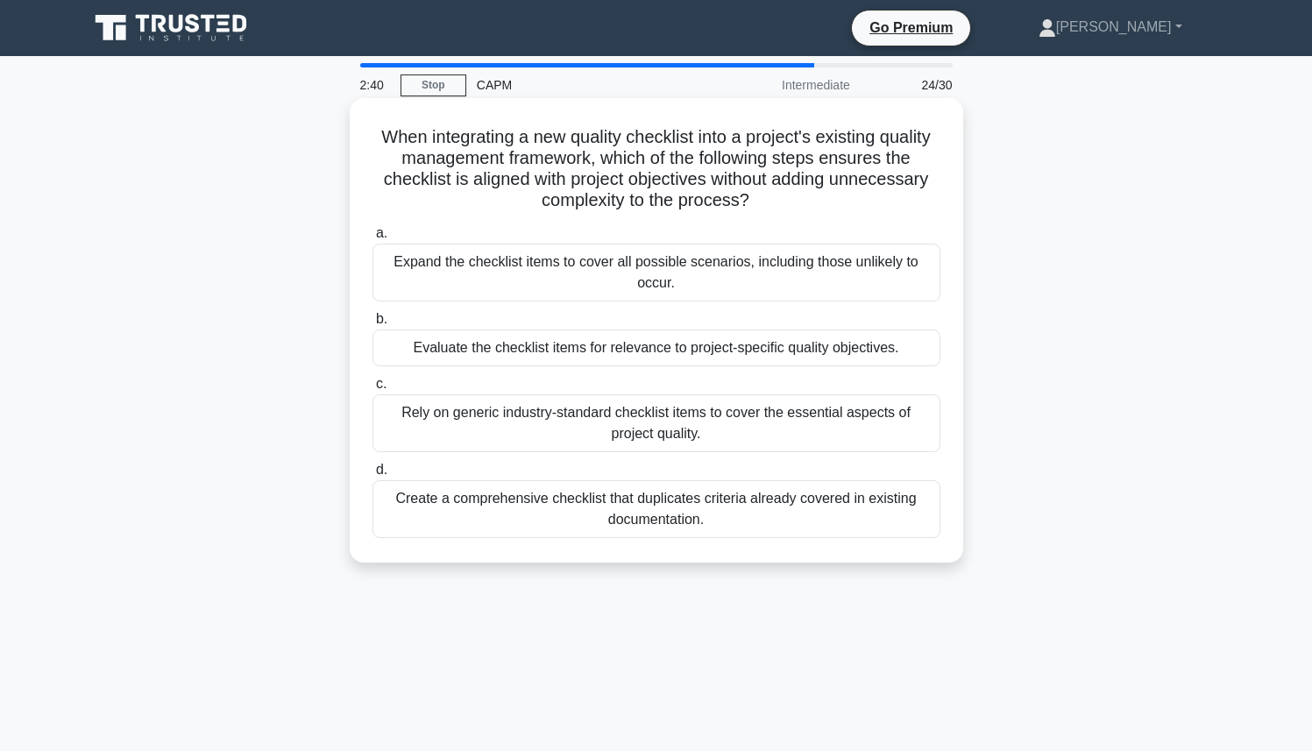
drag, startPoint x: 385, startPoint y: 136, endPoint x: 775, endPoint y: 203, distance: 395.8
click at [775, 203] on h5 "When integrating a new quality checklist into a project's existing quality mana…" at bounding box center [657, 169] width 572 height 86
click at [763, 199] on icon ".spinner_0XTQ{transform-origin:center;animation:spinner_y6GP .75s linear infini…" at bounding box center [760, 201] width 21 height 21
click at [660, 353] on div "Evaluate the checklist items for relevance to project-specific quality objectiv…" at bounding box center [657, 348] width 568 height 37
click at [373, 325] on input "b. Evaluate the checklist items for relevance to project-specific quality objec…" at bounding box center [373, 319] width 0 height 11
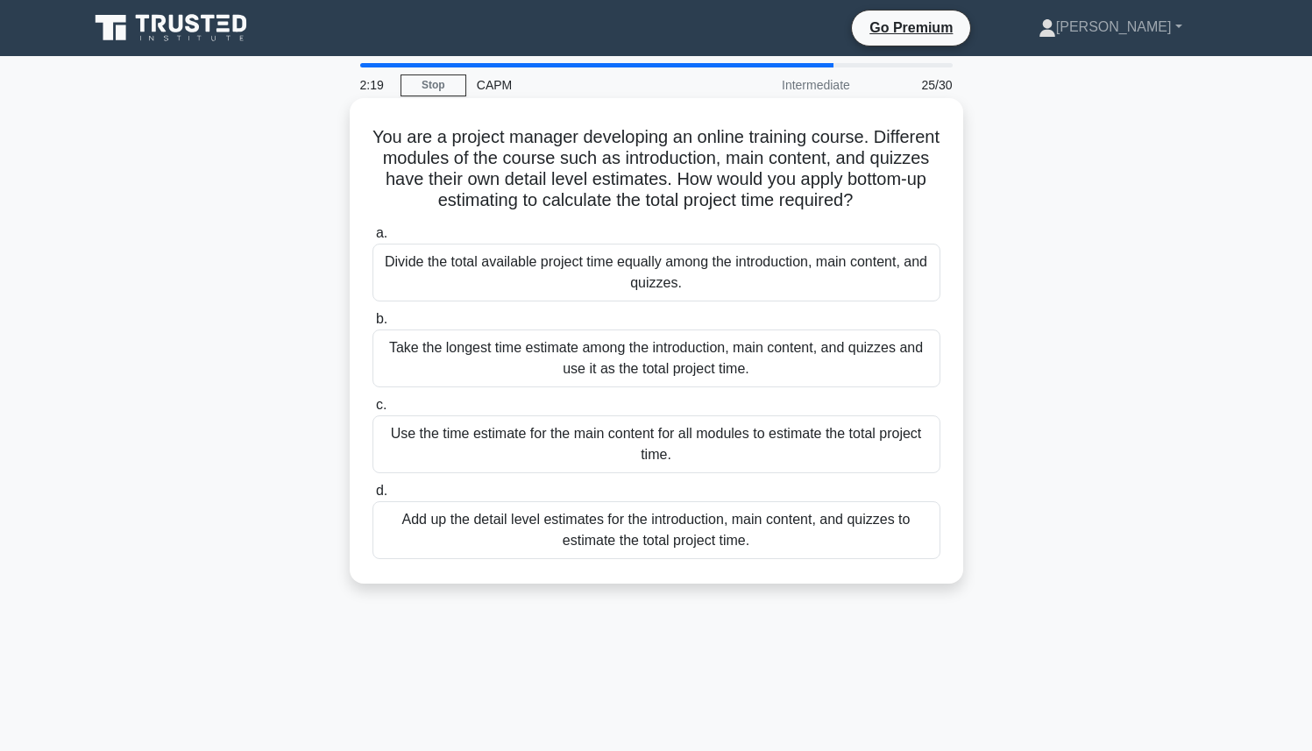
drag, startPoint x: 372, startPoint y: 129, endPoint x: 877, endPoint y: 200, distance: 510.0
click at [877, 200] on h5 "You are a project manager developing an online training course. Different modul…" at bounding box center [657, 169] width 572 height 86
click at [874, 200] on icon ".spinner_0XTQ{transform-origin:center;animation:spinner_y6GP .75s linear infini…" at bounding box center [863, 201] width 21 height 21
click at [523, 525] on div "Add up the detail level estimates for the introduction, main content, and quizz…" at bounding box center [657, 530] width 568 height 58
click at [373, 497] on input "d. Add up the detail level estimates for the introduction, main content, and qu…" at bounding box center [373, 491] width 0 height 11
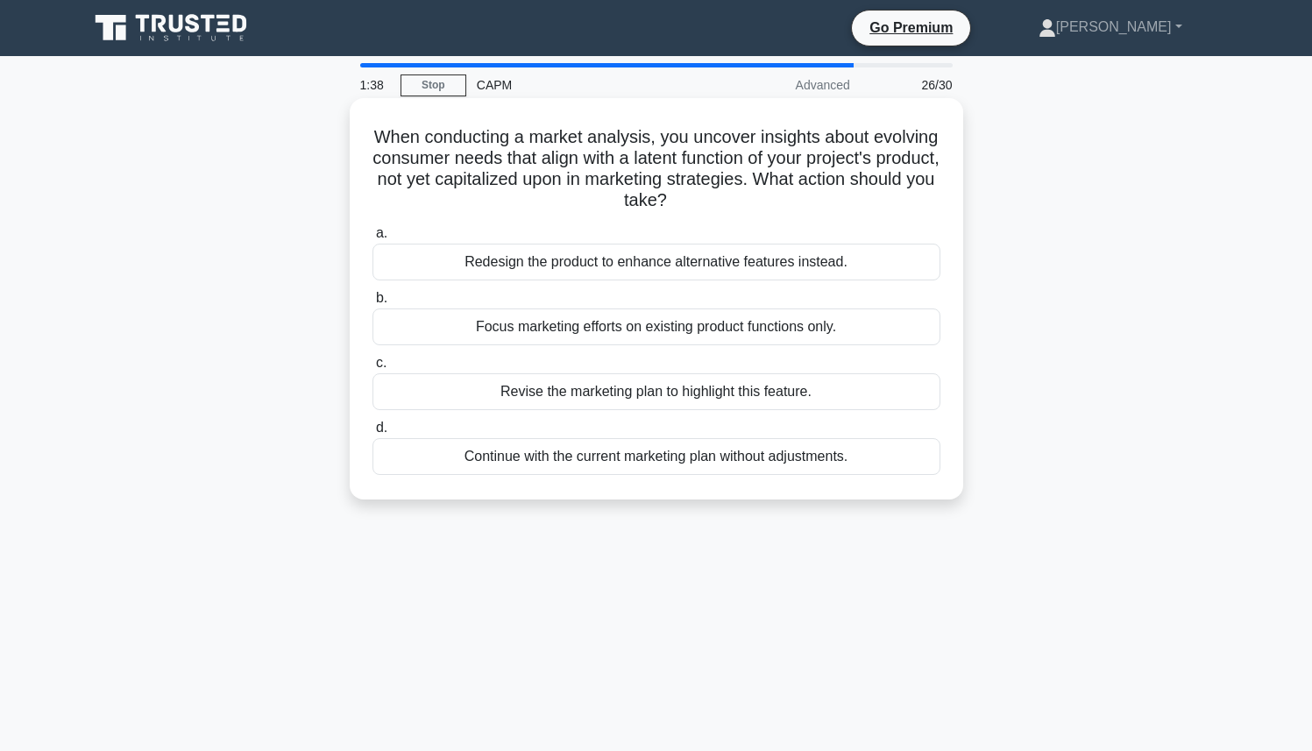
drag, startPoint x: 378, startPoint y: 129, endPoint x: 820, endPoint y: 193, distance: 446.5
click at [820, 193] on h5 "When conducting a market analysis, you uncover insights about evolving consumer…" at bounding box center [657, 169] width 572 height 86
click at [721, 391] on div "Revise the marketing plan to highlight this feature." at bounding box center [657, 391] width 568 height 37
click at [373, 369] on input "c. Revise the marketing plan to highlight this feature." at bounding box center [373, 363] width 0 height 11
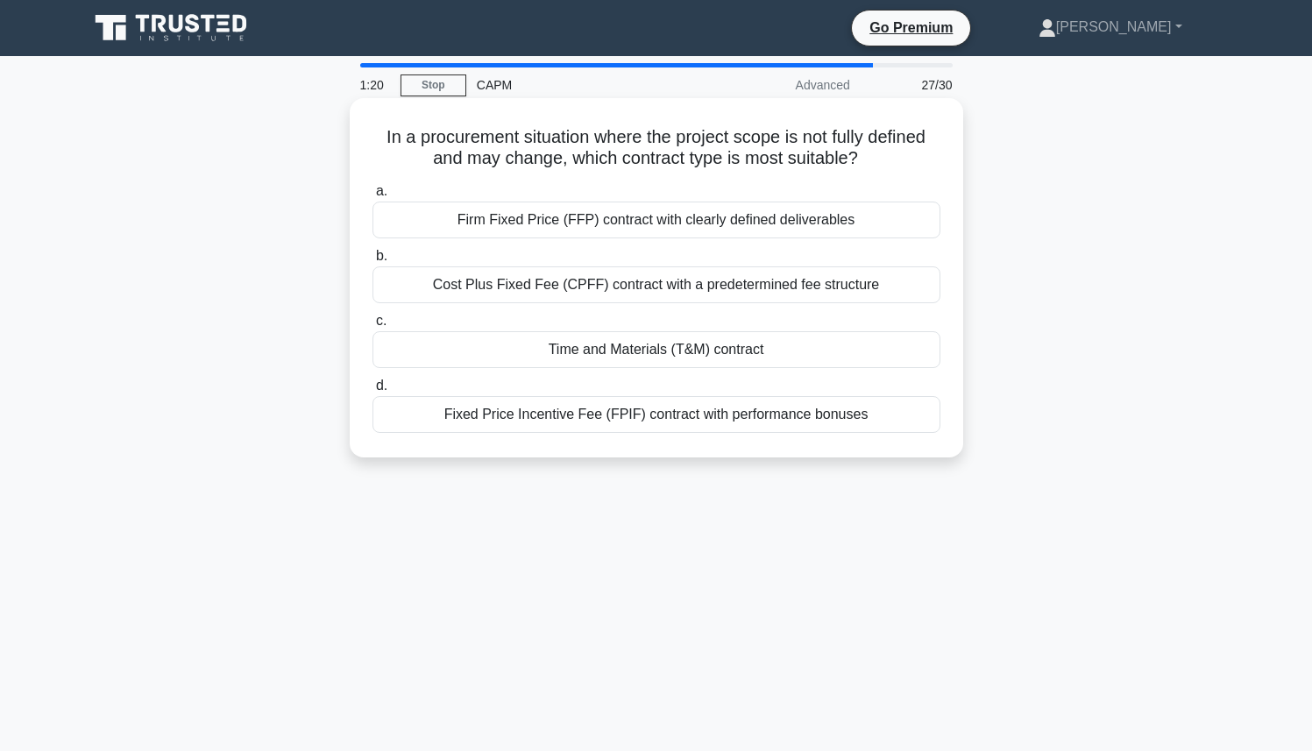
drag, startPoint x: 403, startPoint y: 132, endPoint x: 867, endPoint y: 159, distance: 464.6
click at [867, 159] on h5 "In a procurement situation where the project scope is not fully defined and may…" at bounding box center [657, 148] width 572 height 44
click at [867, 159] on icon ".spinner_0XTQ{transform-origin:center;animation:spinner_y6GP .75s linear infini…" at bounding box center [868, 159] width 21 height 21
click at [744, 354] on div "Time and Materials (T&M) contract" at bounding box center [657, 349] width 568 height 37
click at [373, 327] on input "c. Time and Materials (T&M) contract" at bounding box center [373, 321] width 0 height 11
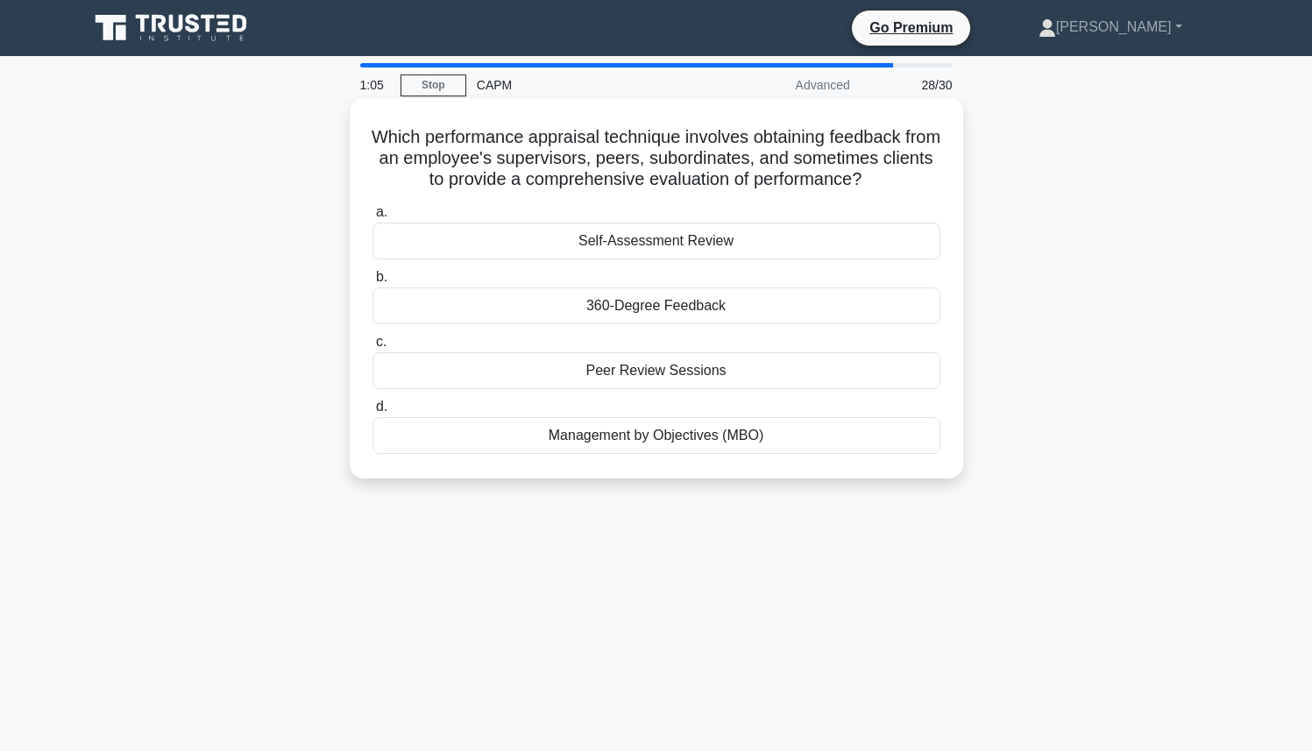
drag, startPoint x: 377, startPoint y: 142, endPoint x: 857, endPoint y: 179, distance: 481.9
click at [857, 179] on h5 "Which performance appraisal technique involves obtaining feedback from an emplo…" at bounding box center [657, 158] width 572 height 65
click at [862, 179] on icon ".spinner_0XTQ{transform-origin:center;animation:spinner_y6GP .75s linear infini…" at bounding box center [872, 180] width 21 height 21
click at [707, 373] on div "Peer Review Sessions" at bounding box center [657, 370] width 568 height 37
click at [373, 348] on input "c. Peer Review Sessions" at bounding box center [373, 342] width 0 height 11
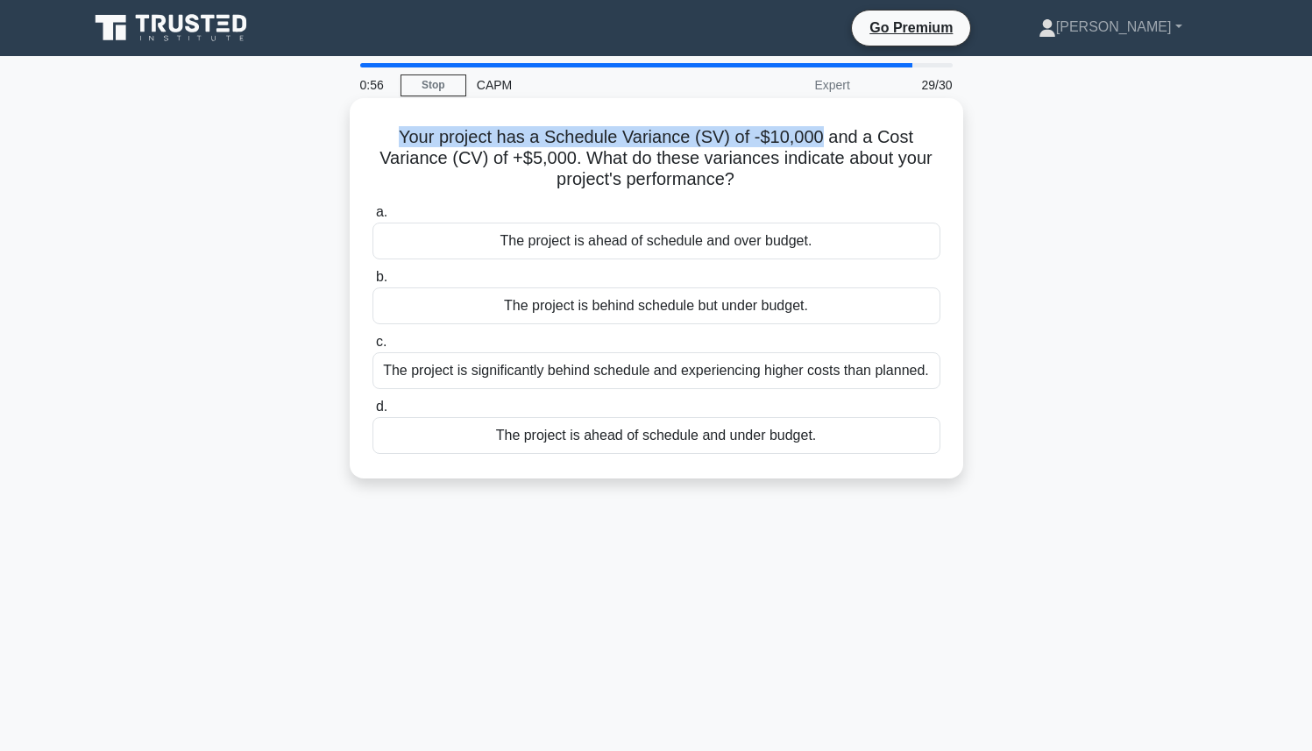
drag, startPoint x: 401, startPoint y: 136, endPoint x: 824, endPoint y: 143, distance: 423.5
click at [824, 143] on h5 "Your project has a Schedule Variance (SV) of -$10,000 and a Cost Variance (CV) …" at bounding box center [657, 158] width 572 height 65
click at [823, 140] on h5 "Your project has a Schedule Variance (SV) of -$10,000 and a Cost Variance (CV) …" at bounding box center [657, 158] width 572 height 65
click at [821, 143] on h5 "Your project has a Schedule Variance (SV) of -$10,000 and a Cost Variance (CV) …" at bounding box center [657, 158] width 572 height 65
click at [582, 317] on div "The project is behind schedule but under budget." at bounding box center [657, 306] width 568 height 37
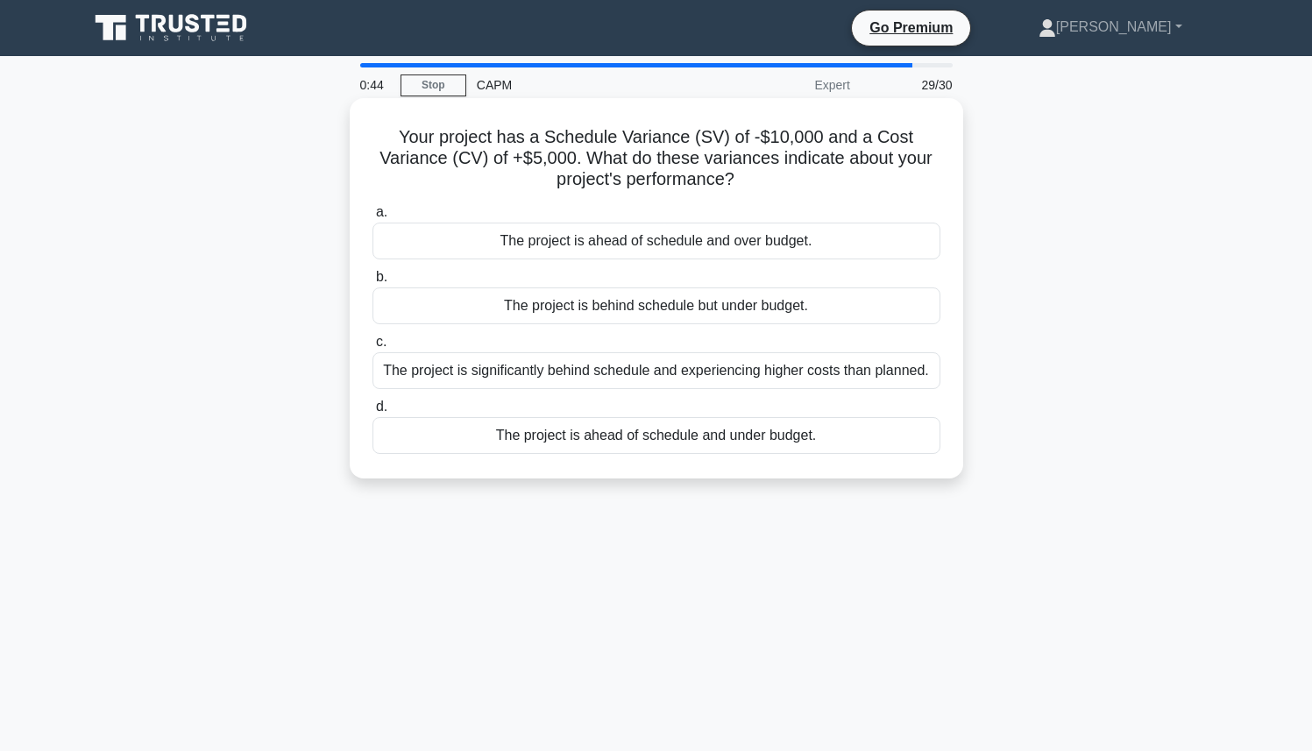
click at [373, 283] on input "b. The project is behind schedule but under budget." at bounding box center [373, 277] width 0 height 11
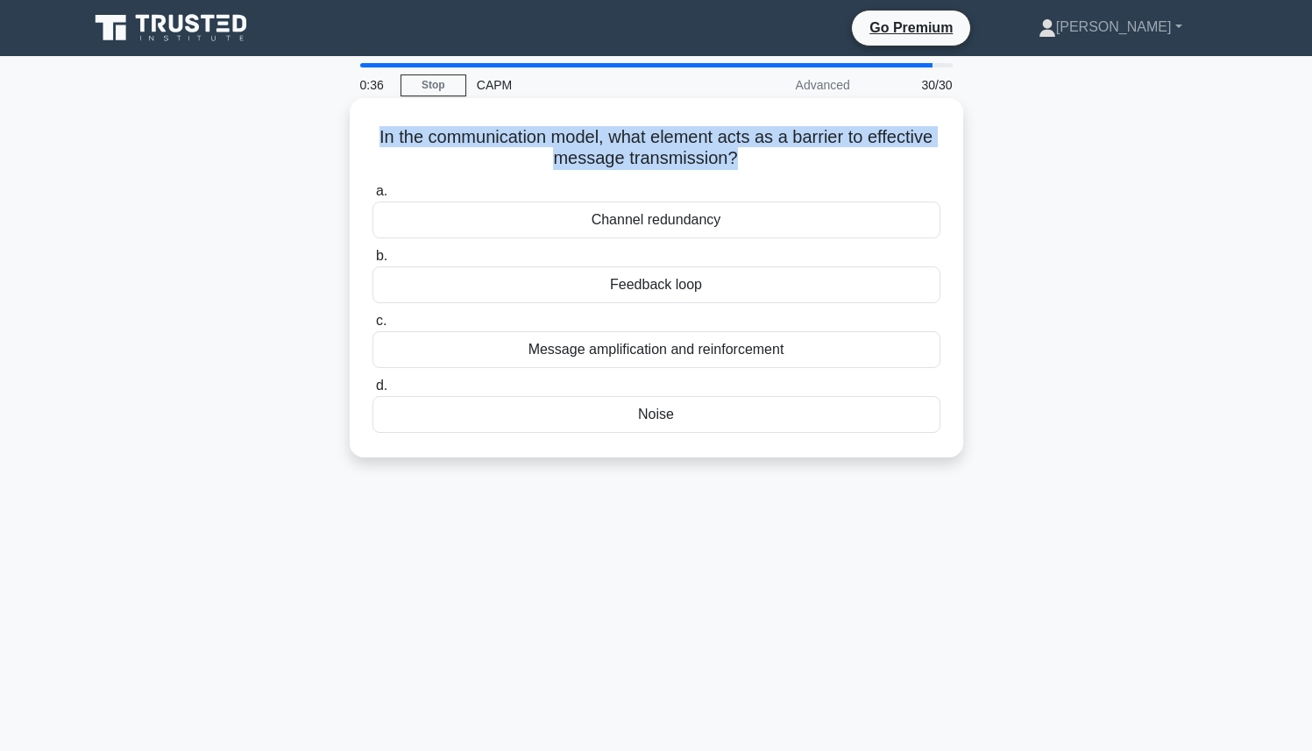
drag, startPoint x: 374, startPoint y: 139, endPoint x: 732, endPoint y: 156, distance: 358.1
click at [732, 156] on h5 "In the communication model, what element acts as a barrier to effective message…" at bounding box center [657, 148] width 572 height 44
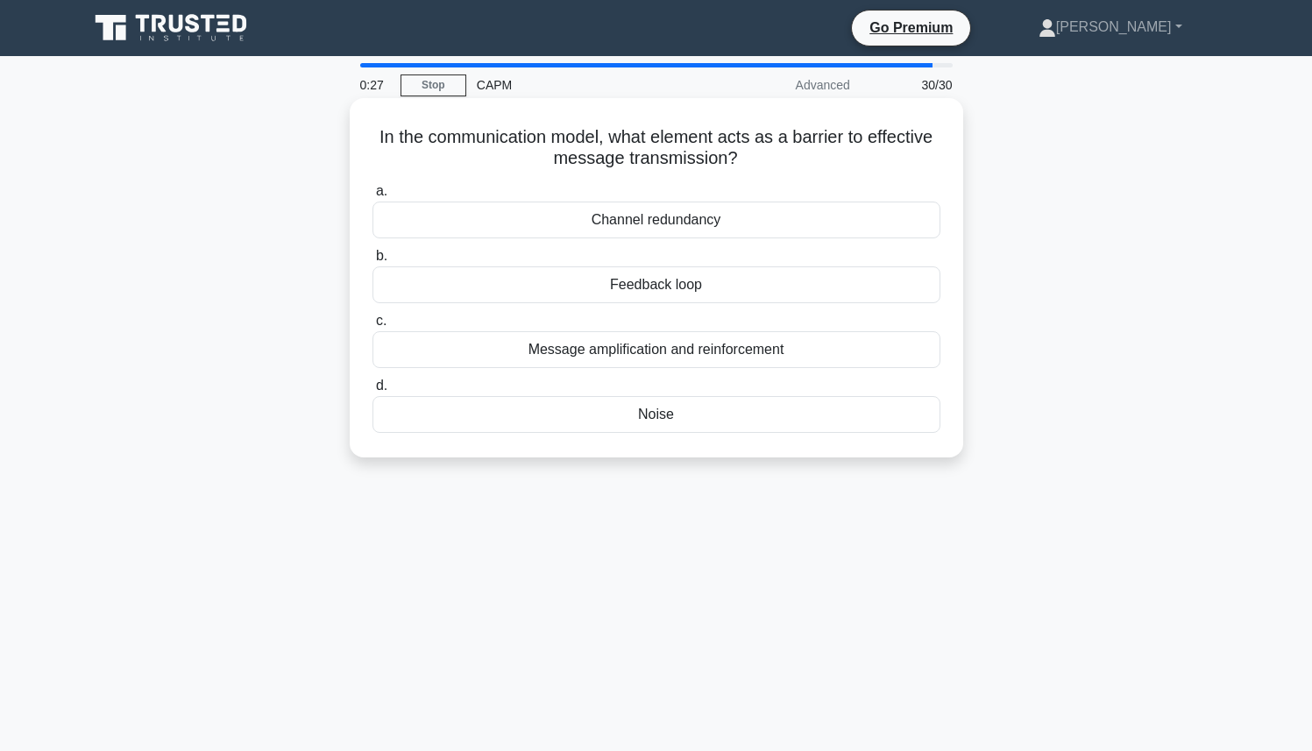
click at [658, 416] on div "Noise" at bounding box center [657, 414] width 568 height 37
click at [373, 392] on input "d. Noise" at bounding box center [373, 386] width 0 height 11
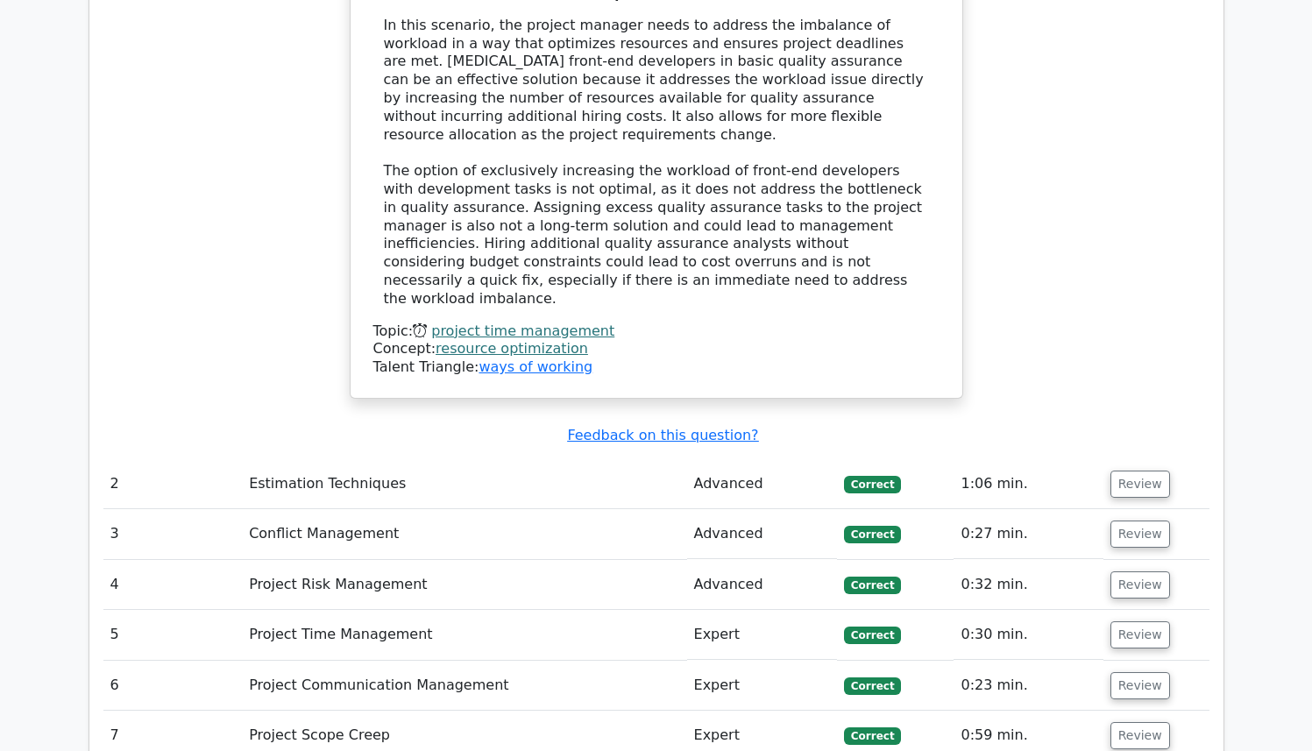
scroll to position [2996, 0]
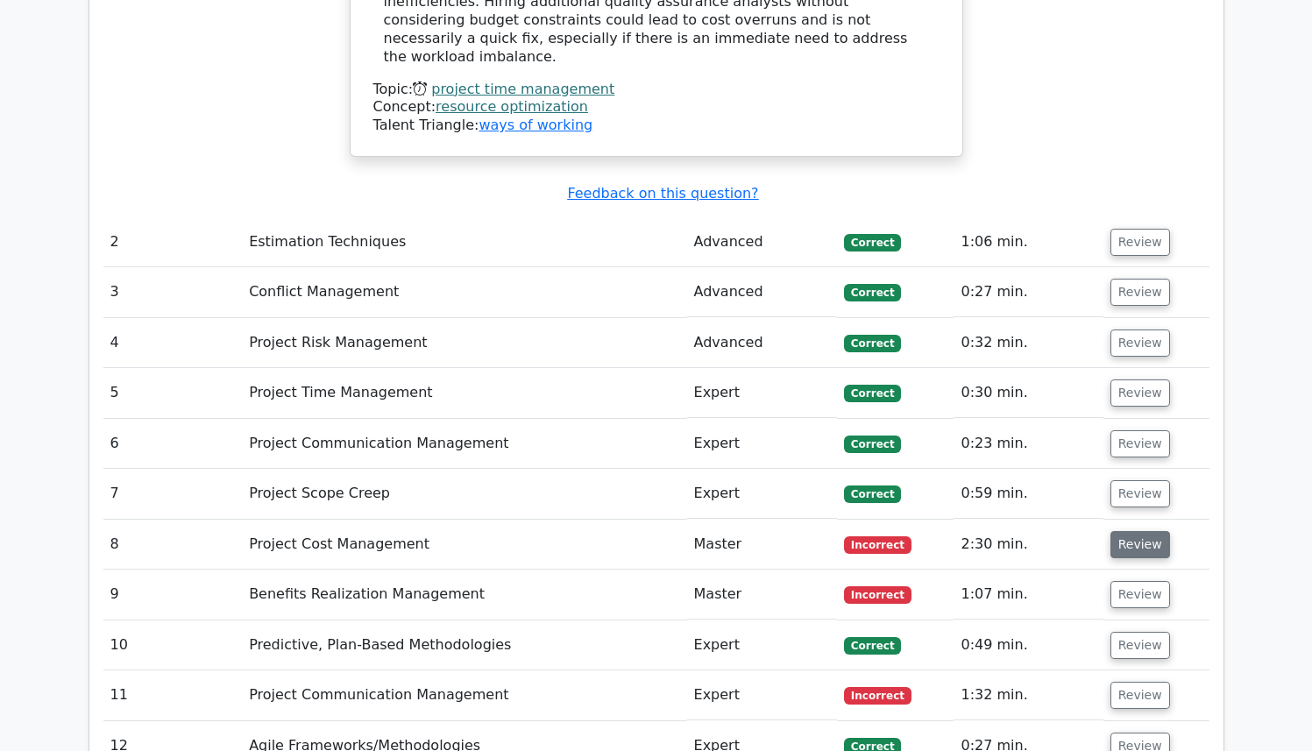
click at [1122, 531] on button "Review" at bounding box center [1141, 544] width 60 height 27
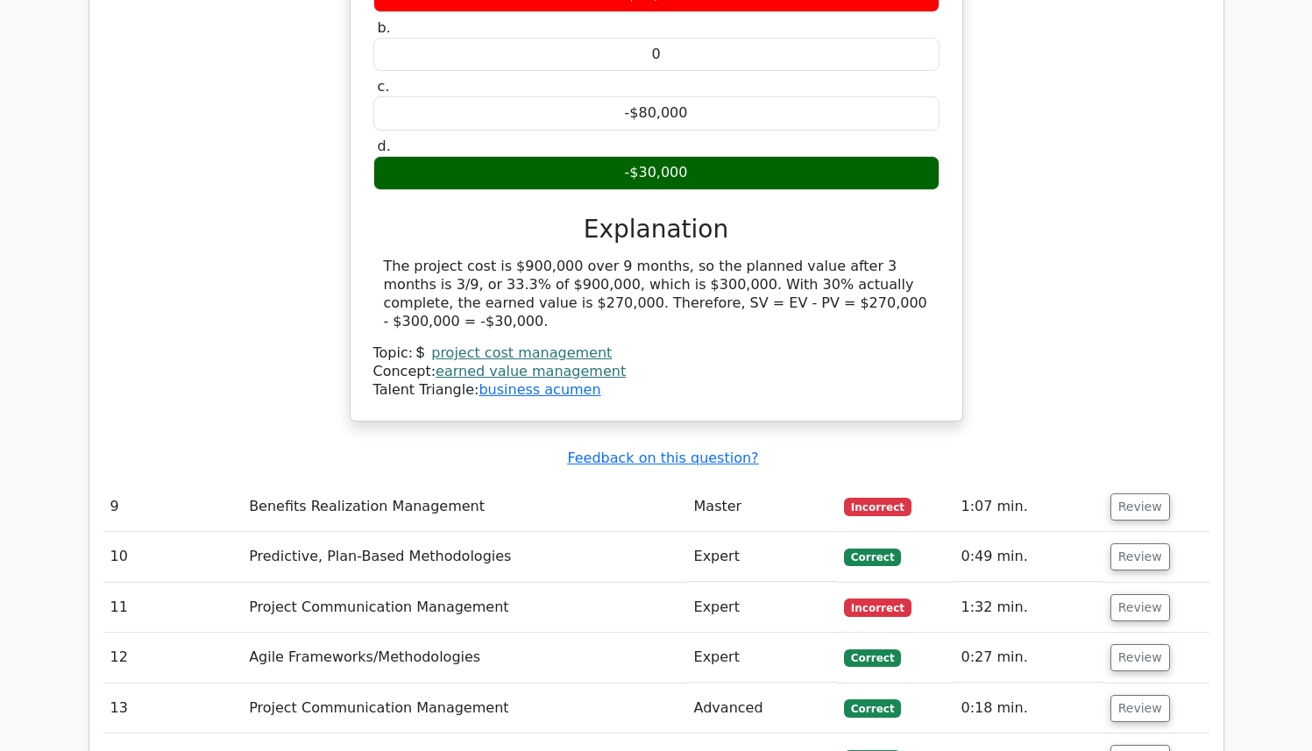
scroll to position [3742, 0]
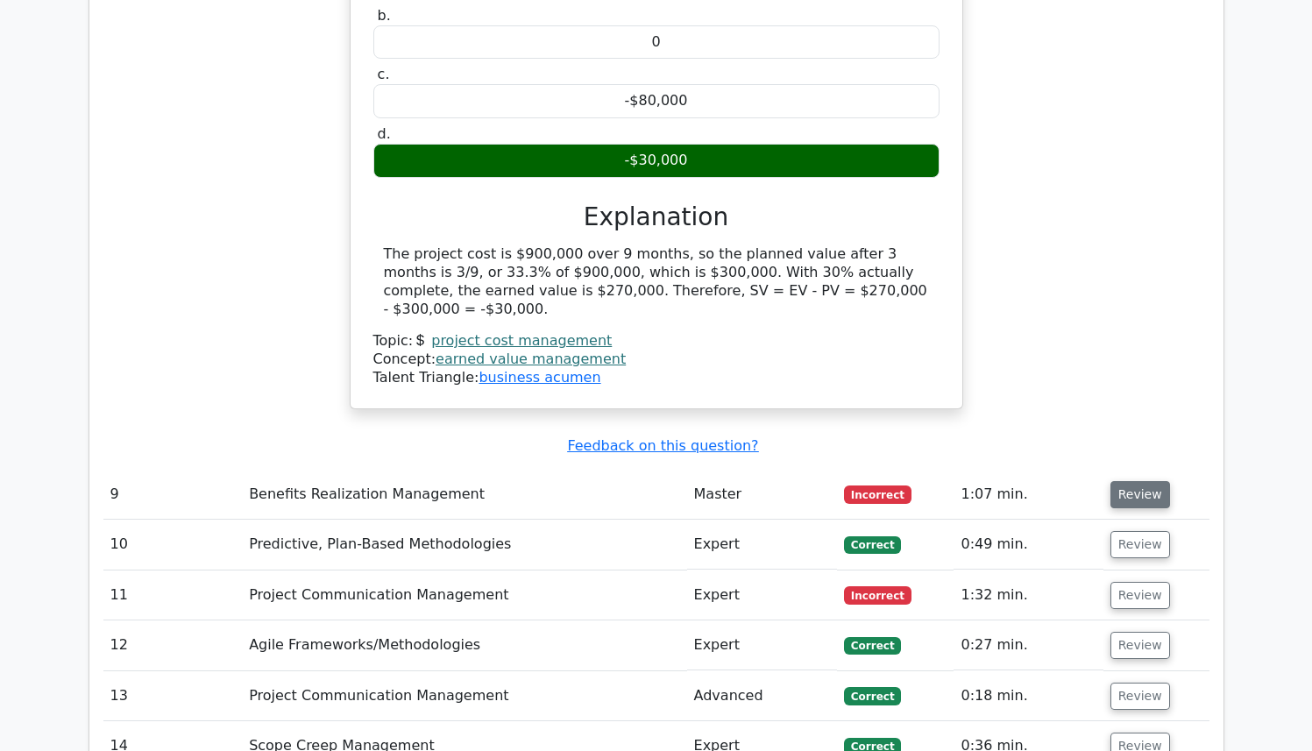
click at [1129, 481] on button "Review" at bounding box center [1141, 494] width 60 height 27
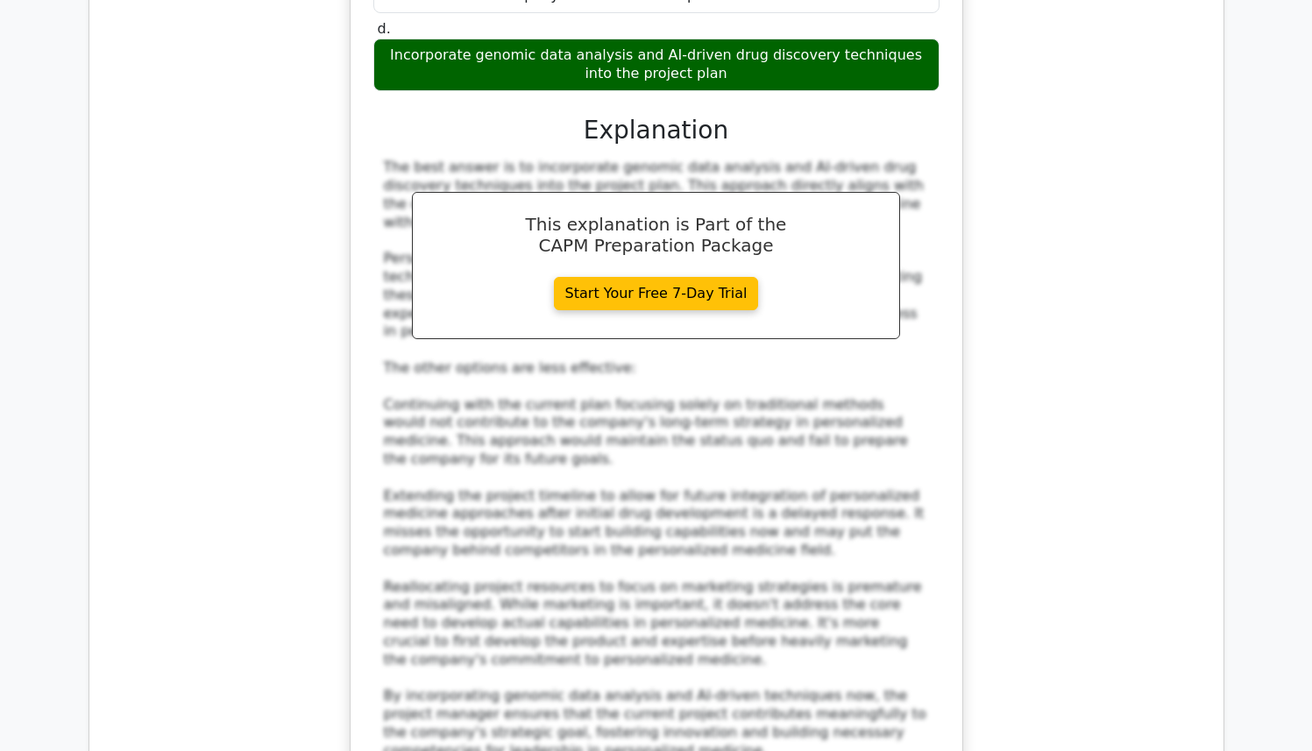
scroll to position [5000, 0]
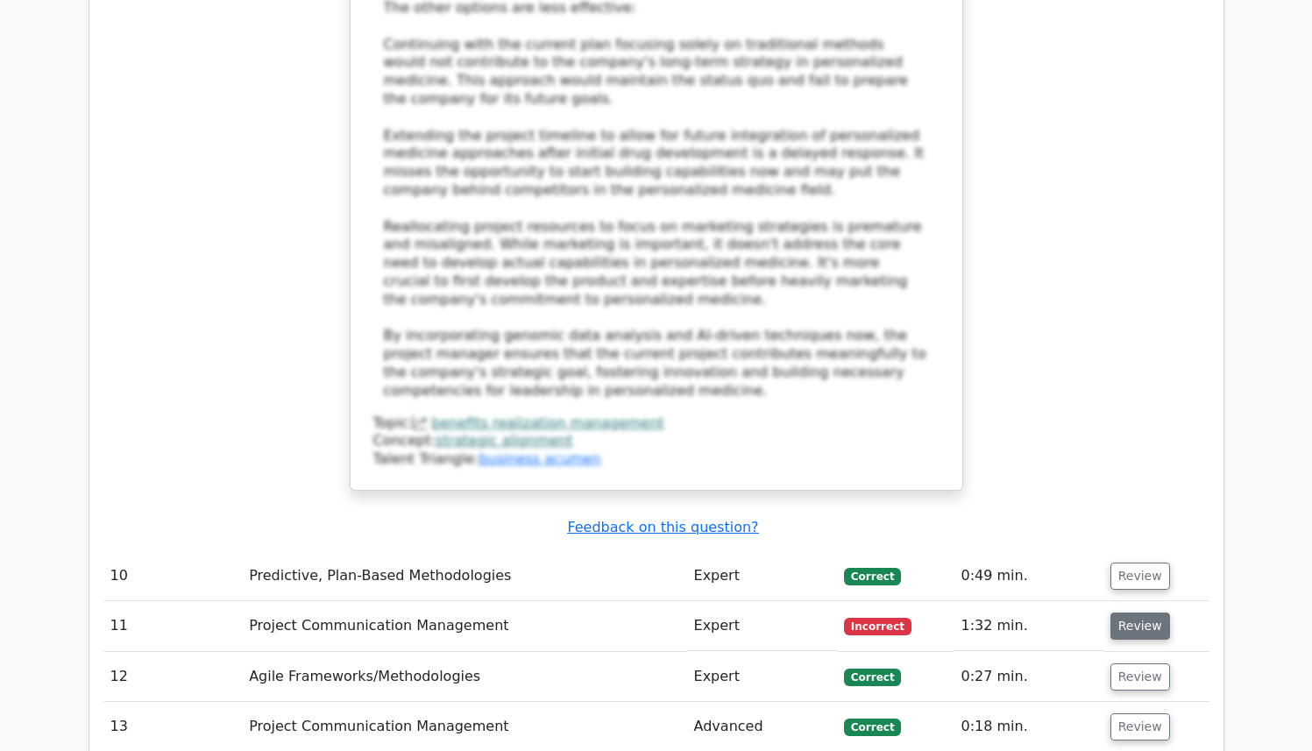
click at [1113, 613] on button "Review" at bounding box center [1141, 626] width 60 height 27
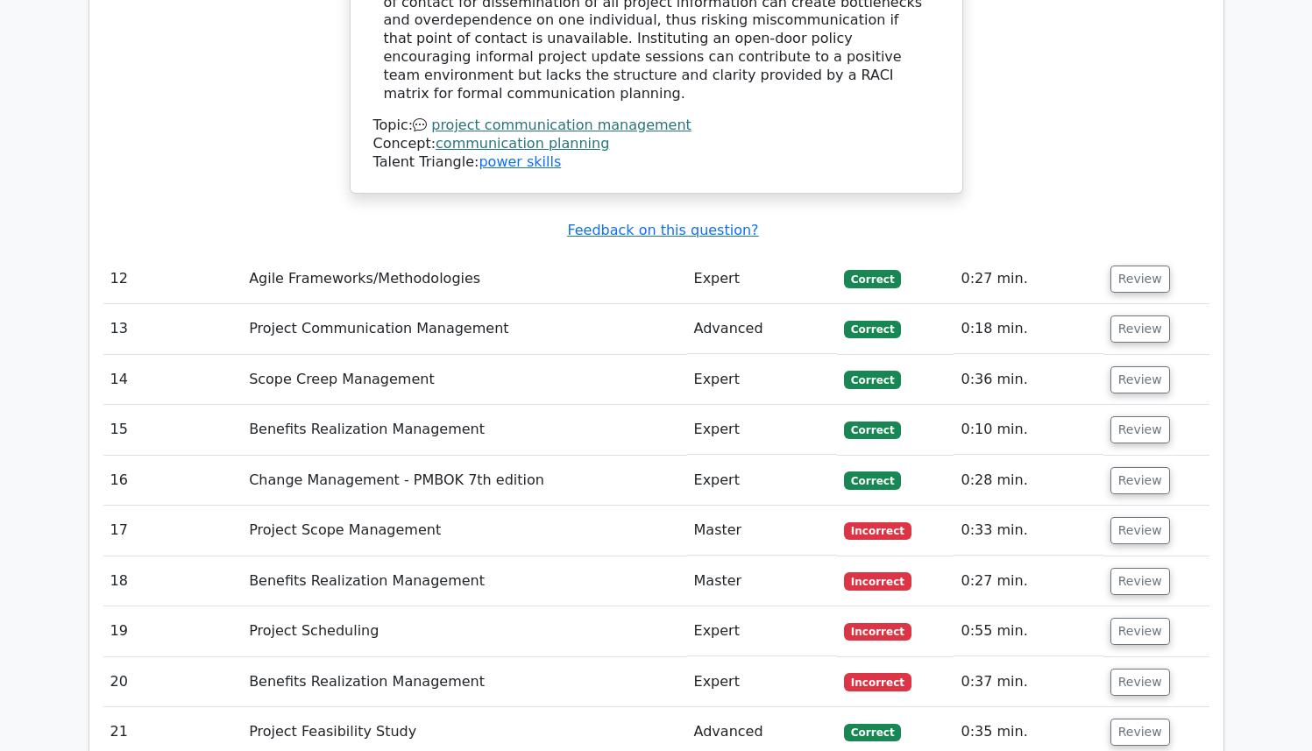
scroll to position [6378, 0]
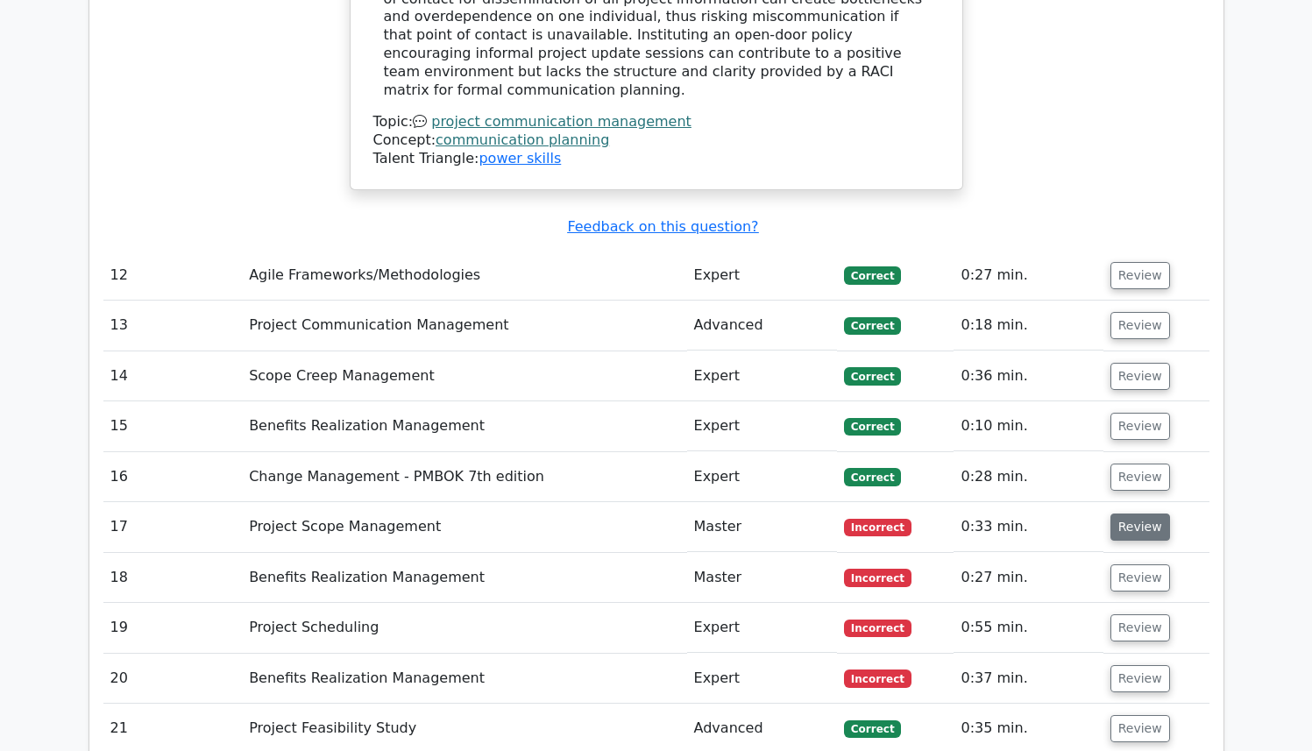
click at [1123, 514] on button "Review" at bounding box center [1141, 527] width 60 height 27
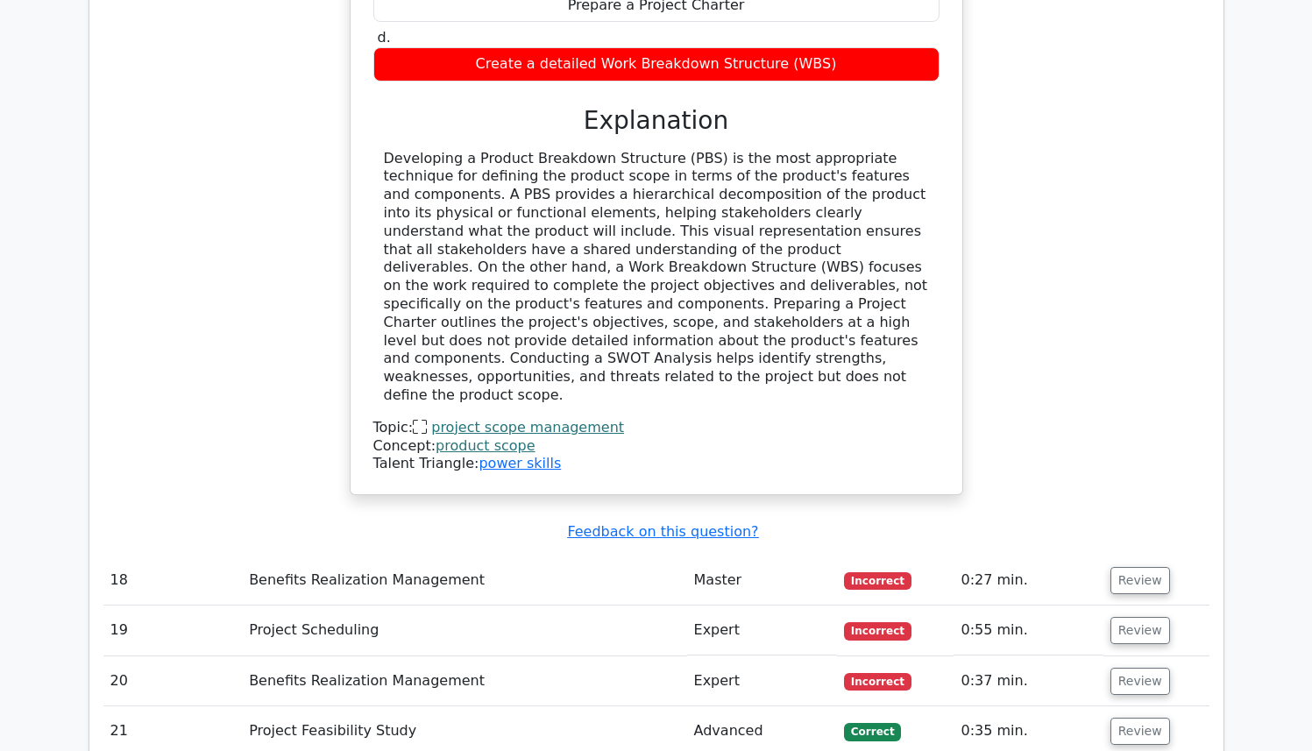
scroll to position [7258, 0]
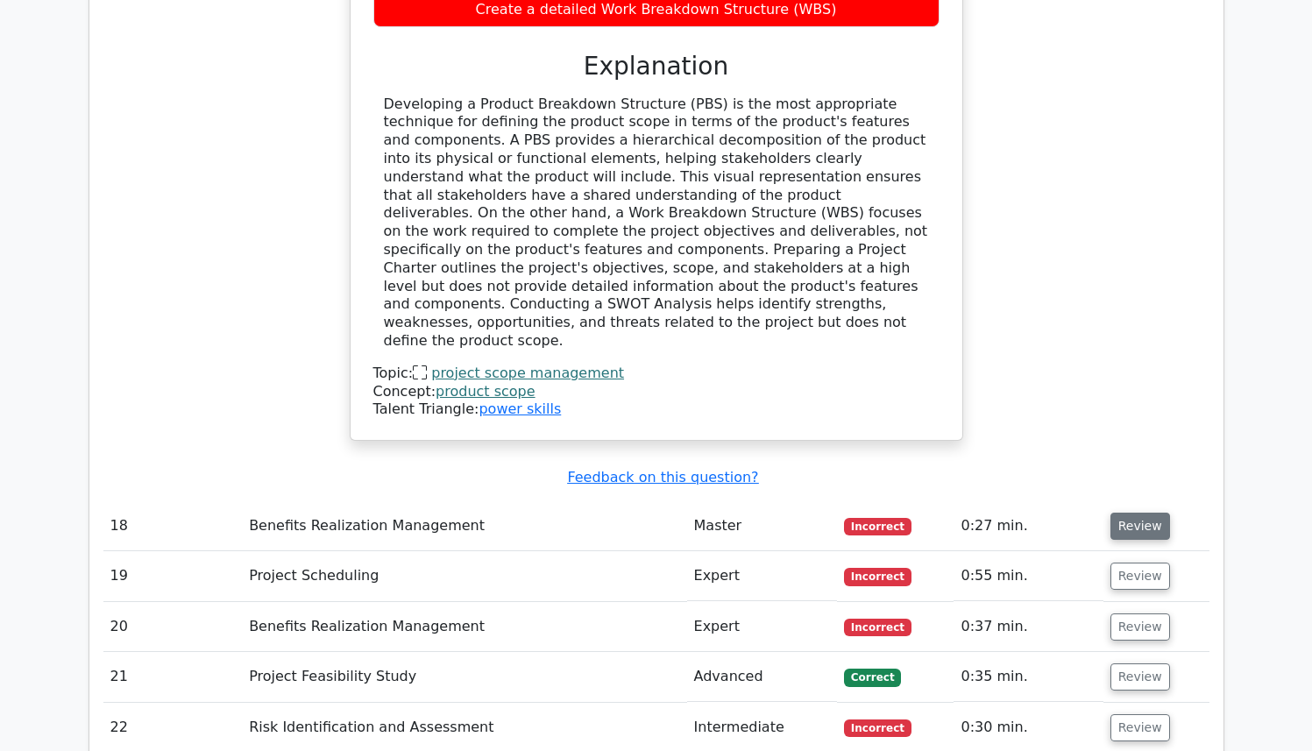
click at [1124, 513] on button "Review" at bounding box center [1141, 526] width 60 height 27
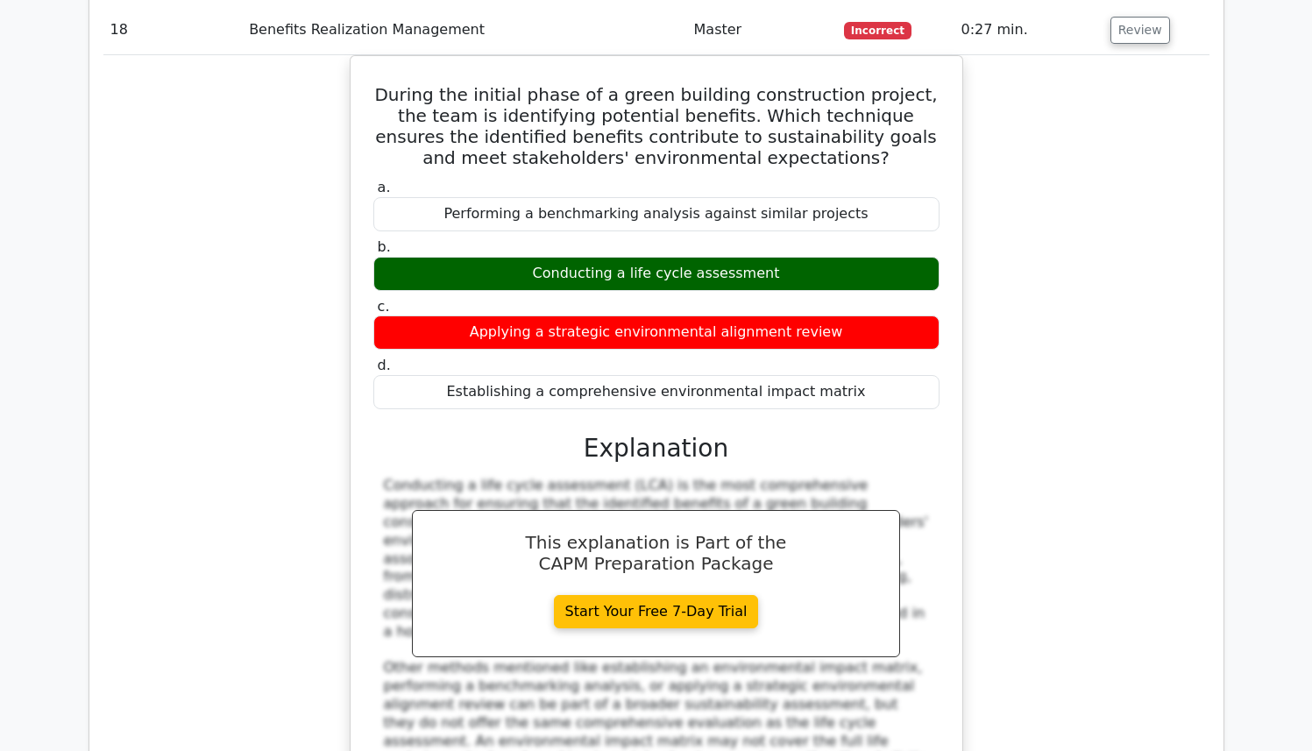
scroll to position [8322, 0]
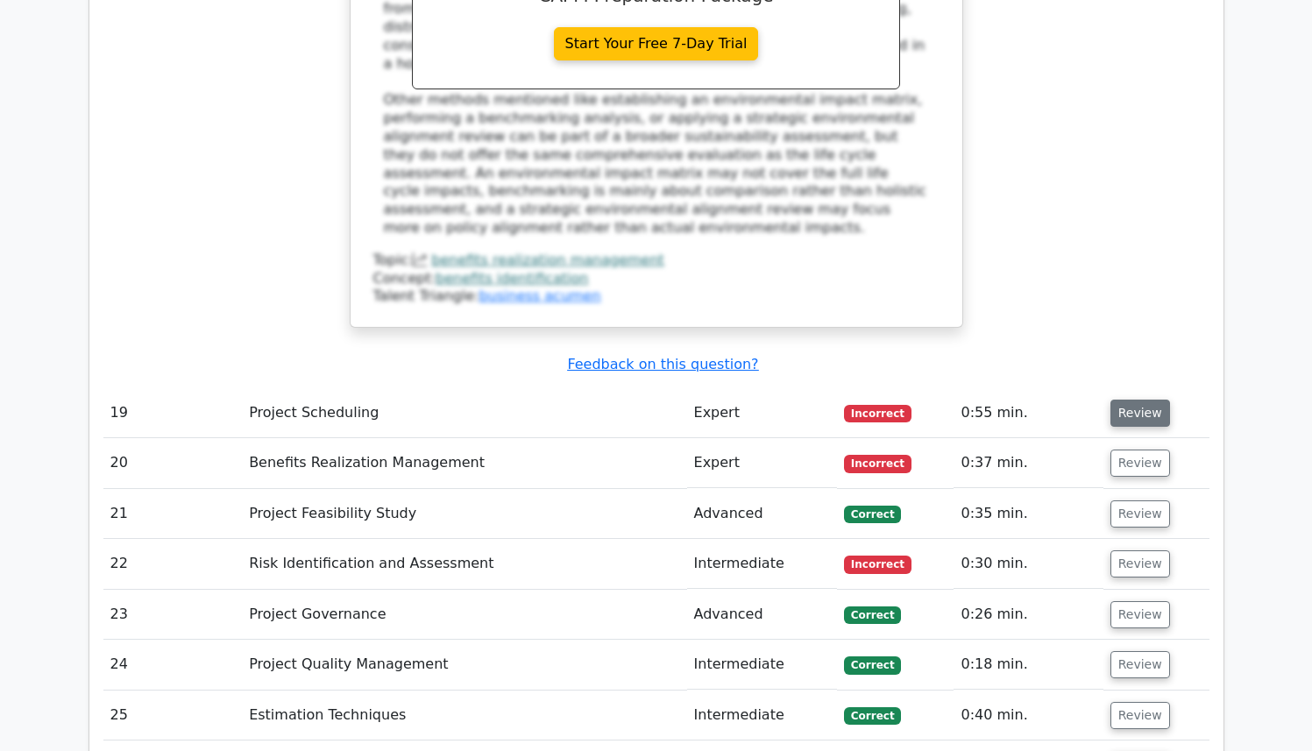
click at [1127, 400] on button "Review" at bounding box center [1141, 413] width 60 height 27
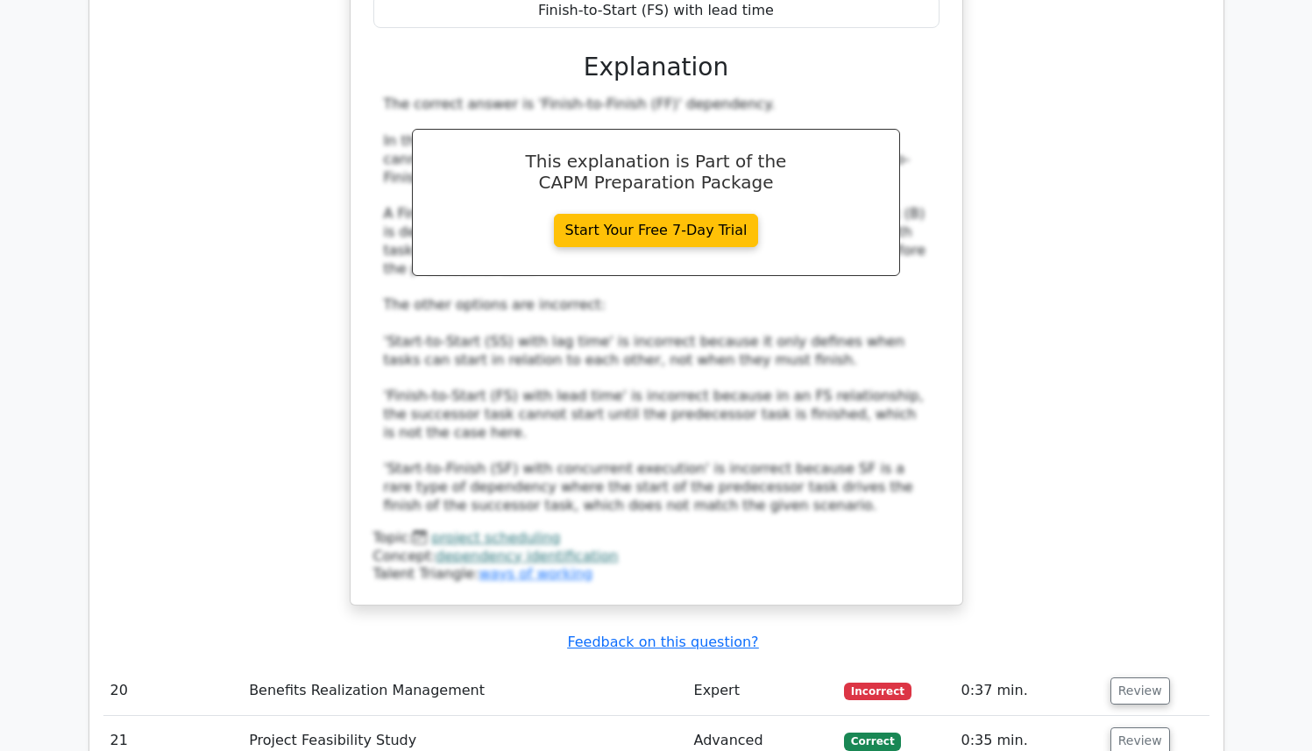
scroll to position [9145, 0]
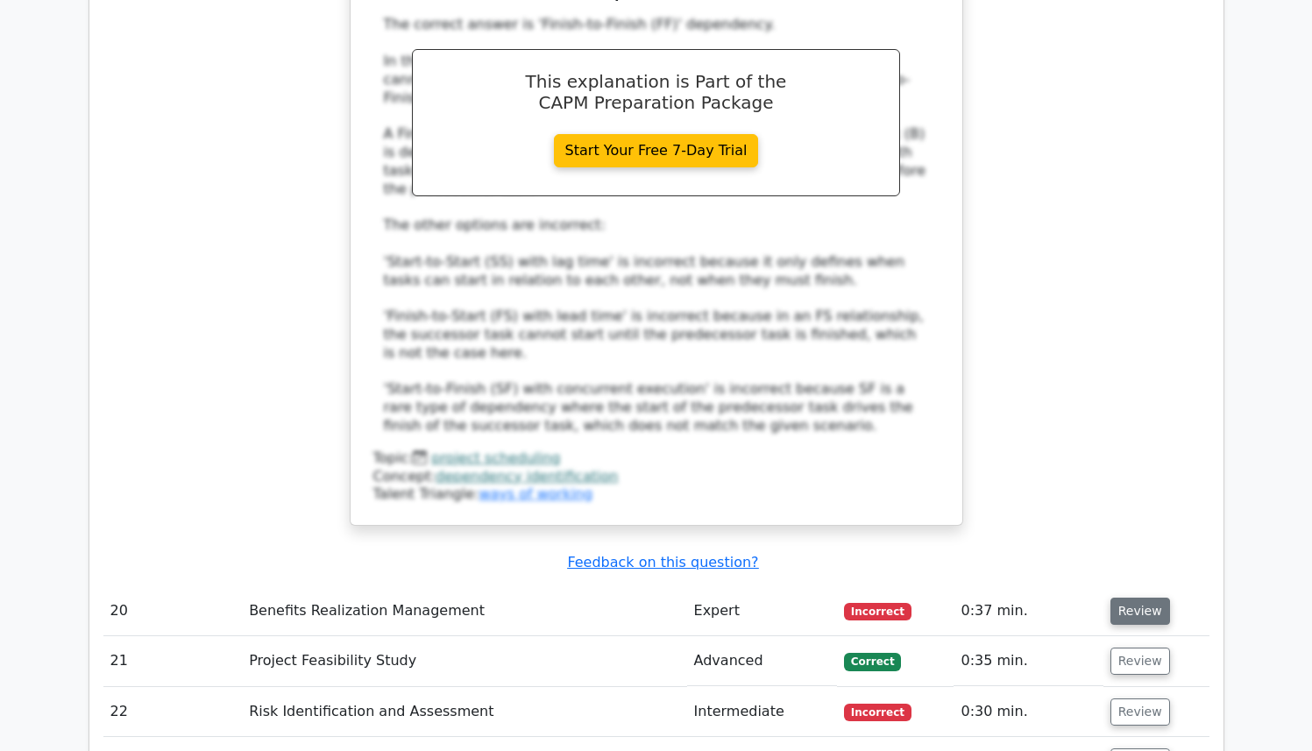
click at [1133, 598] on button "Review" at bounding box center [1141, 611] width 60 height 27
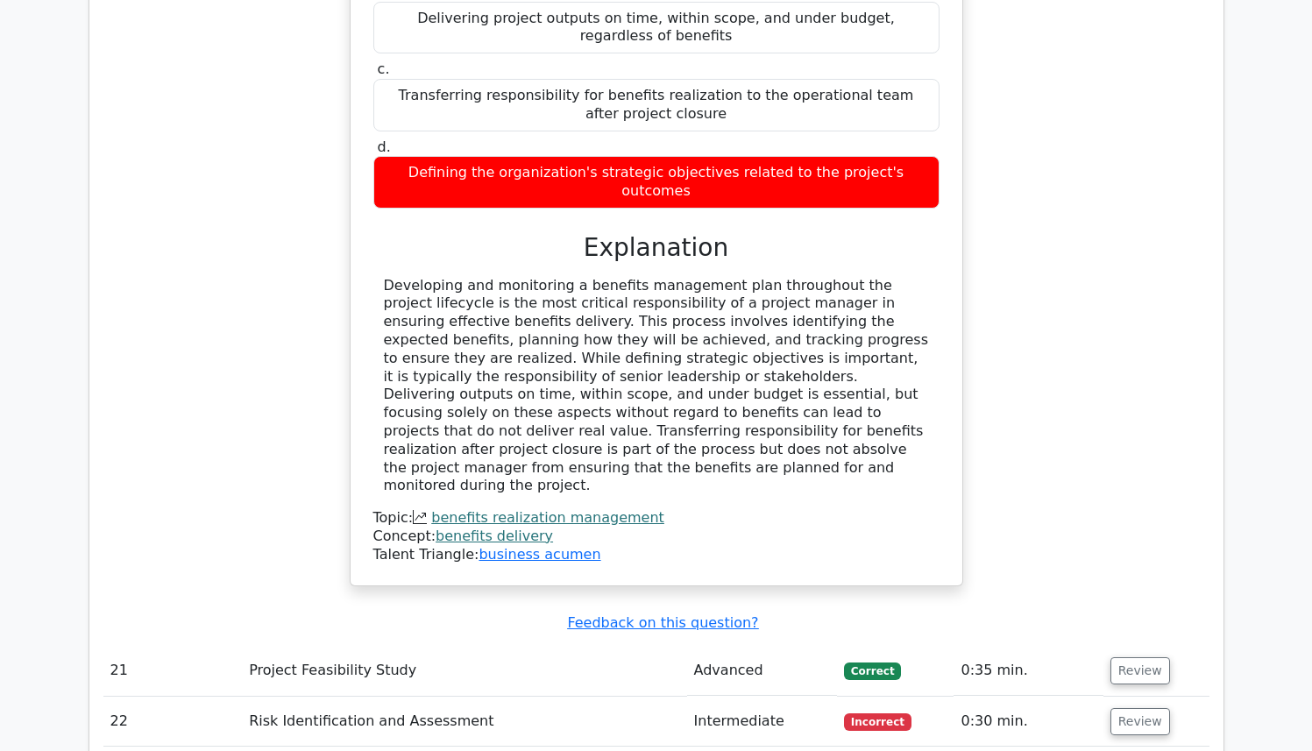
scroll to position [9977, 0]
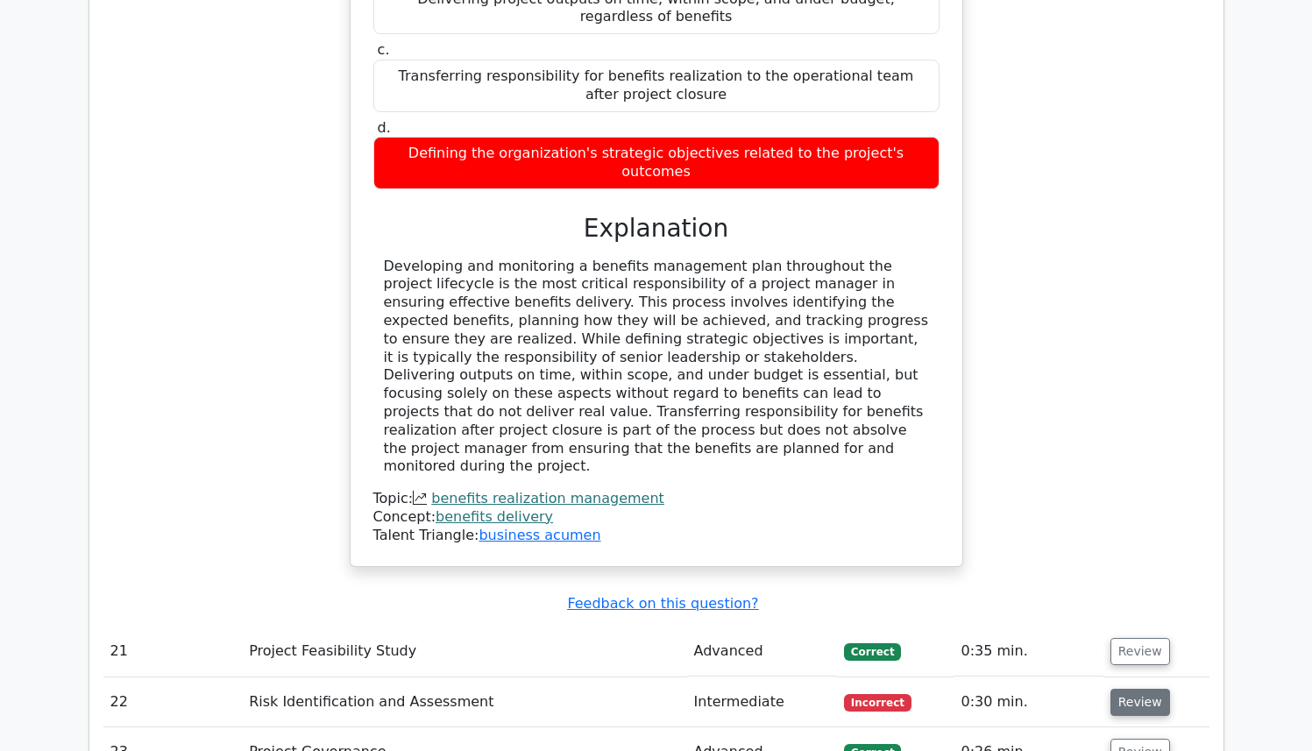
click at [1130, 689] on button "Review" at bounding box center [1141, 702] width 60 height 27
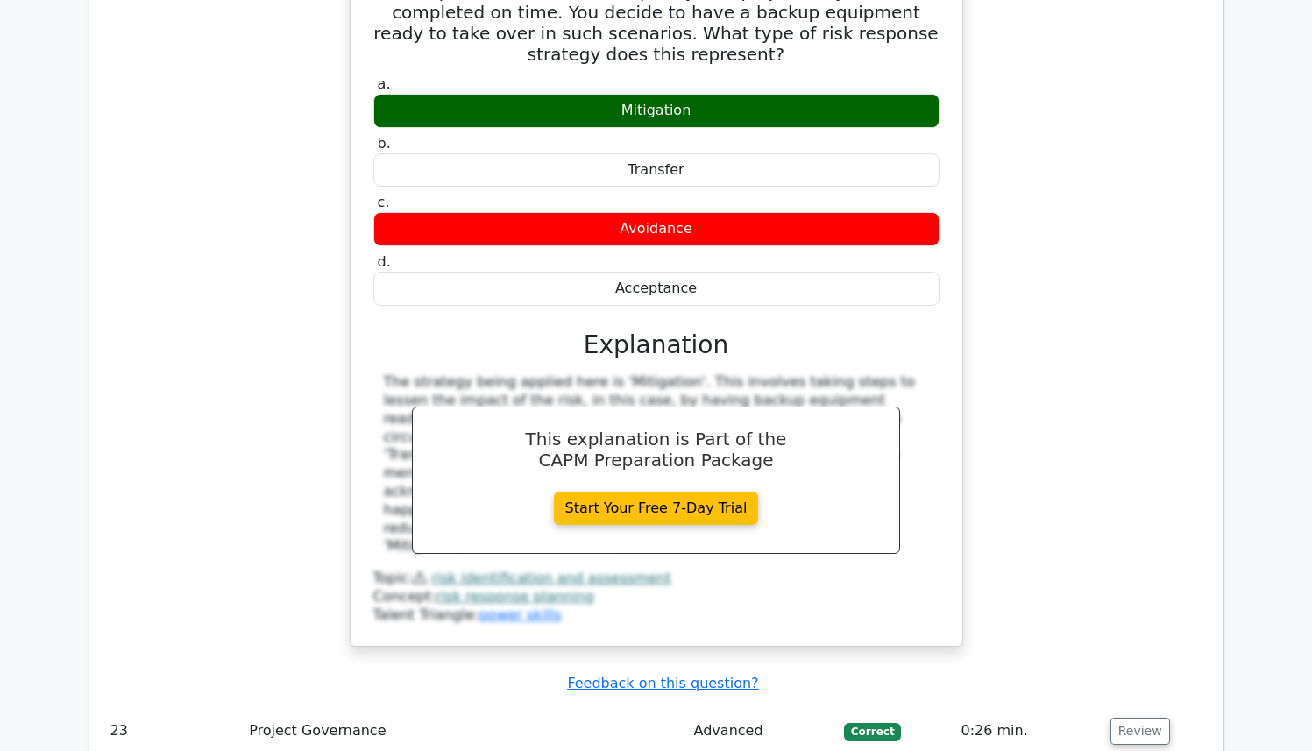
scroll to position [10861, 0]
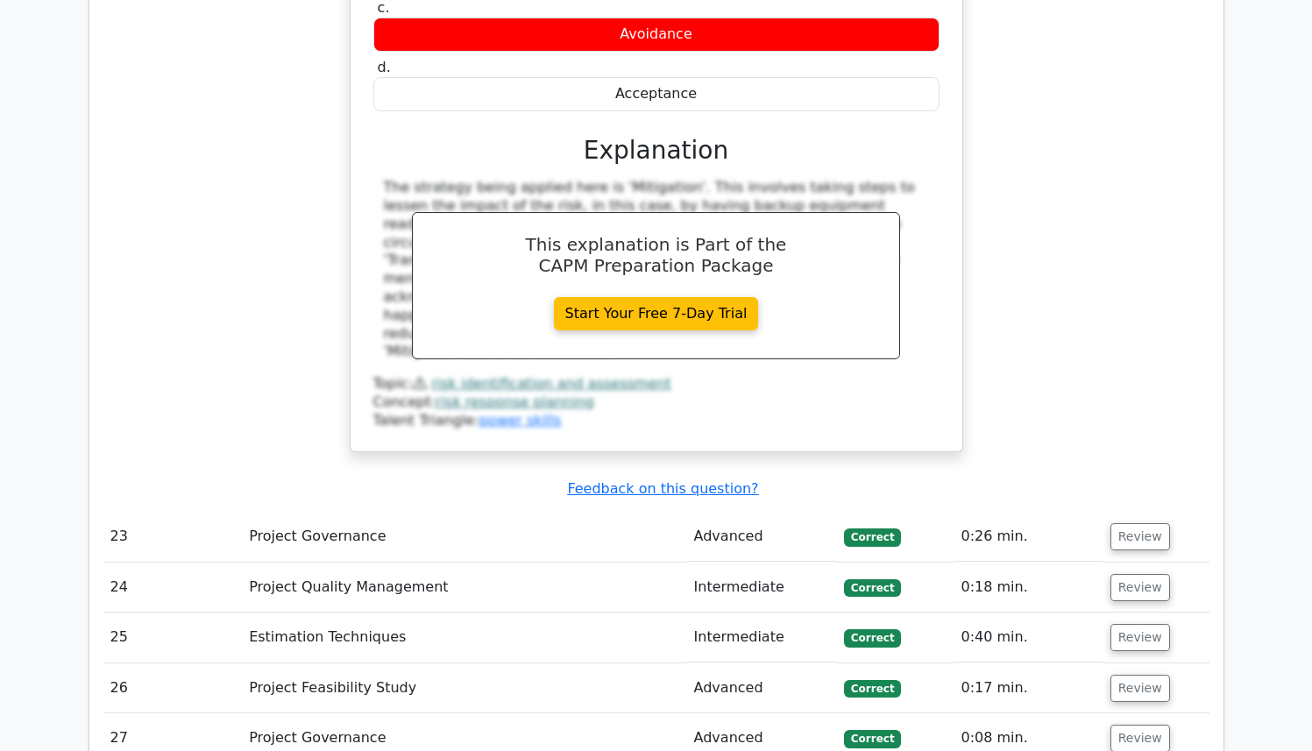
scroll to position [10992, 0]
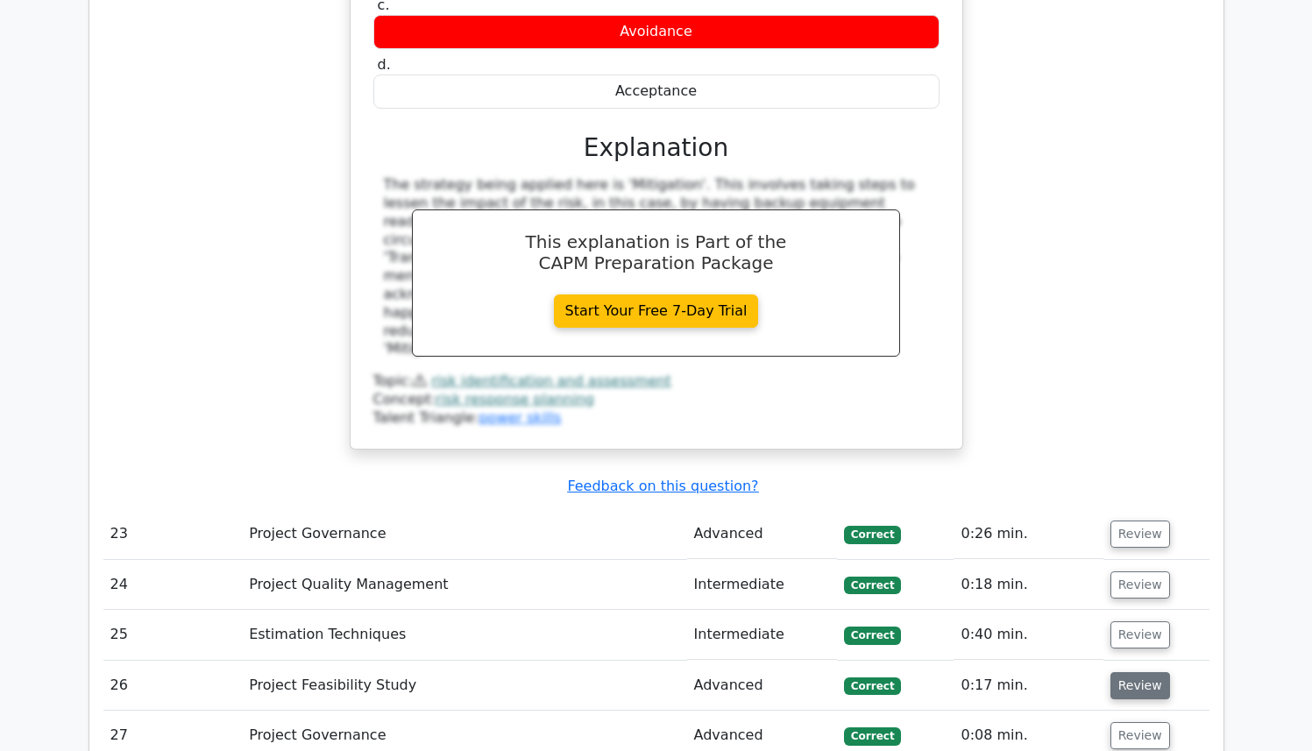
click at [1128, 672] on button "Review" at bounding box center [1141, 685] width 60 height 27
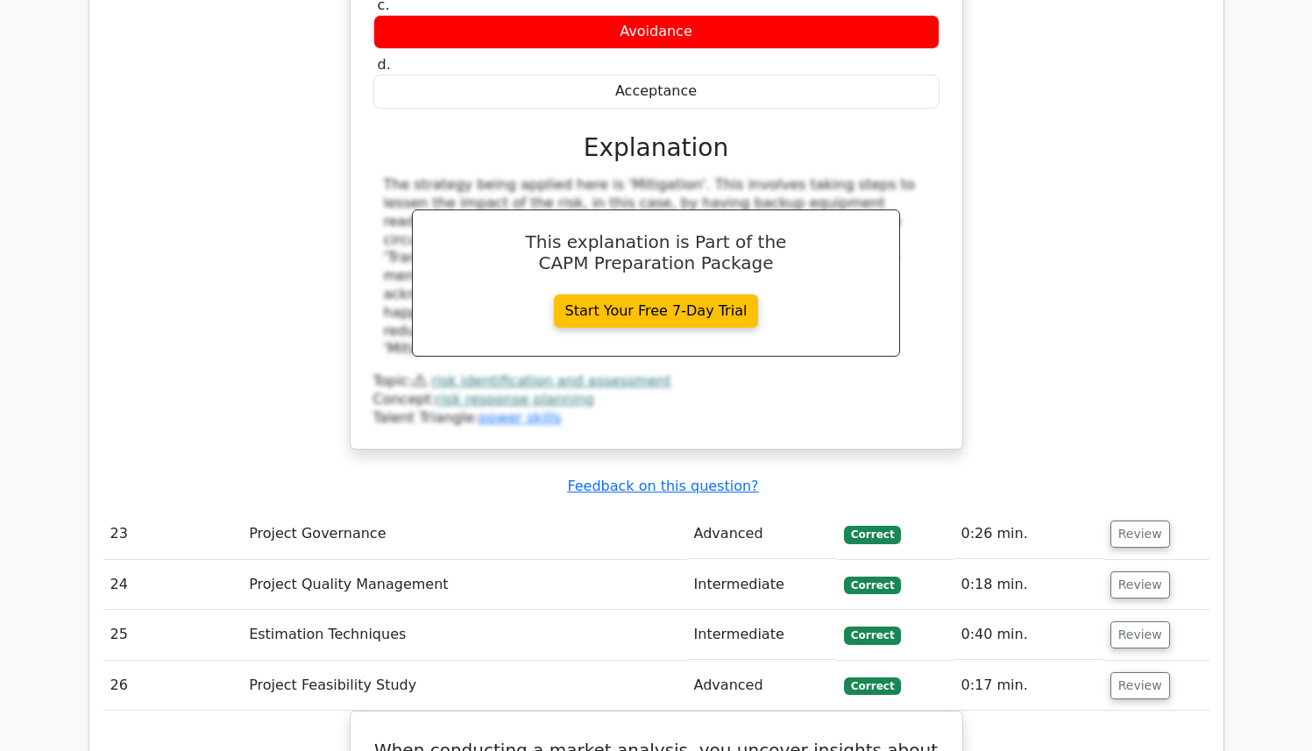
click at [1123, 560] on td "Review" at bounding box center [1157, 585] width 106 height 50
click at [1124, 572] on button "Review" at bounding box center [1141, 585] width 60 height 27
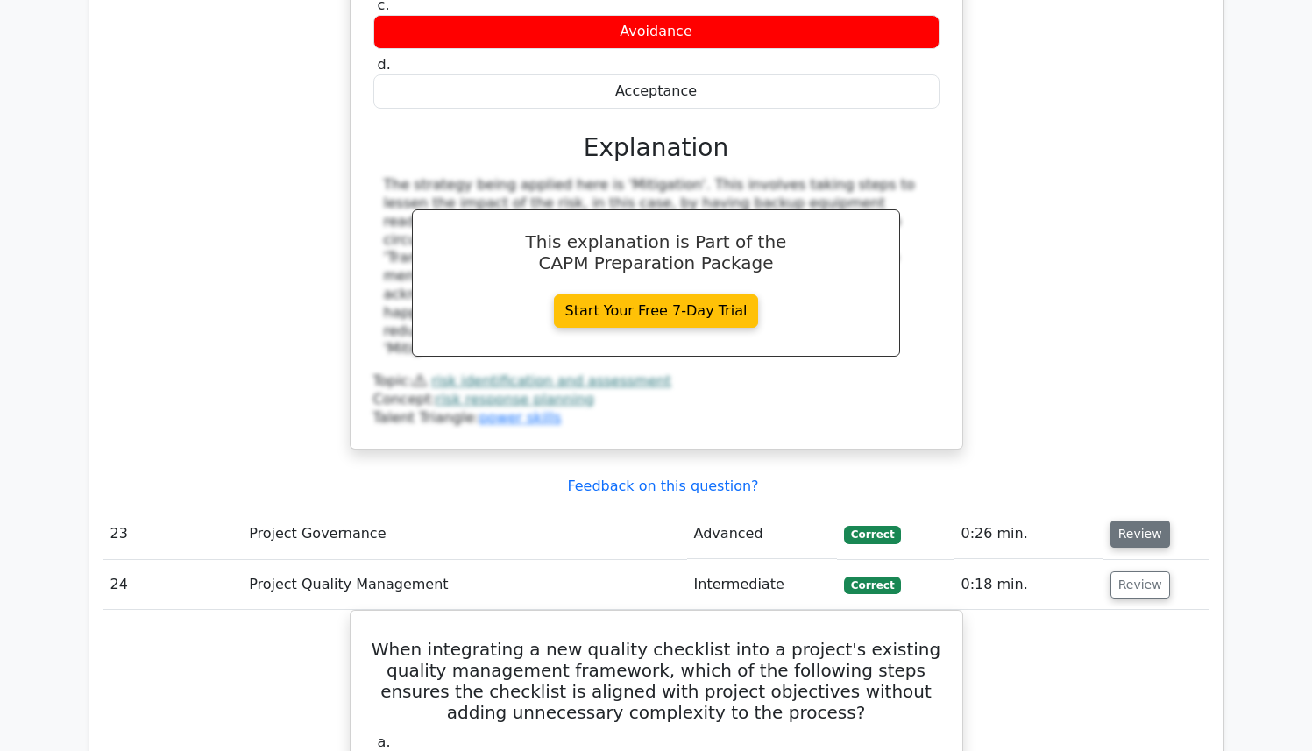
click at [1142, 521] on button "Review" at bounding box center [1141, 534] width 60 height 27
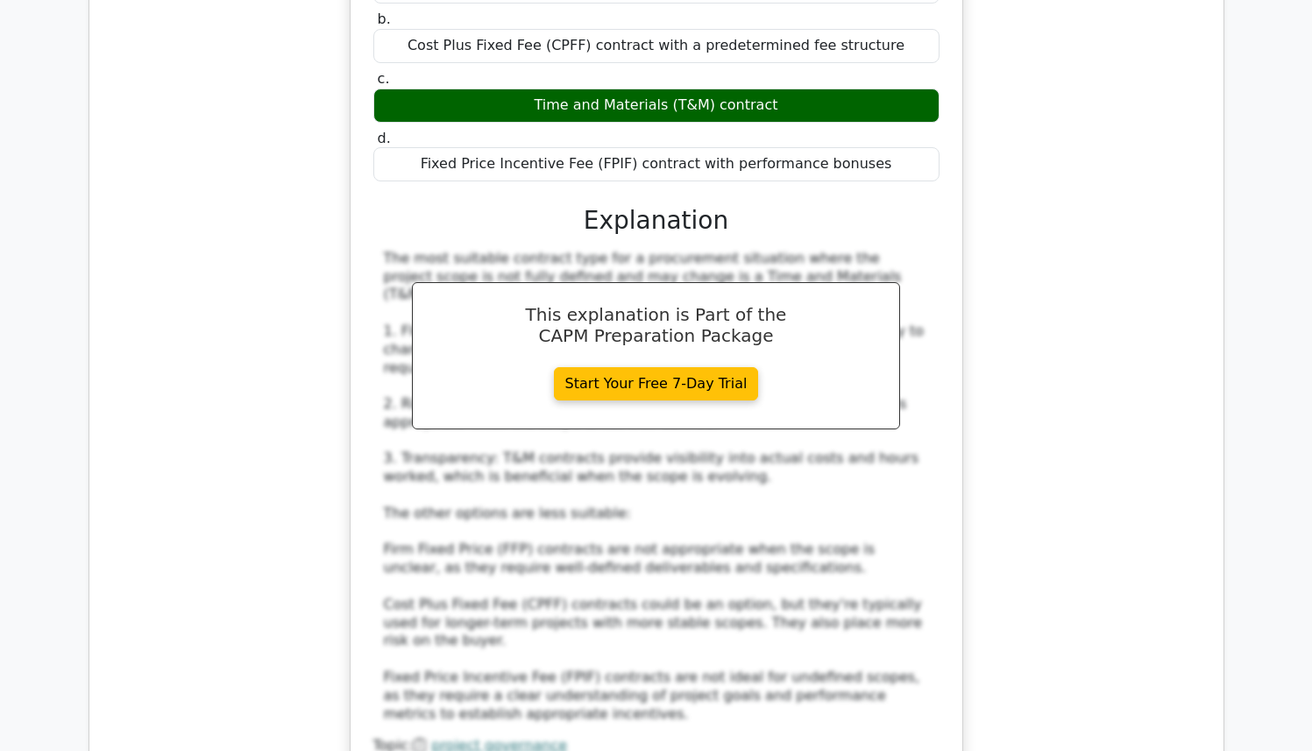
scroll to position [14987, 0]
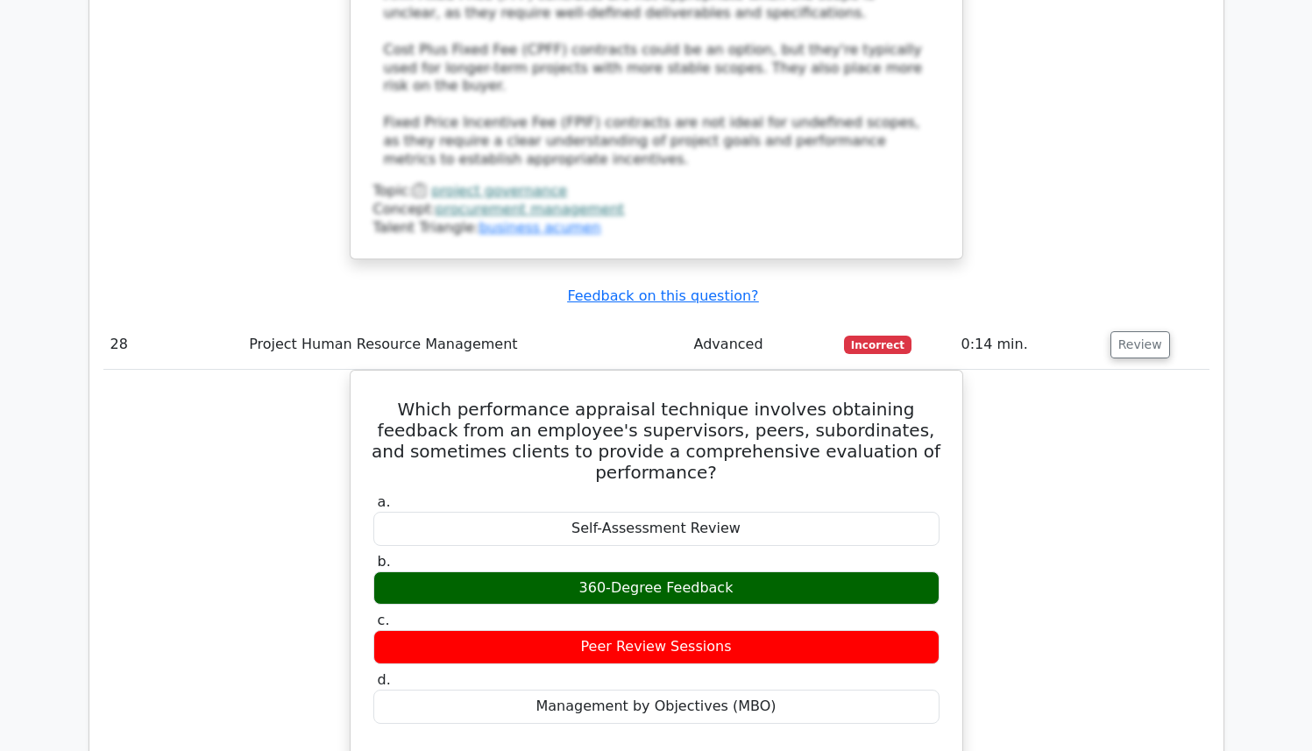
scroll to position [15755, 0]
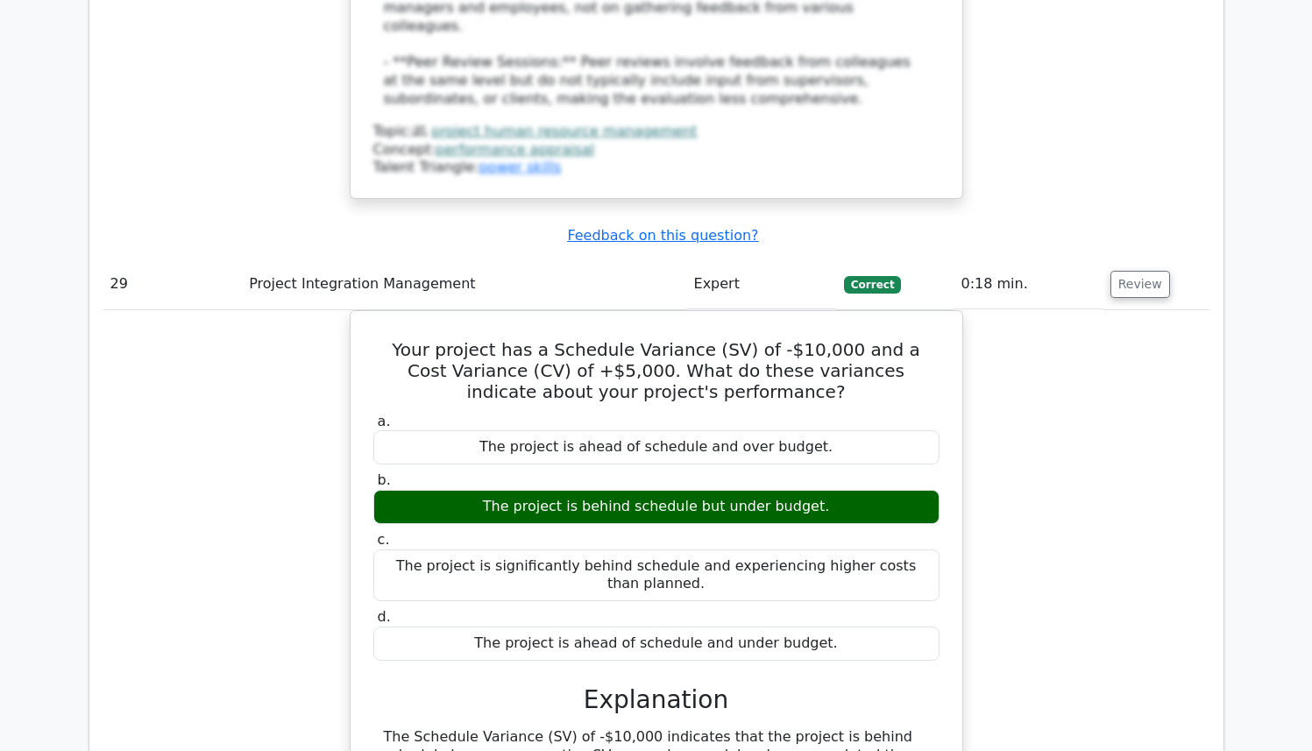
scroll to position [16767, 0]
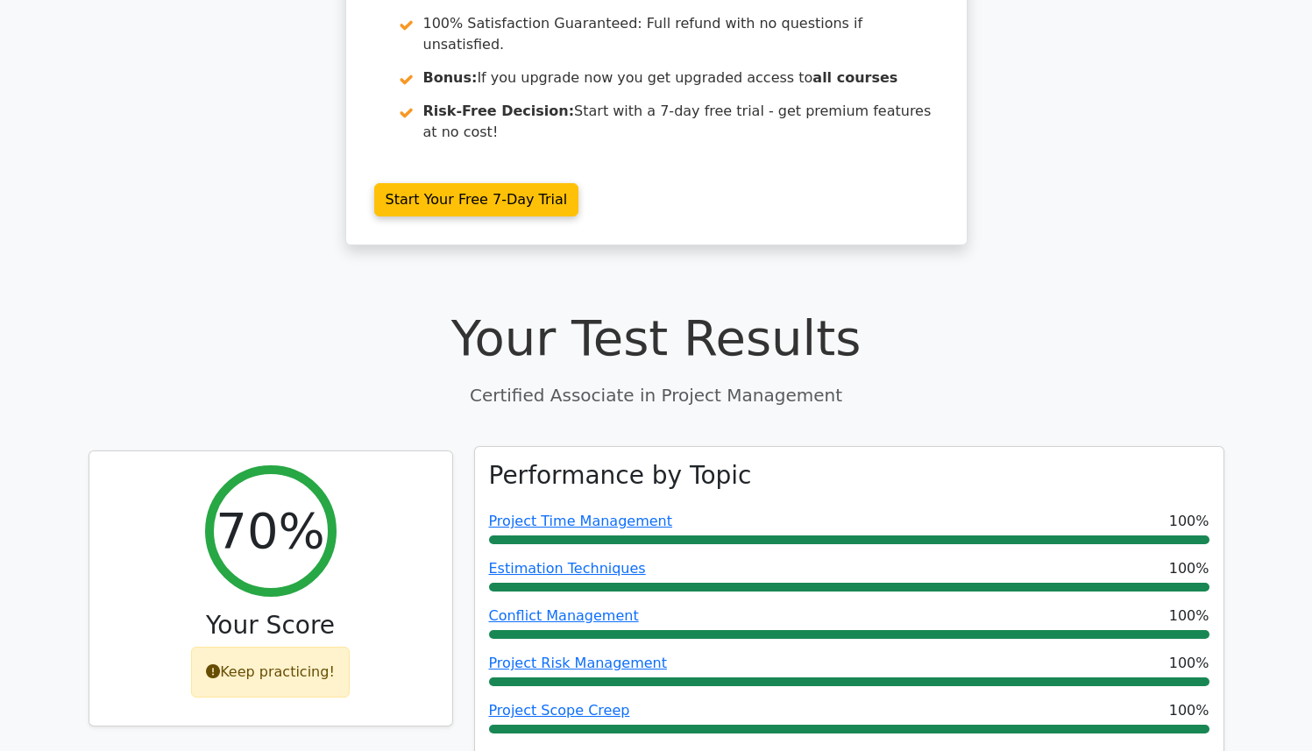
scroll to position [508, 0]
